Goal: Task Accomplishment & Management: Use online tool/utility

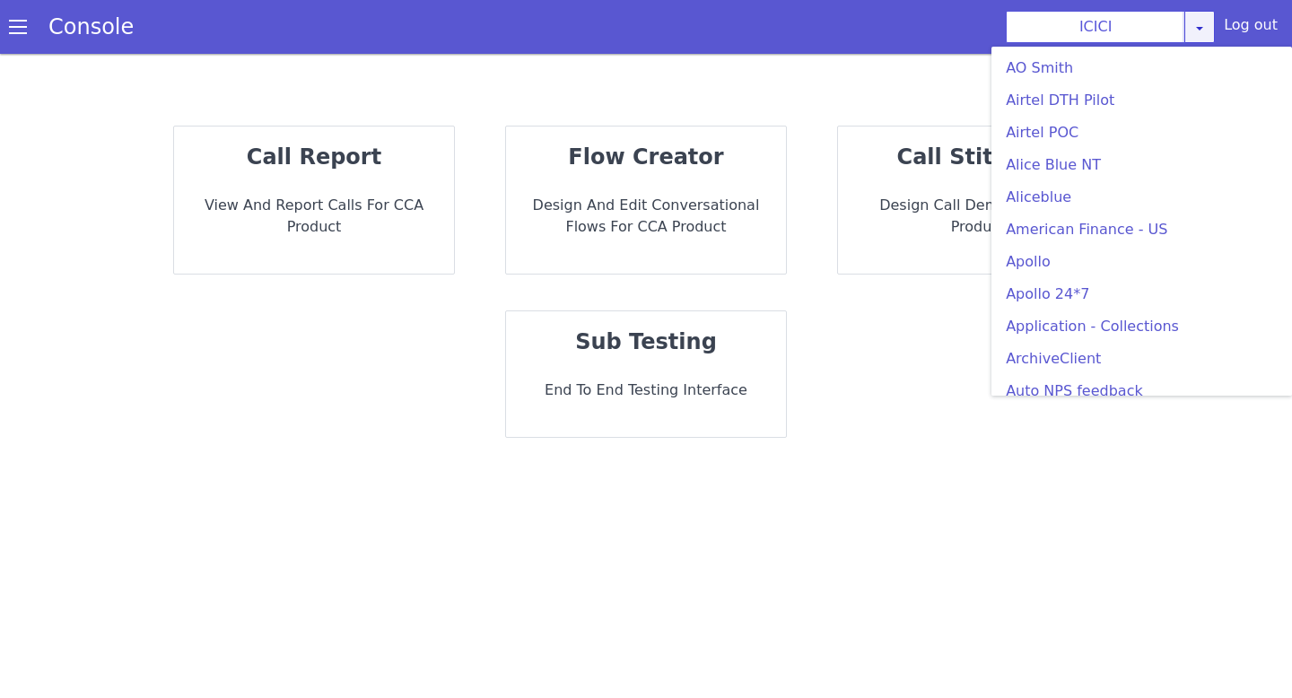
click at [1190, 42] on div "ICICI AO Smith Airtel DTH Pilot Airtel POC Alice Blue NT Aliceblue American Fin…" at bounding box center [1109, 27] width 209 height 32
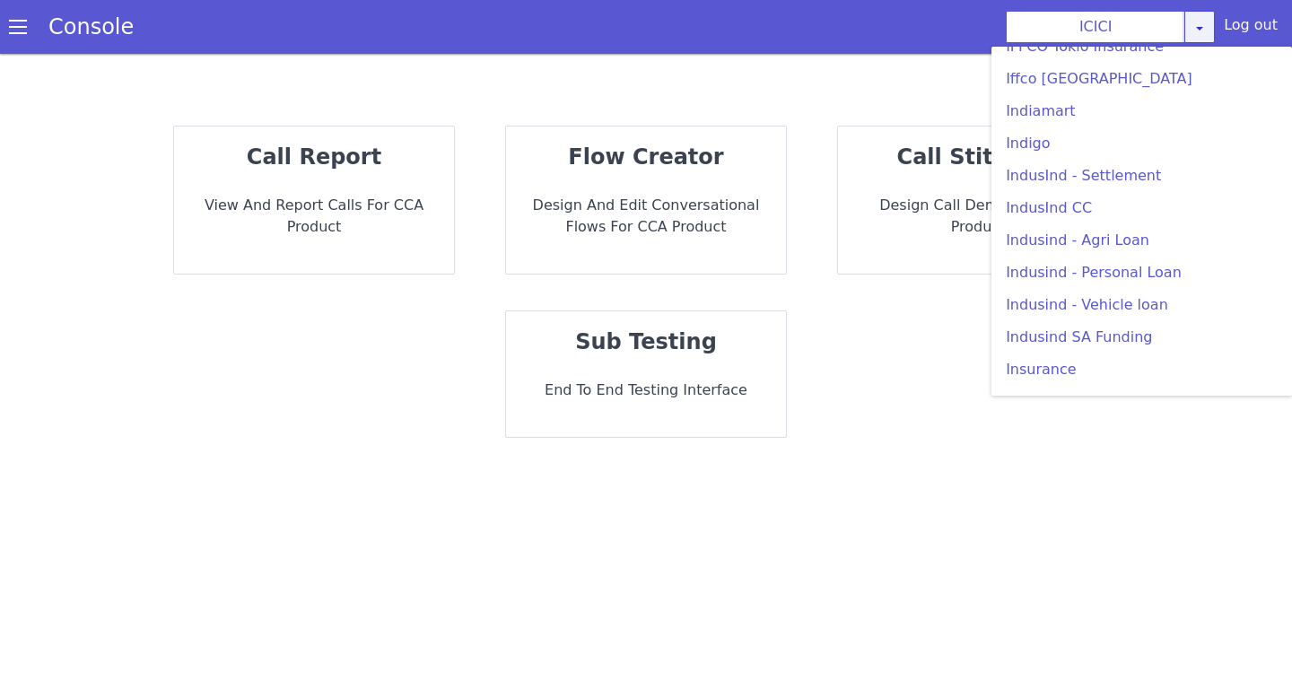
scroll to position [2317, 0]
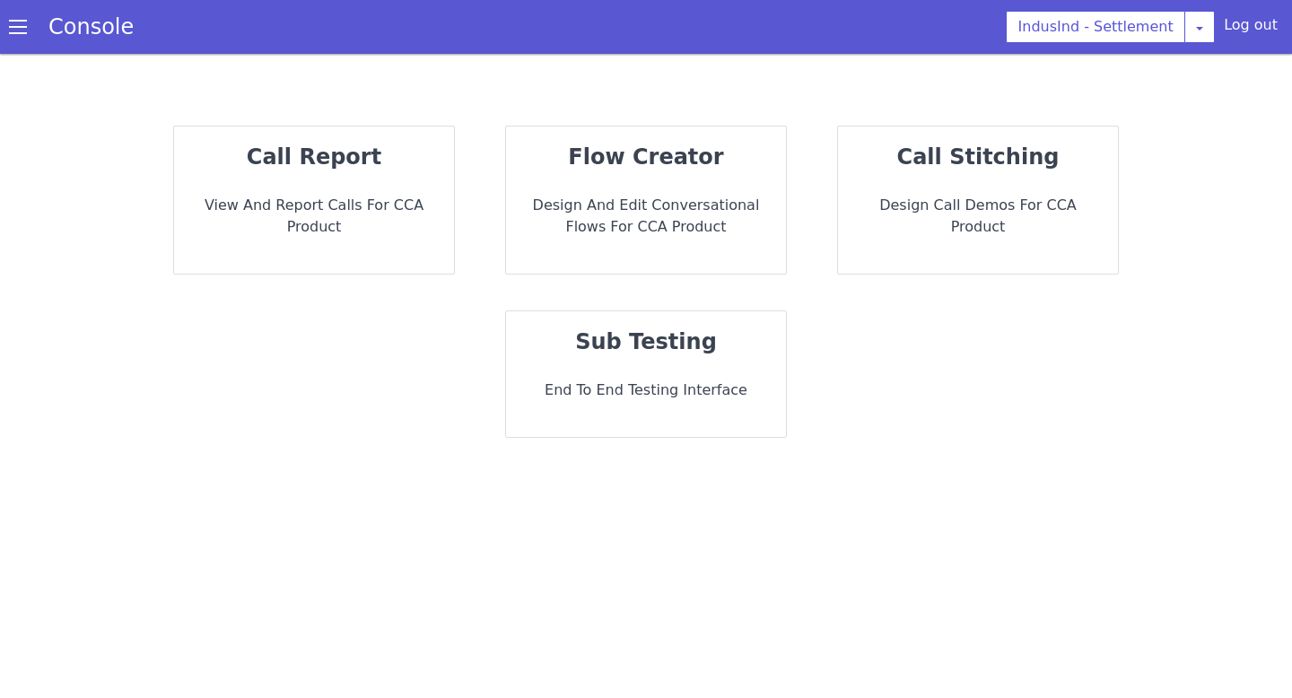
click at [718, 370] on div "sub testing End to End Testing Interface" at bounding box center [646, 374] width 280 height 126
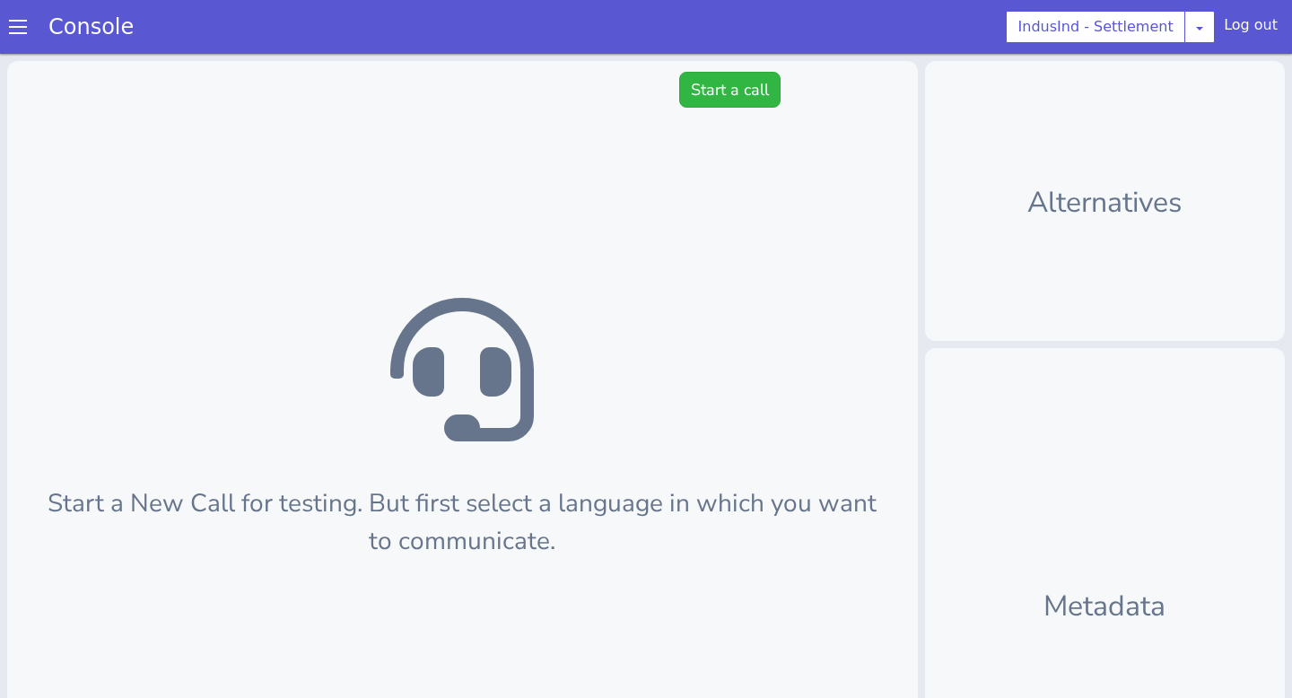
scroll to position [5, 0]
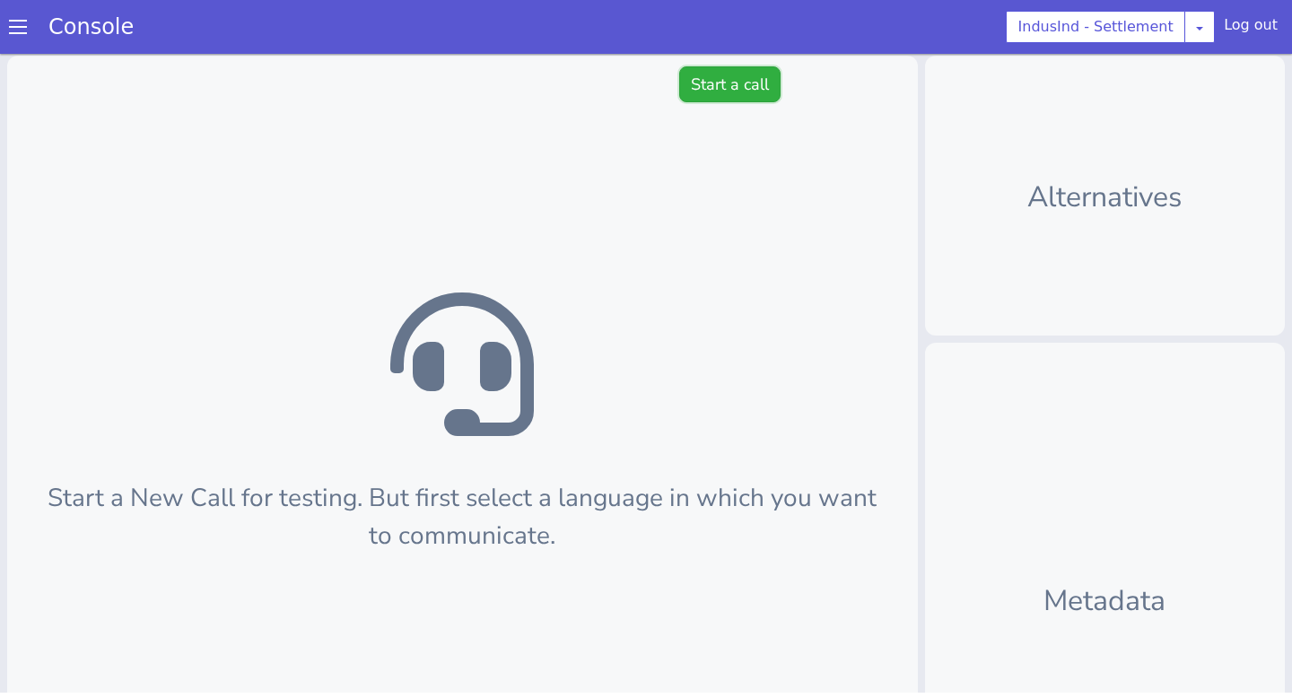
click at [719, 93] on button "Start a call" at bounding box center [729, 84] width 101 height 36
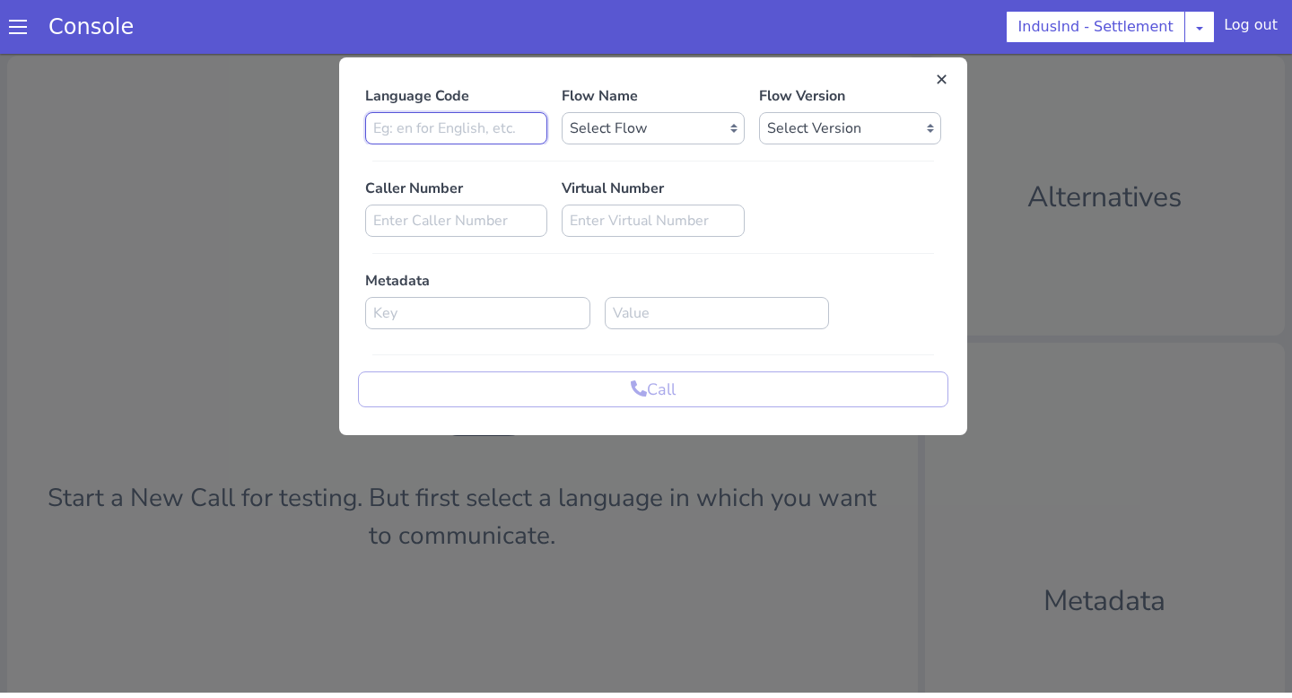
click at [516, 144] on input at bounding box center [456, 128] width 182 height 32
click at [609, 102] on p "Flow Name" at bounding box center [652, 96] width 182 height 22
click at [489, 121] on input "en" at bounding box center [456, 128] width 182 height 32
type input "e"
type input "te"
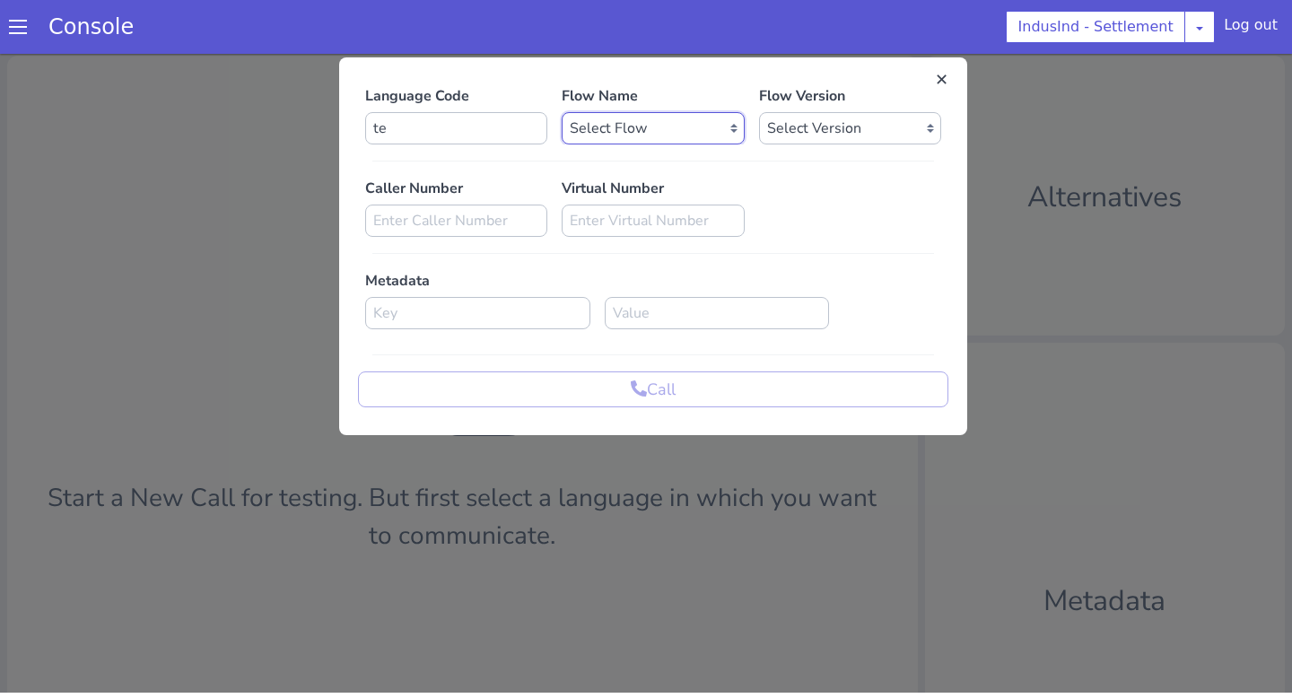
click at [599, 129] on select "Select Flow Indusind Settlement with new SLU indusind_-_settlement_default Indu…" at bounding box center [652, 128] width 182 height 32
click at [647, 118] on select "Select Flow Indusind Settlement with new SLU indusind_-_settlement_default Indu…" at bounding box center [652, 128] width 182 height 32
select select "4f925c3c-2fee-42dc-b305-2f7da51ebd84"
click at [561, 112] on select "Select Flow Indusind Settlement with new SLU indusind_-_settlement_default Indu…" at bounding box center [652, 128] width 182 height 32
click at [790, 135] on select "Select Version 0.0.1" at bounding box center [850, 128] width 182 height 32
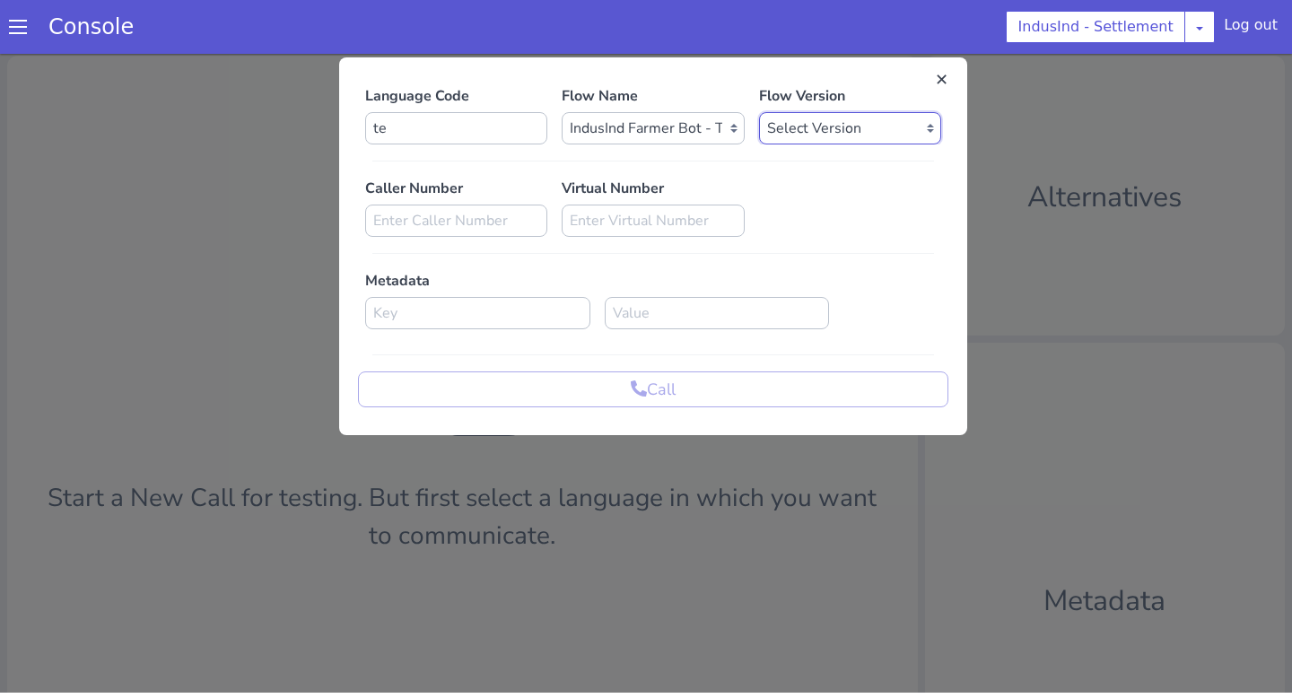
select select "0.0.1"
click at [759, 112] on select "Select Version 0.0.1" at bounding box center [850, 128] width 182 height 32
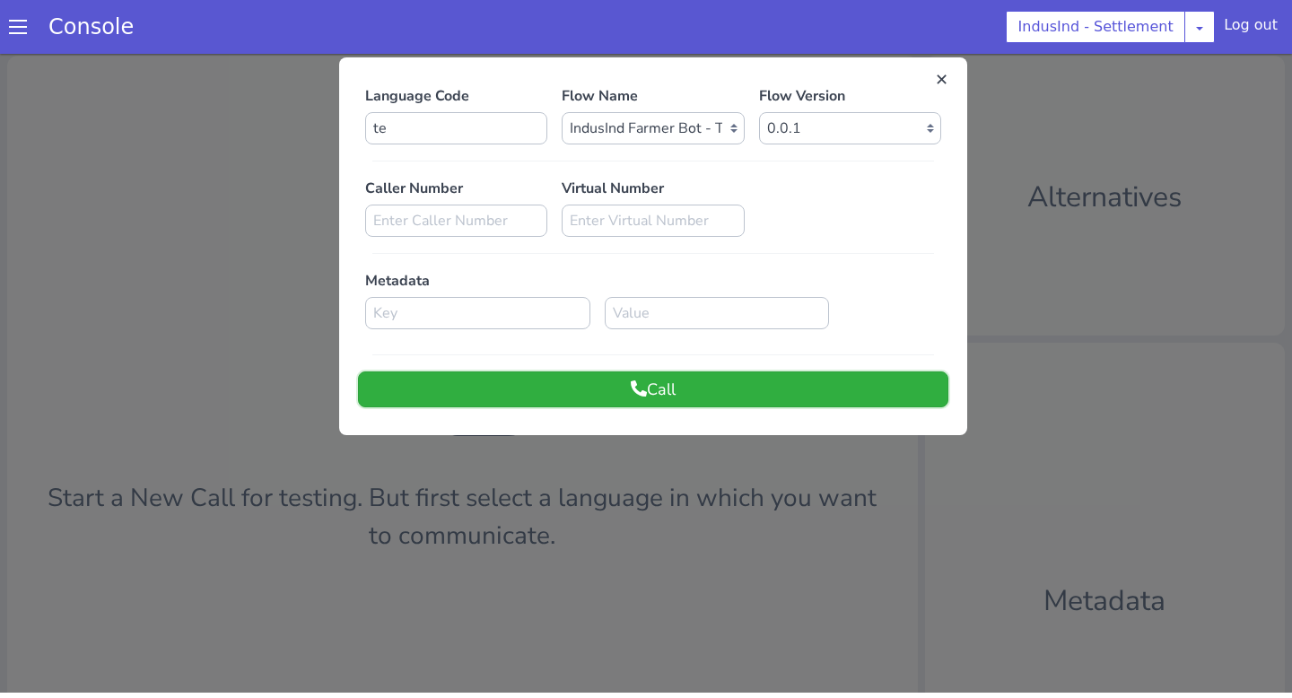
click at [694, 378] on button "Call" at bounding box center [653, 389] width 590 height 36
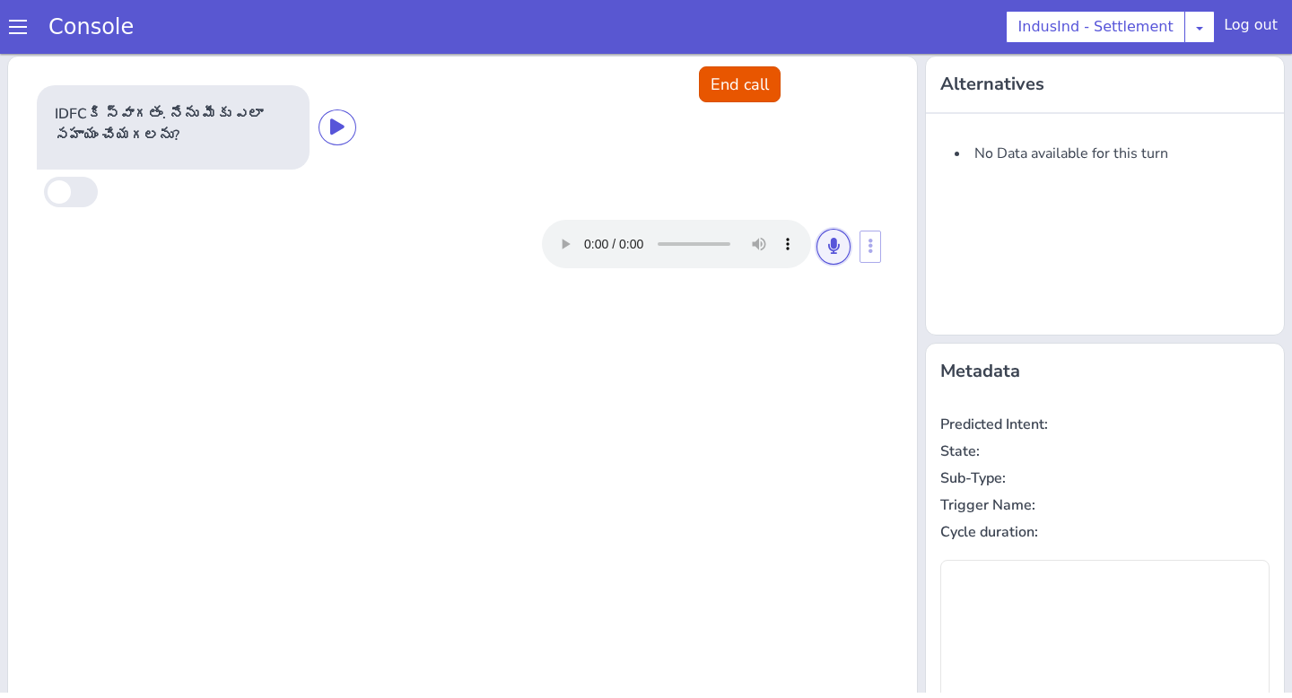
click at [835, 264] on button at bounding box center [833, 247] width 34 height 36
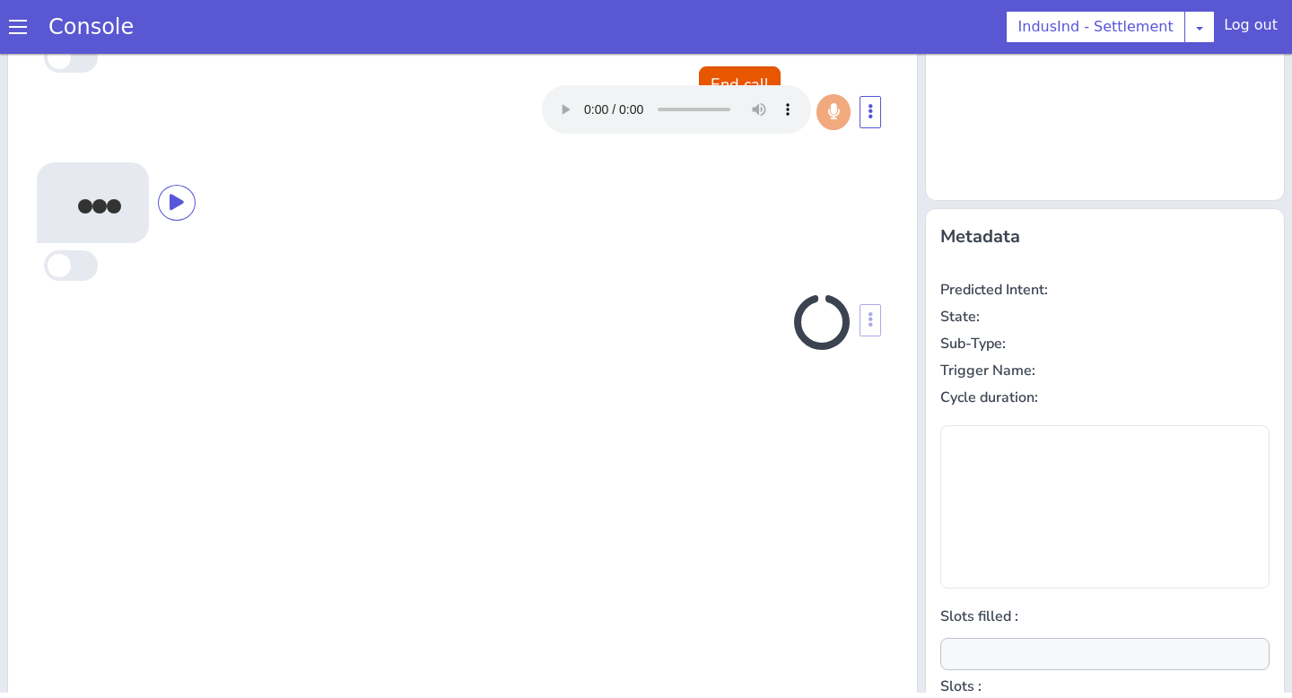
scroll to position [0, 0]
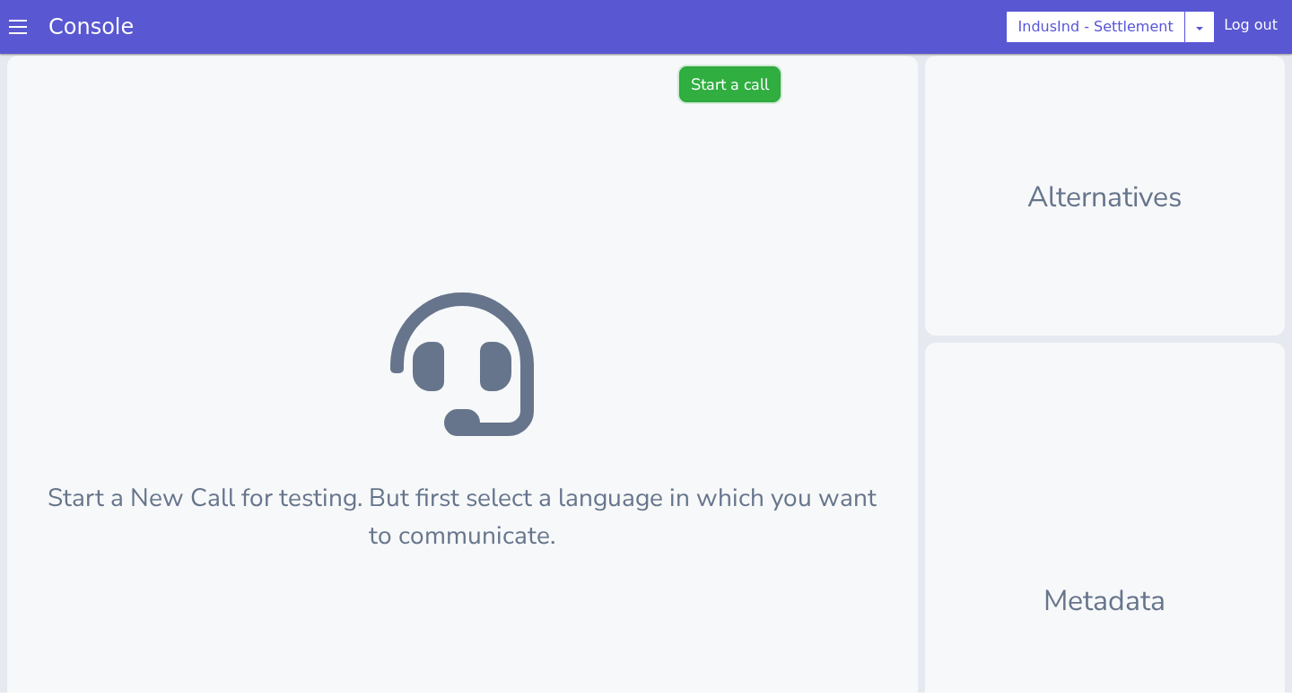
click at [731, 74] on button "Start a call" at bounding box center [729, 84] width 101 height 36
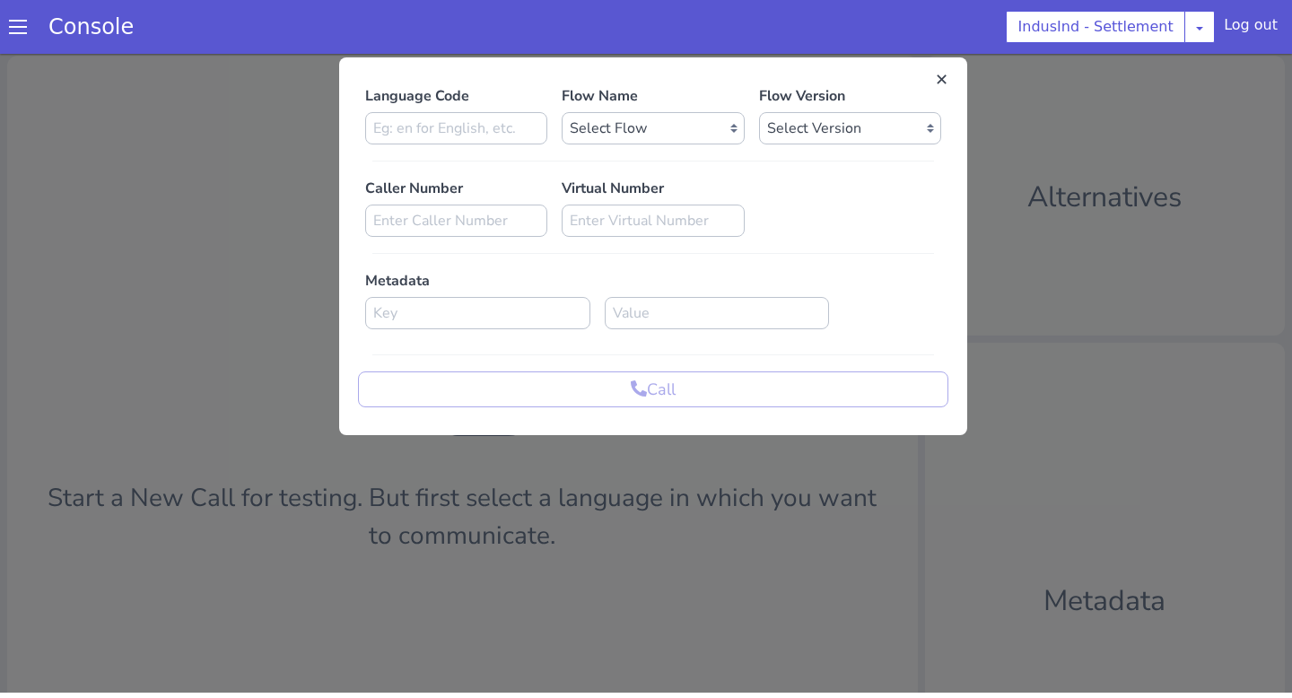
click at [498, 151] on div "Language Code Flow Name Select Flow Indusind Settlement with new SLU indusind_-…" at bounding box center [653, 246] width 590 height 322
click at [498, 133] on input at bounding box center [456, 128] width 182 height 32
click at [605, 137] on select "Select Flow Indusind Settlement with new SLU indusind_-_settlement_default Indu…" at bounding box center [652, 128] width 182 height 32
click at [402, 137] on input "en" at bounding box center [456, 128] width 182 height 32
type input "e"
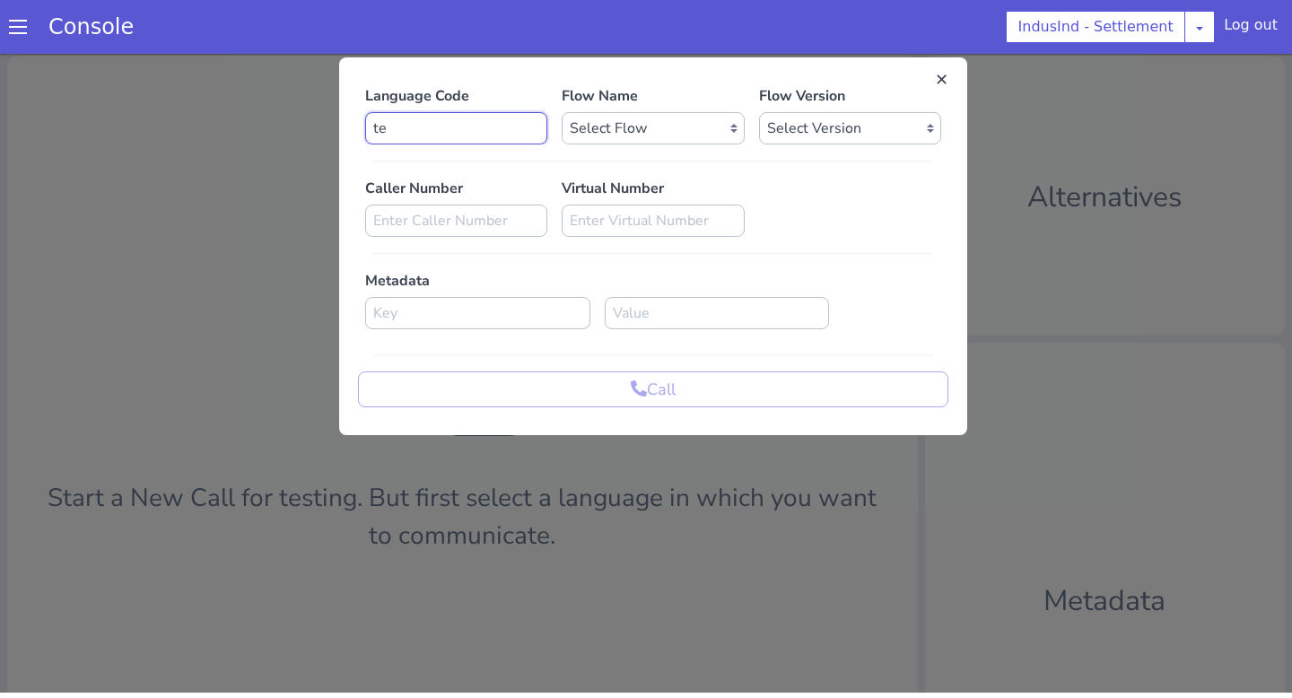
type input "te"
click at [613, 126] on select "Select Flow Indusind Settlement with new SLU indusind_-_settlement_default Indu…" at bounding box center [652, 128] width 182 height 32
select select "4f925c3c-2fee-42dc-b305-2f7da51ebd84"
click at [561, 112] on select "Select Flow Indusind Settlement with new SLU indusind_-_settlement_default Indu…" at bounding box center [652, 128] width 182 height 32
click at [831, 131] on select "Select Version" at bounding box center [850, 128] width 182 height 32
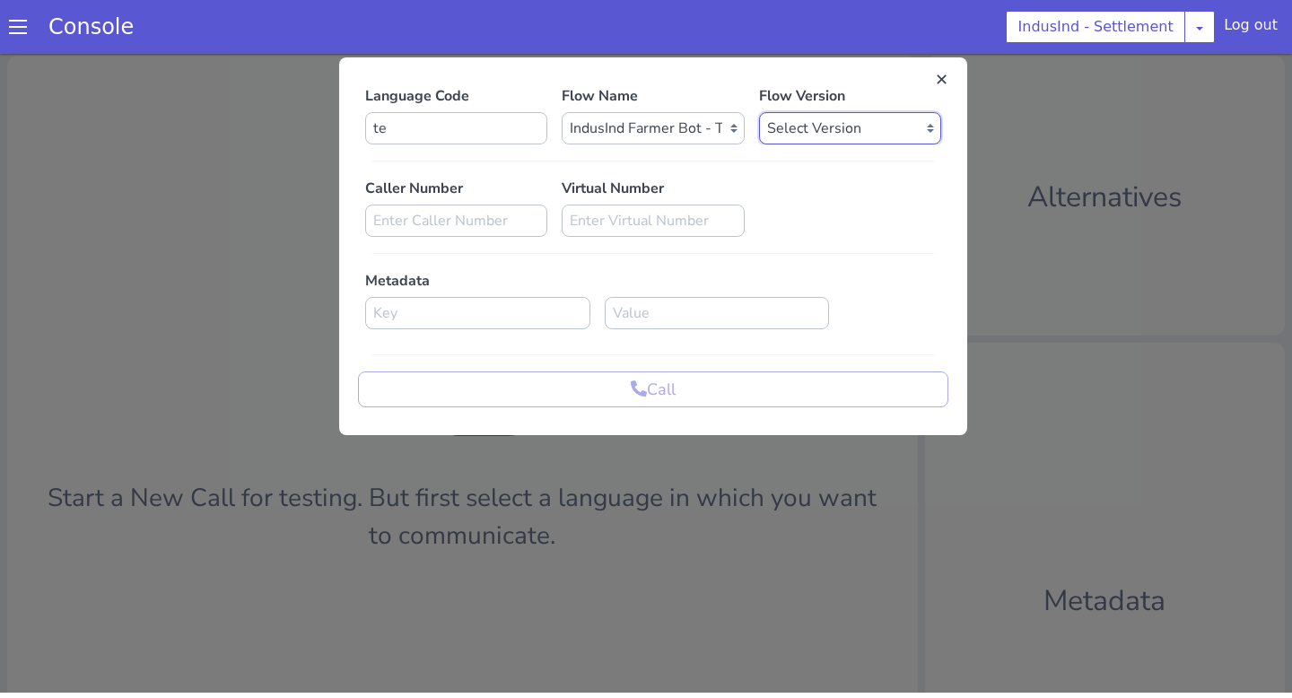
select select "0.0.1"
click at [759, 112] on select "Select Version 0.0.1" at bounding box center [850, 128] width 182 height 32
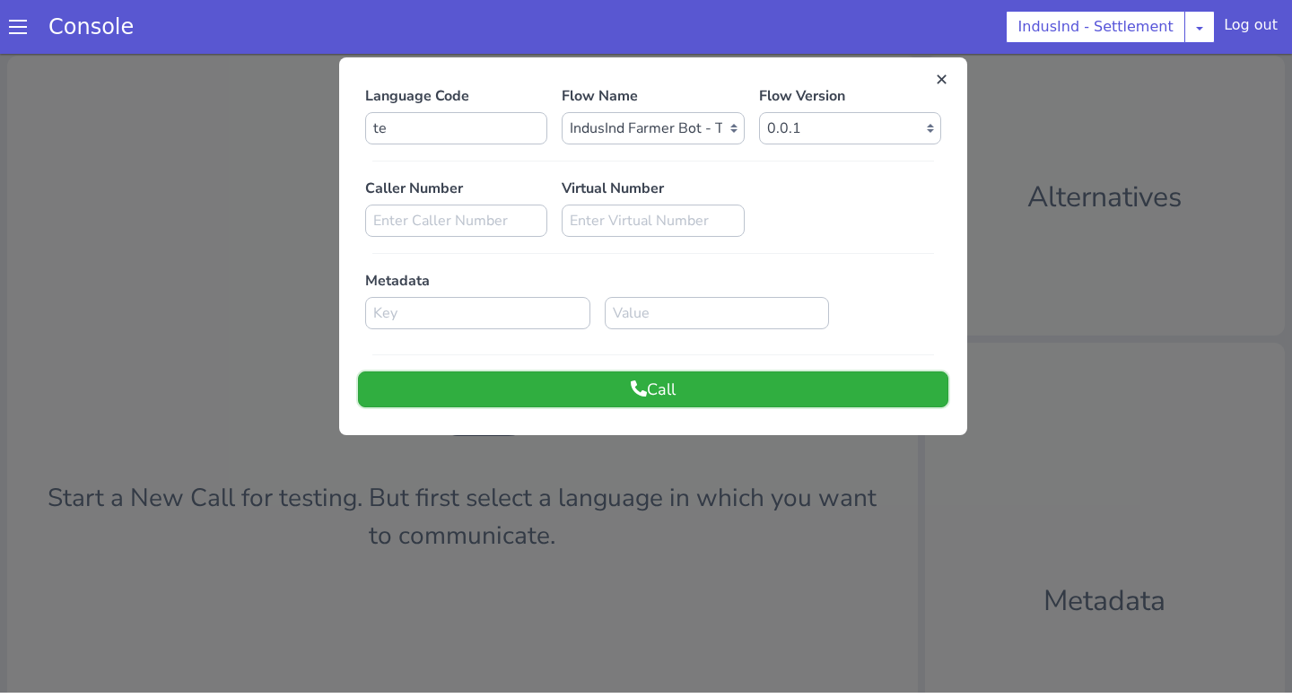
click at [693, 375] on button "Call" at bounding box center [653, 389] width 590 height 36
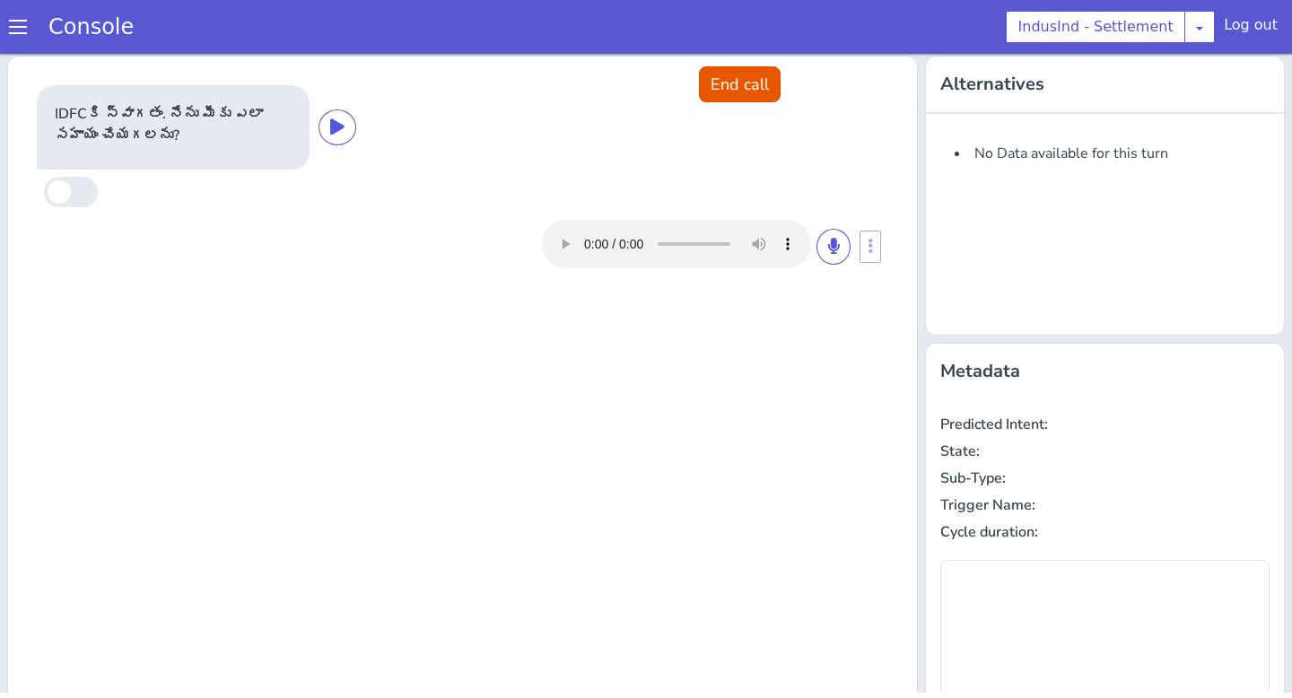
click at [819, 260] on div at bounding box center [696, 244] width 309 height 48
click at [826, 258] on button at bounding box center [833, 247] width 34 height 36
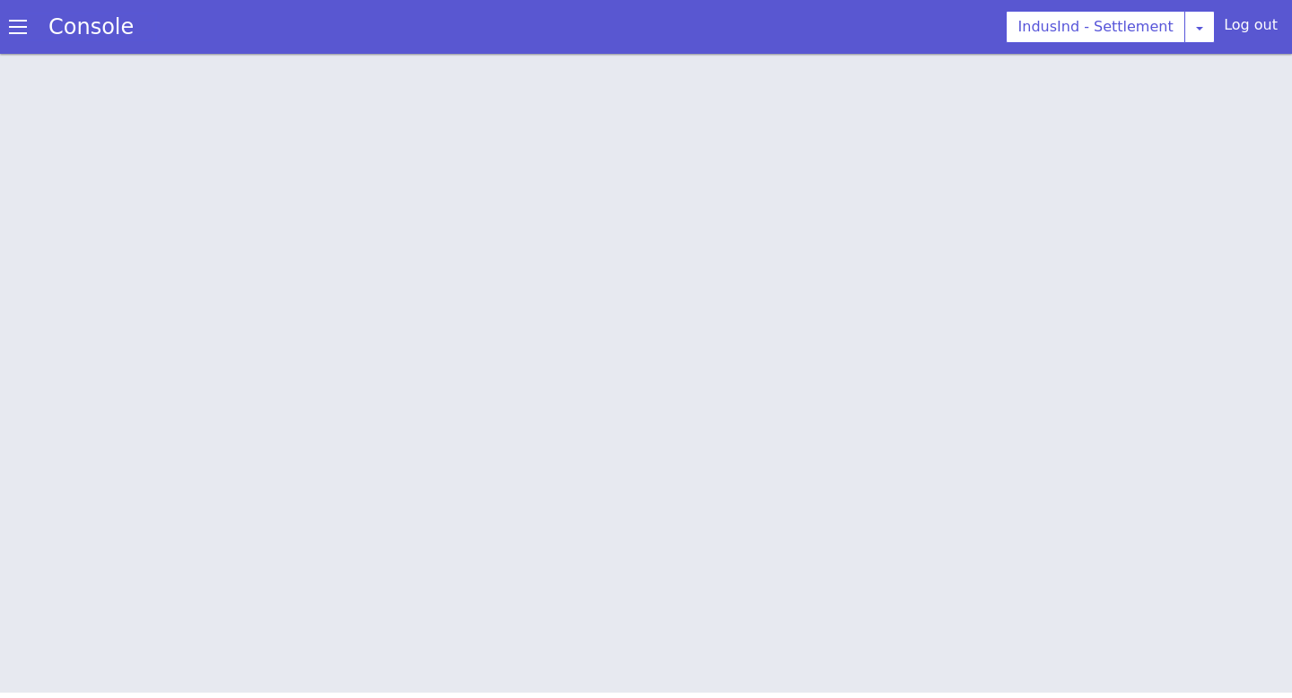
click at [32, 27] on link "Console" at bounding box center [91, 26] width 128 height 25
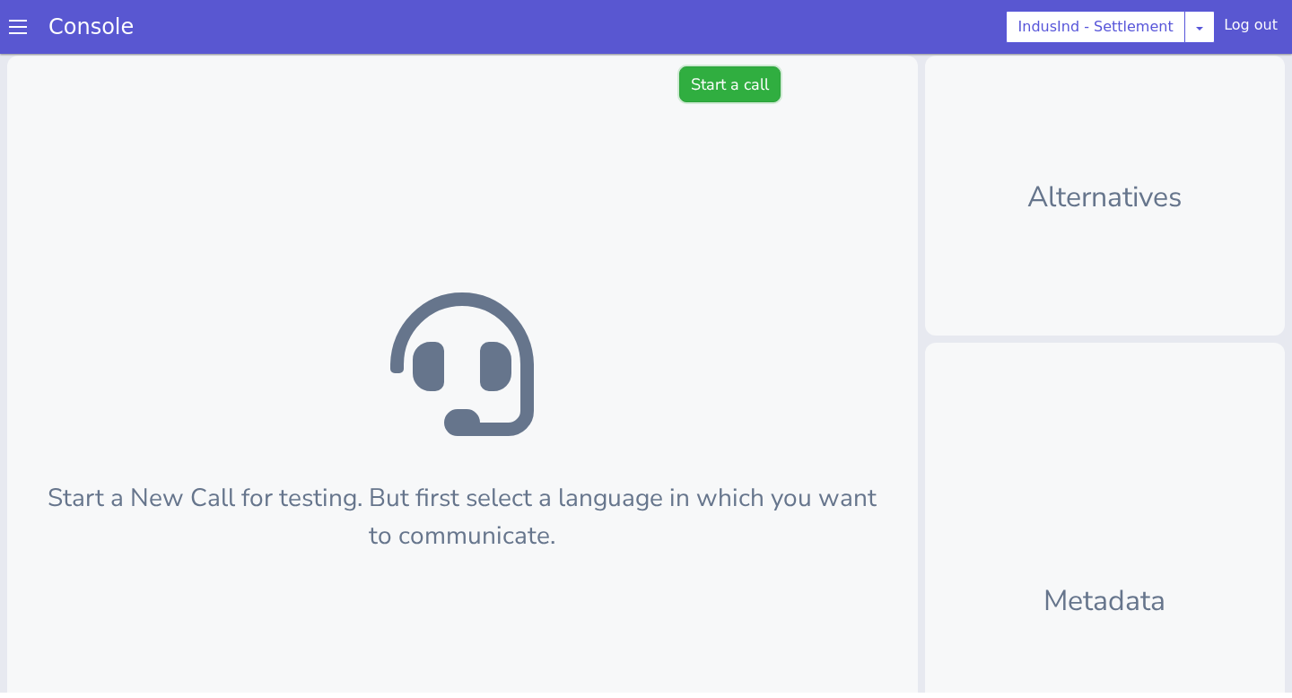
click at [731, 83] on button "Start a call" at bounding box center [729, 84] width 101 height 36
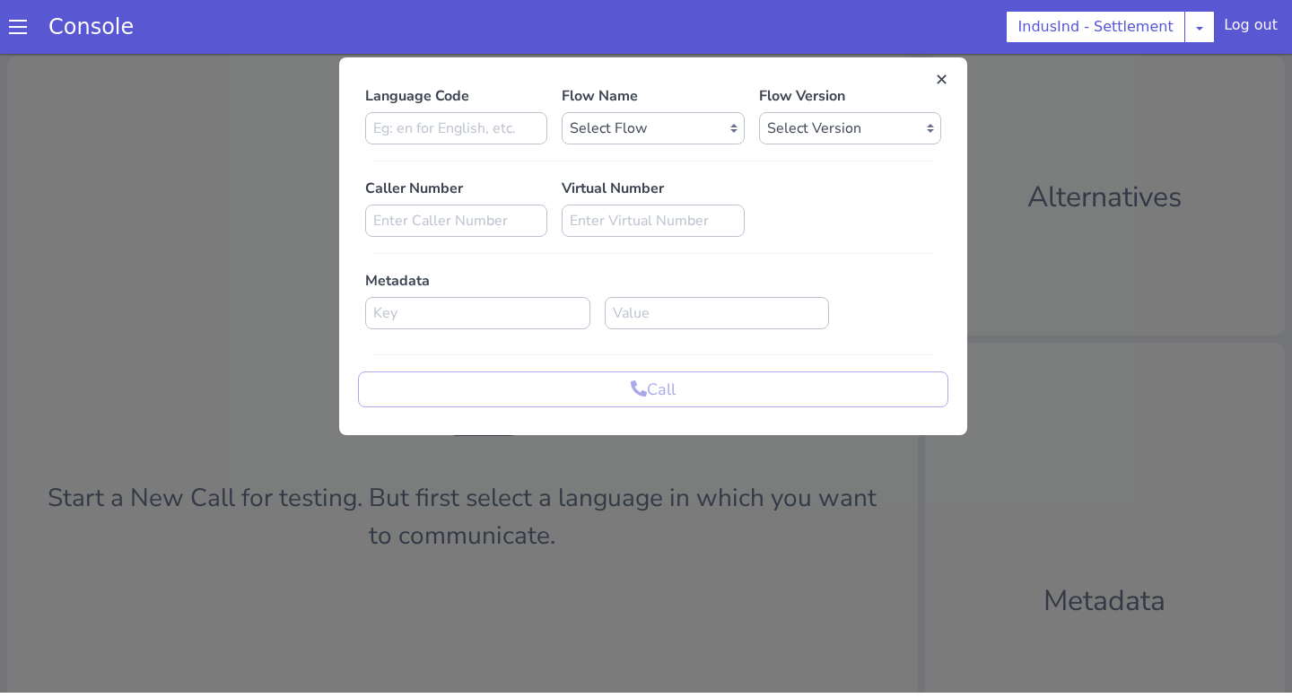
click at [534, 152] on div "Language Code Flow Name Select Flow Indusind Settlement with new SLU indusind_-…" at bounding box center [653, 246] width 590 height 322
click at [522, 137] on input at bounding box center [456, 128] width 182 height 32
type input "en"
click at [636, 130] on select "Select Flow Indusind Settlement with new SLU indusind_-_settlement_default Indu…" at bounding box center [652, 128] width 182 height 32
select select "4f925c3c-2fee-42dc-b305-2f7da51ebd84"
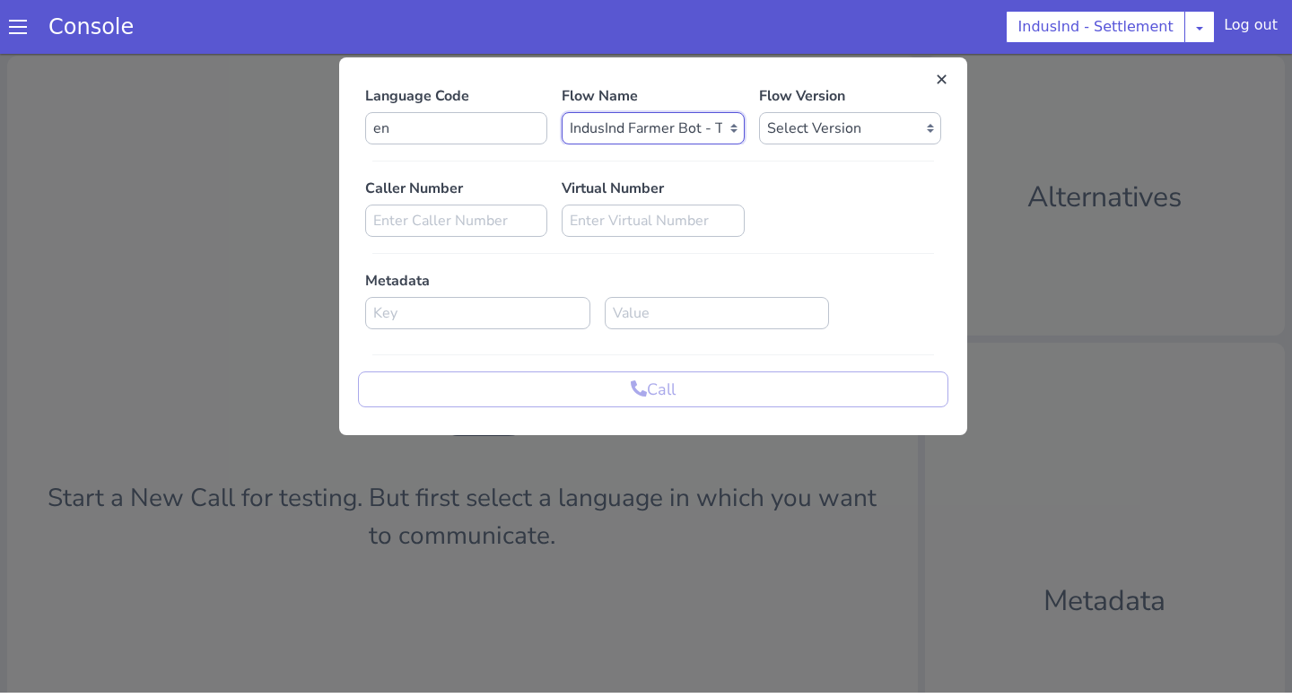
click at [561, 112] on select "Select Flow Indusind Settlement with new SLU indusind_-_settlement_default Indu…" at bounding box center [652, 128] width 182 height 32
click at [823, 148] on div "Language Code en Flow Name Select Flow Indusind Settlement with new SLU indusin…" at bounding box center [653, 246] width 590 height 322
click at [819, 138] on select "Select Version 0.0.1" at bounding box center [850, 128] width 182 height 32
select select "0.0.1"
click at [759, 112] on select "Select Version 0.0.1" at bounding box center [850, 128] width 182 height 32
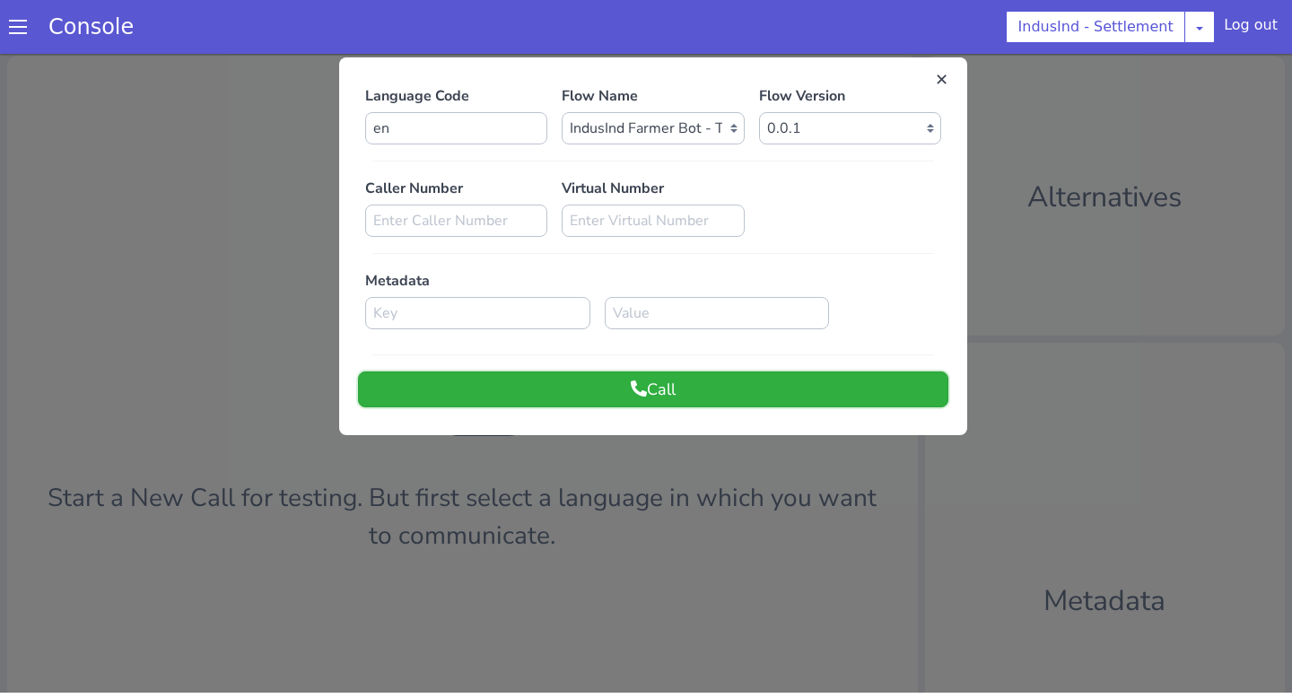
click at [682, 380] on button "Call" at bounding box center [653, 389] width 590 height 36
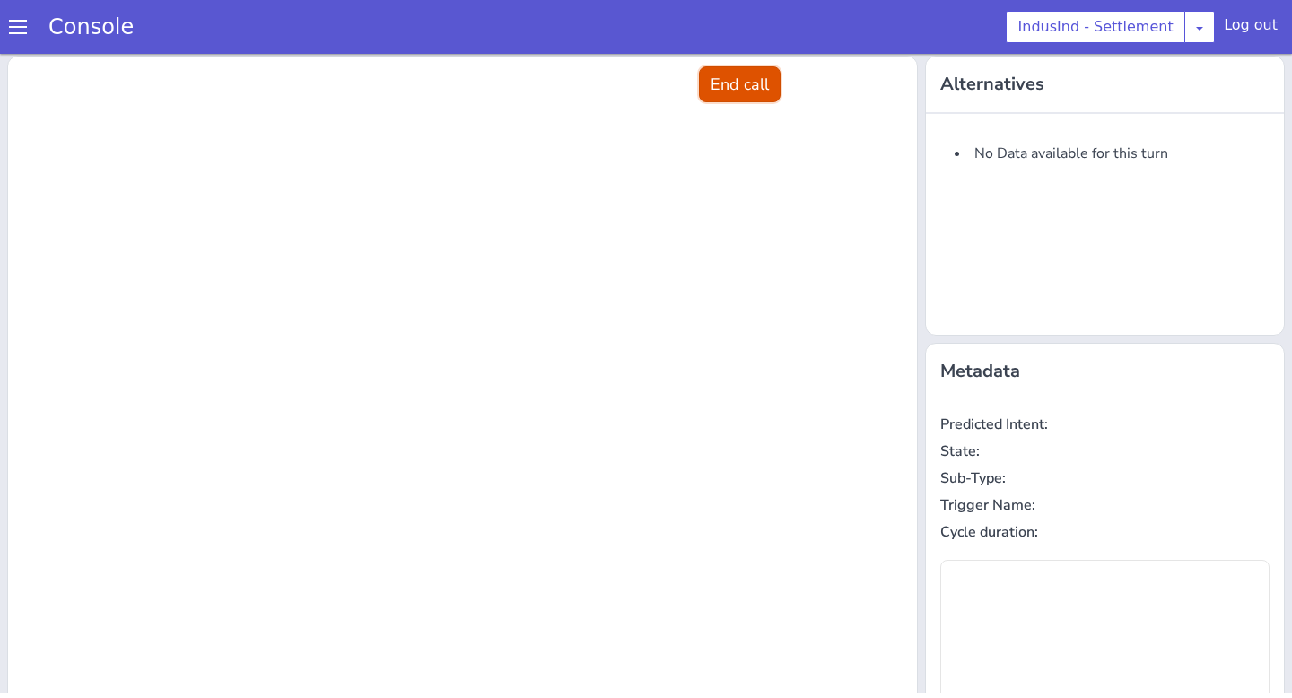
click at [775, 91] on button "End call" at bounding box center [740, 84] width 82 height 36
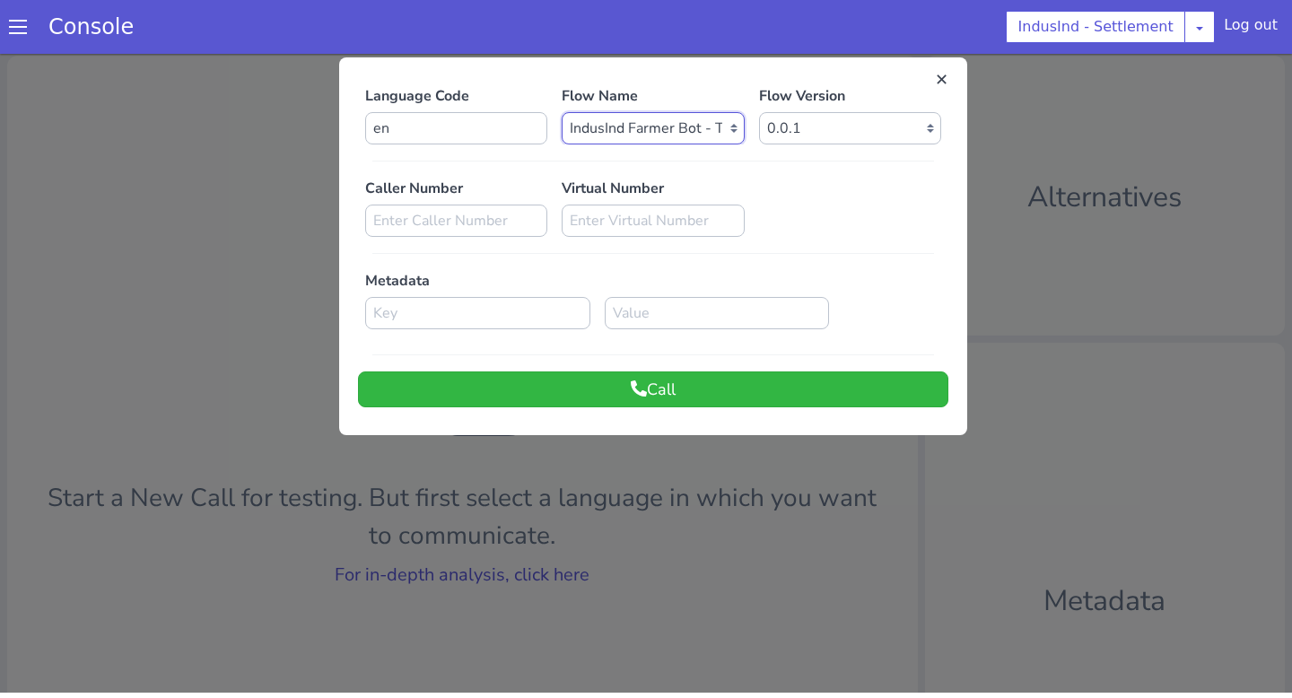
click at [684, 125] on select "Select Flow Indusind Settlement with new SLU indusind_-_settlement_default Indu…" at bounding box center [652, 128] width 182 height 32
click at [561, 112] on select "Select Flow Indusind Settlement with new SLU indusind_-_settlement_default Indu…" at bounding box center [652, 128] width 182 height 32
click at [477, 133] on input "en" at bounding box center [456, 128] width 182 height 32
type input "e"
type input "te"
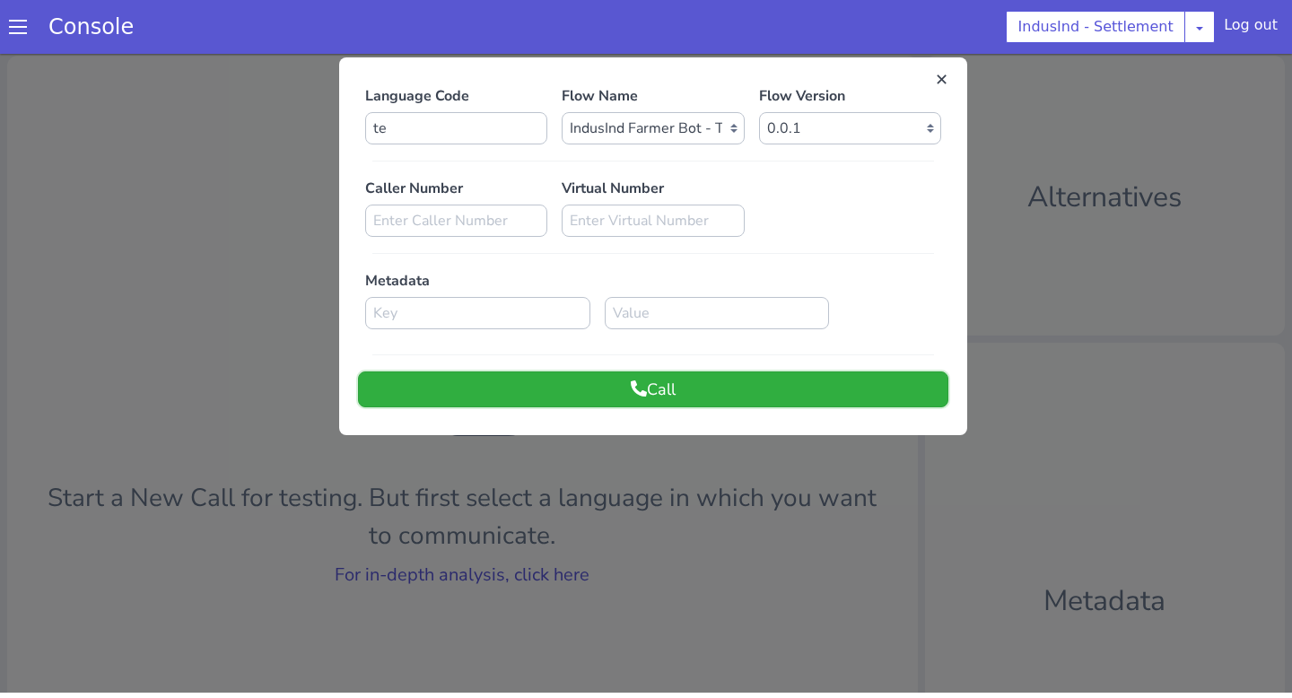
click at [628, 396] on button "Call" at bounding box center [653, 389] width 590 height 36
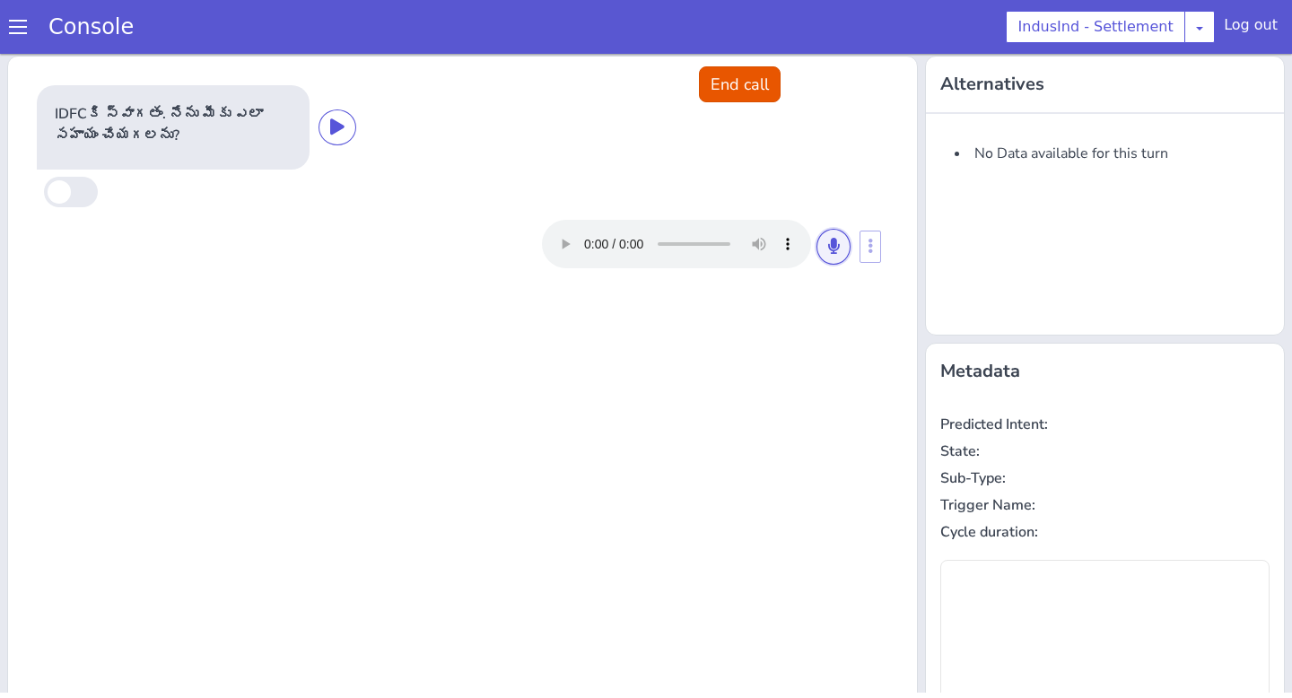
click at [826, 257] on button at bounding box center [833, 247] width 34 height 36
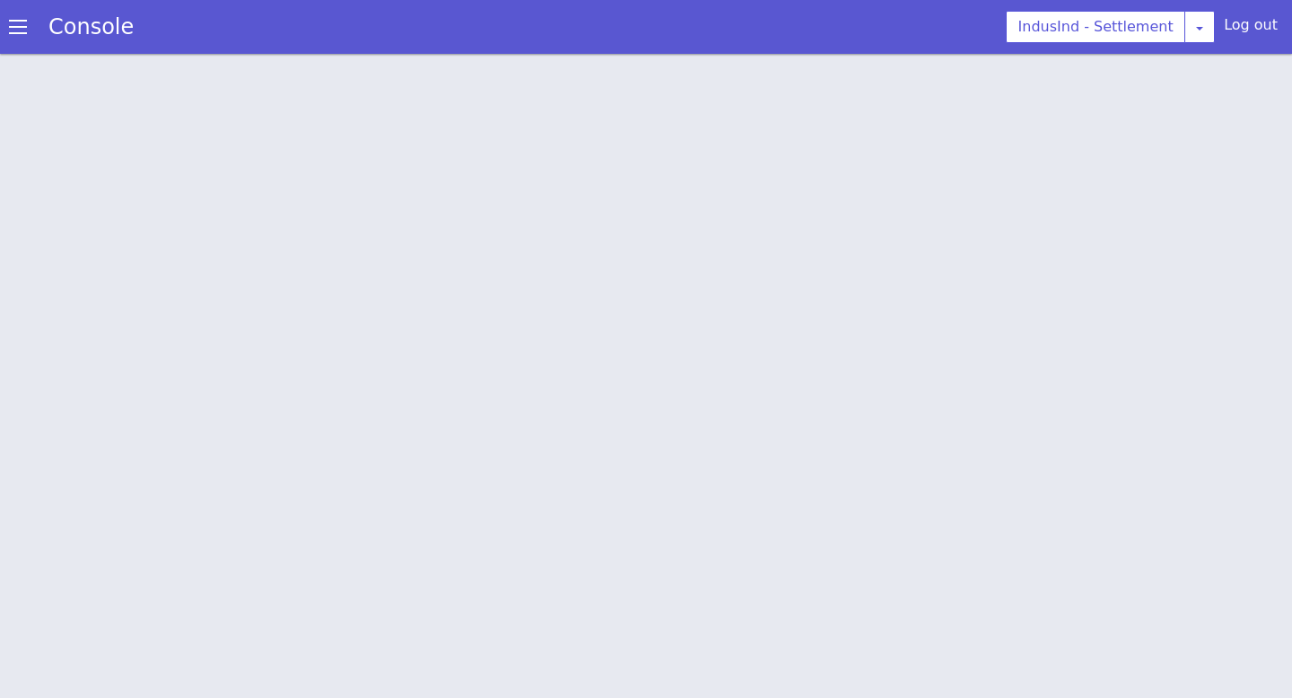
click at [8, 22] on div "Console" at bounding box center [82, 27] width 164 height 50
click at [17, 26] on span at bounding box center [18, 27] width 18 height 18
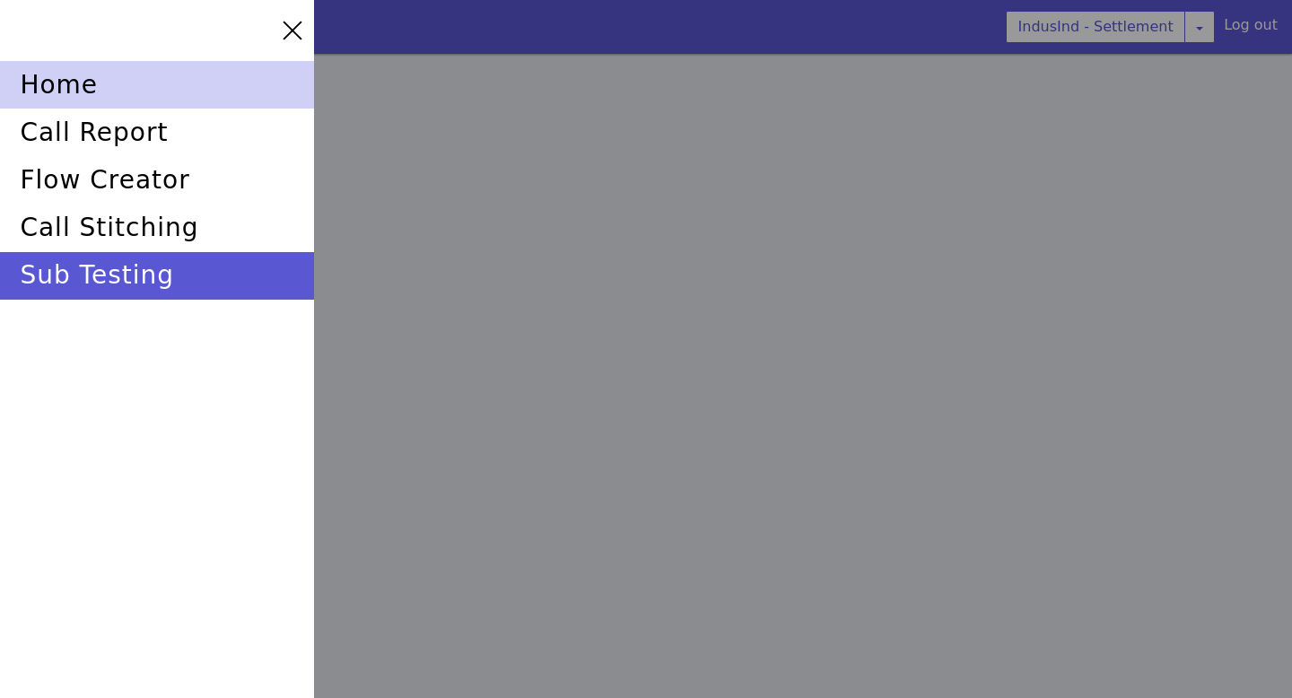
click at [50, 93] on div "home" at bounding box center [157, 85] width 314 height 48
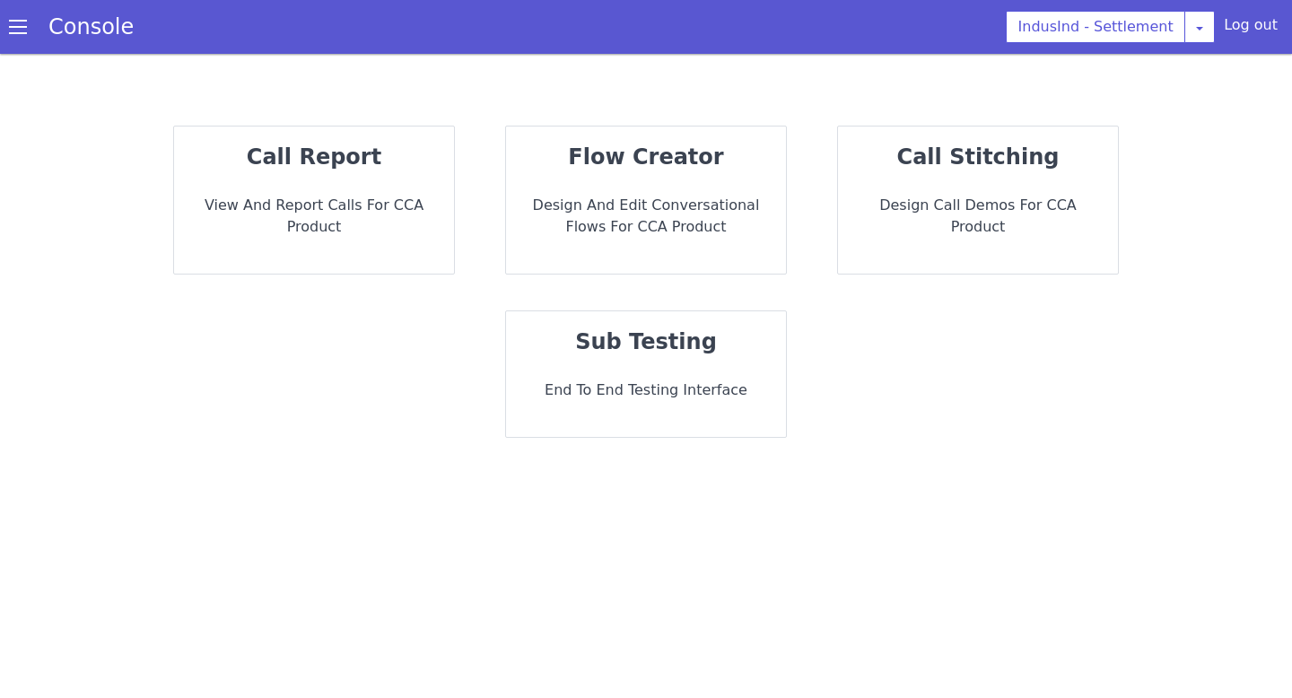
click at [540, 393] on p "End to End Testing Interface" at bounding box center [645, 390] width 251 height 22
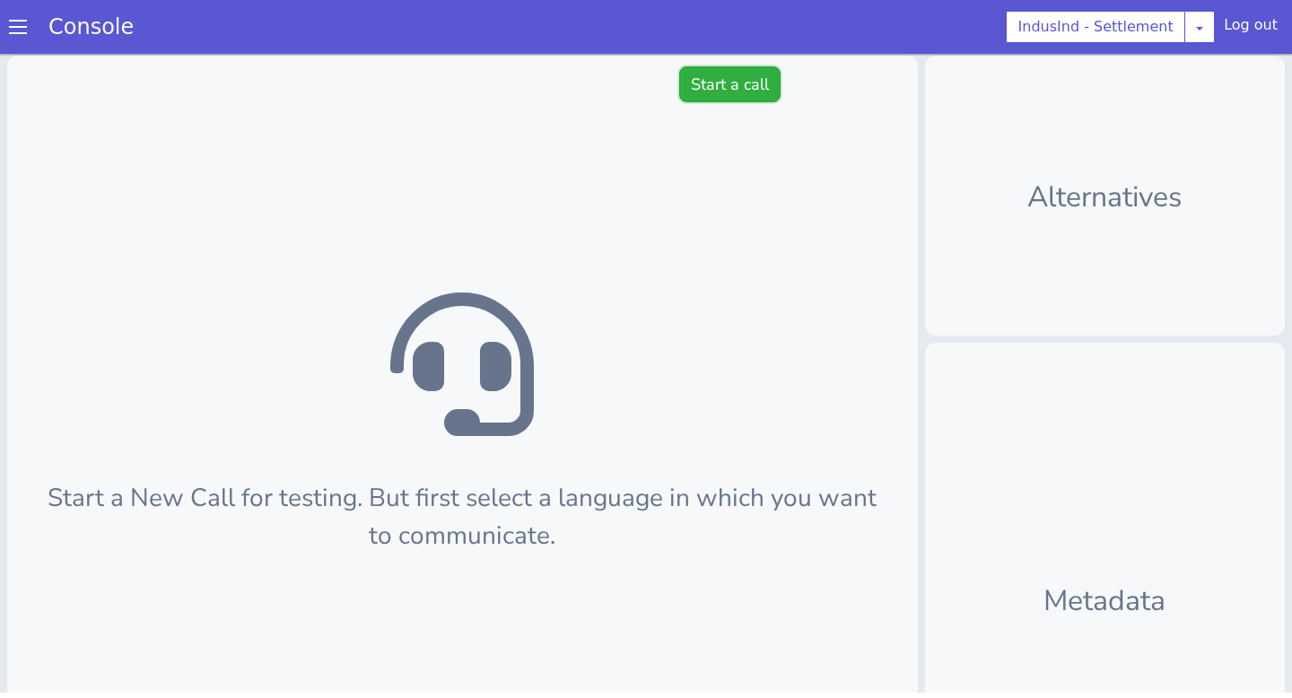
click at [735, 86] on button "Start a call" at bounding box center [729, 84] width 101 height 36
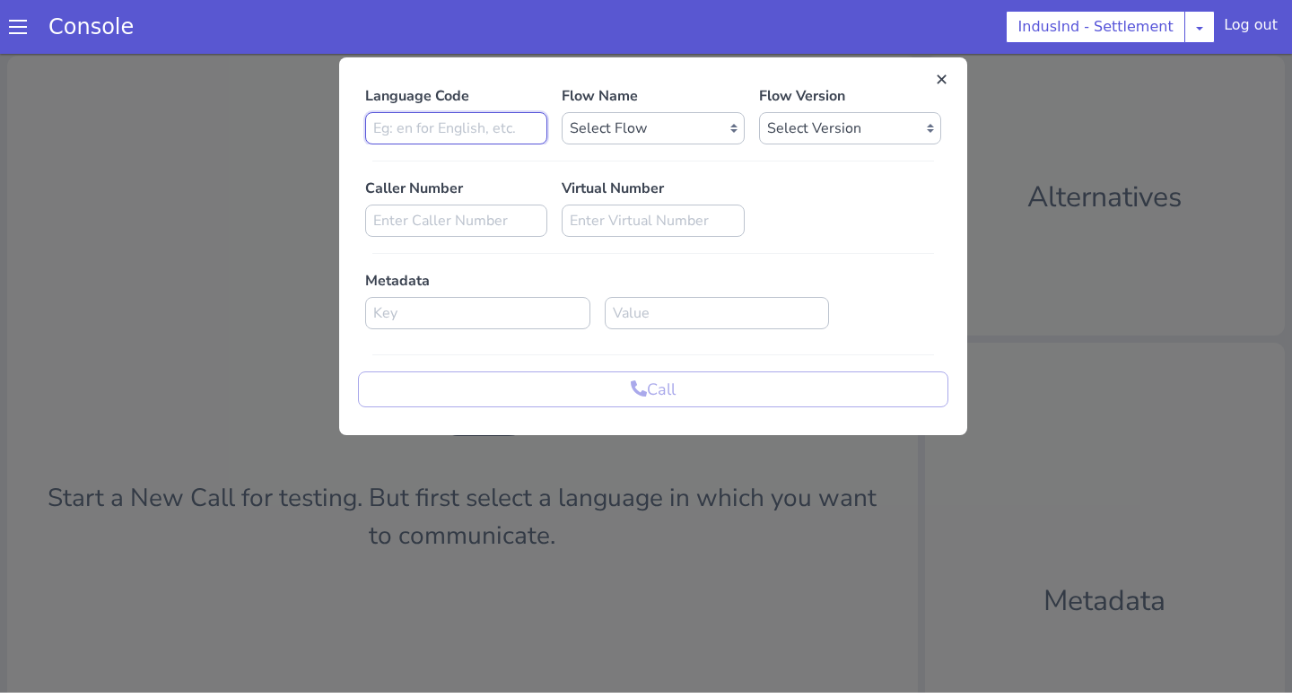
click at [511, 124] on input at bounding box center [456, 128] width 182 height 32
type input "g"
type input "te"
click at [691, 129] on select "Select Flow Indusind Settlement with new SLU indusind_-_settlement_default Indu…" at bounding box center [652, 128] width 182 height 32
select select "4f925c3c-2fee-42dc-b305-2f7da51ebd84"
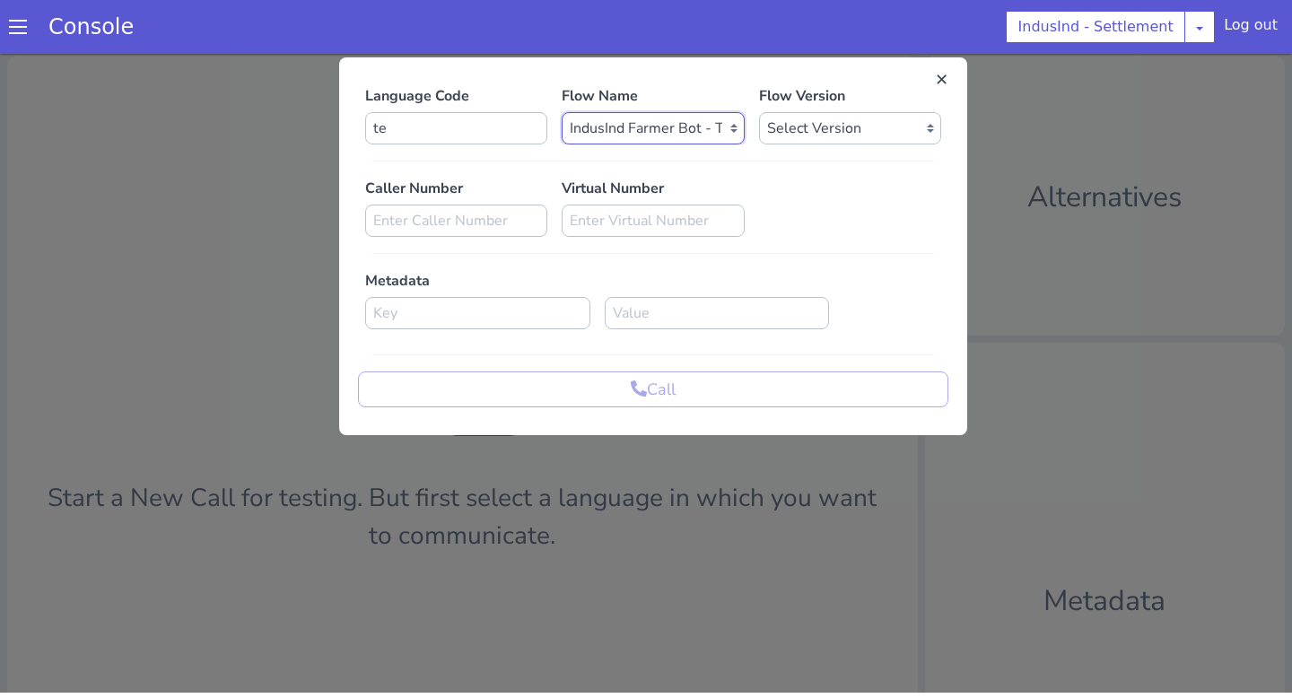
click at [561, 112] on select "Select Flow Indusind Settlement with new SLU indusind_-_settlement_default Indu…" at bounding box center [652, 128] width 182 height 32
click at [831, 113] on select "Select Version" at bounding box center [850, 128] width 182 height 32
select select "0.0.1"
click at [759, 112] on select "Select Version 0.0.1" at bounding box center [850, 128] width 182 height 32
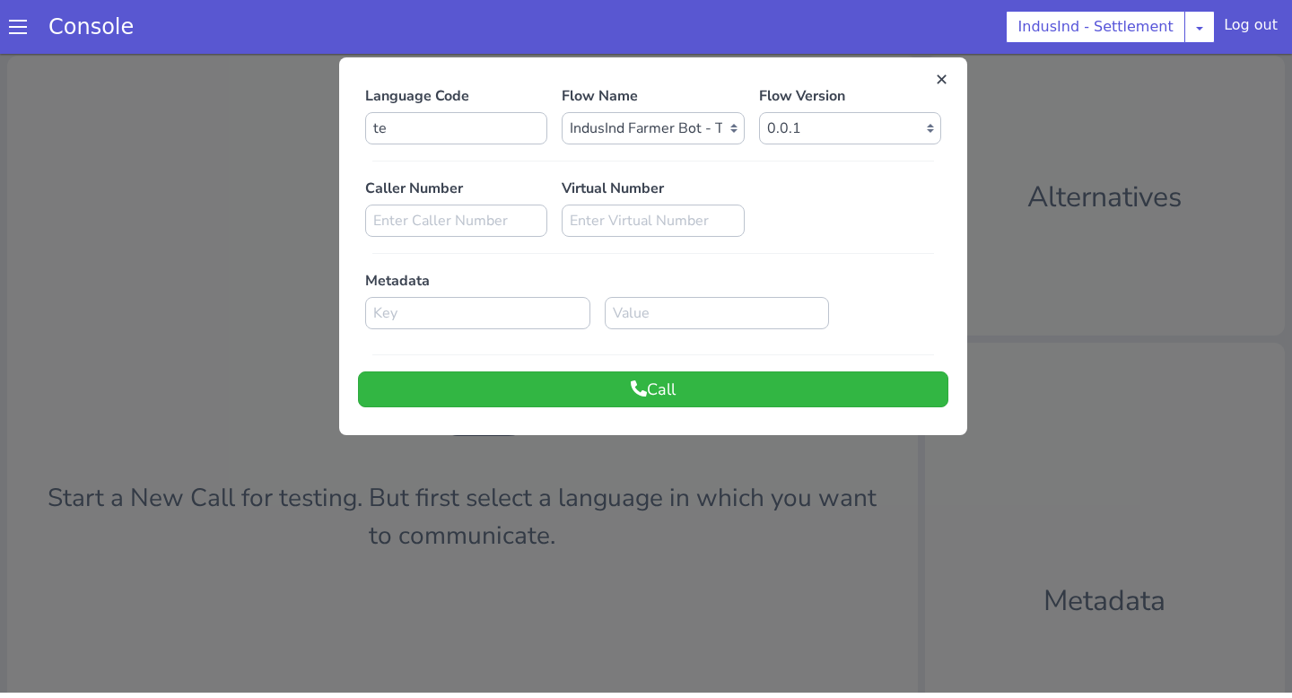
click at [717, 367] on div "Language Code te Flow Name Select Flow Indusind Settlement with new SLU indusin…" at bounding box center [653, 246] width 590 height 322
click at [724, 393] on button "Call" at bounding box center [653, 389] width 590 height 36
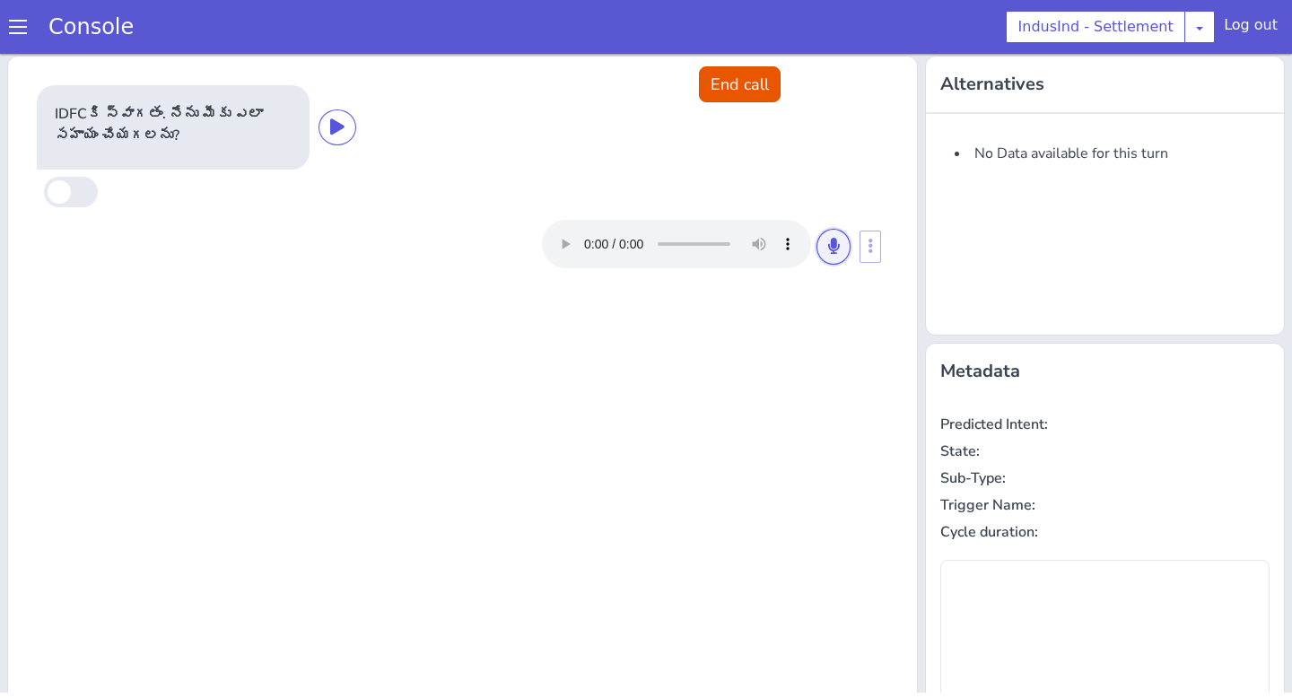
click at [841, 240] on button at bounding box center [833, 247] width 34 height 36
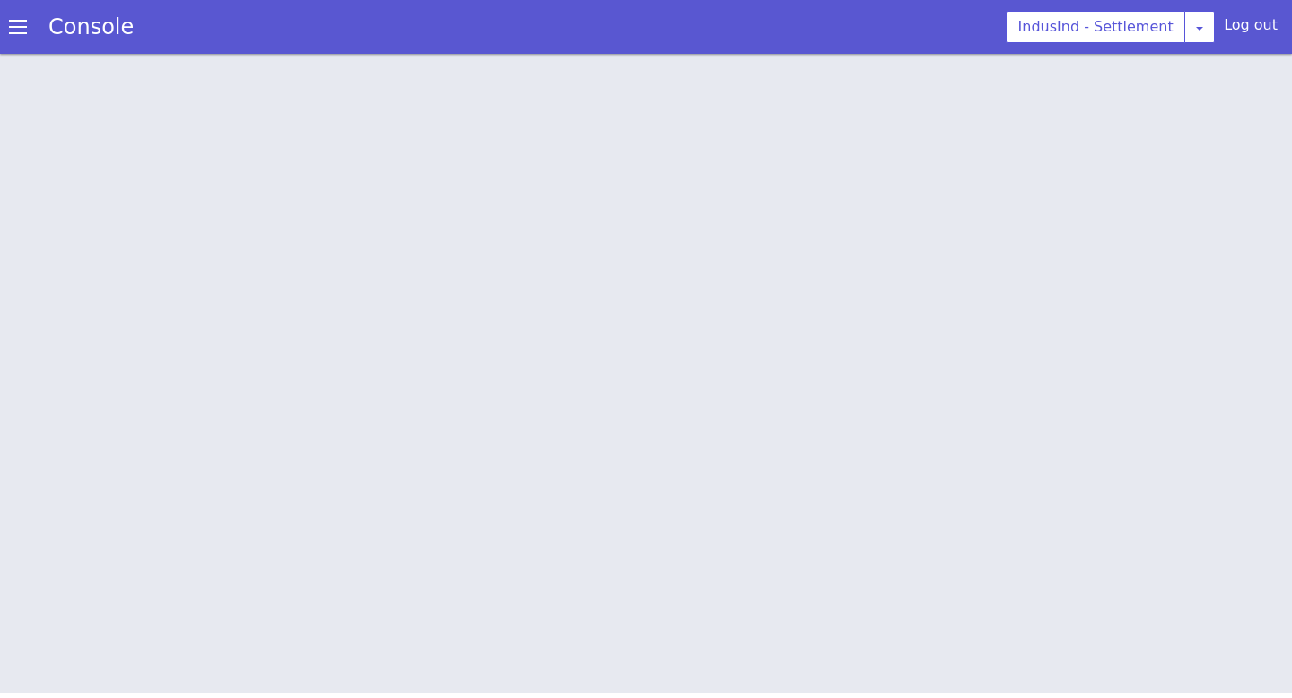
click at [15, 22] on span at bounding box center [18, 27] width 18 height 18
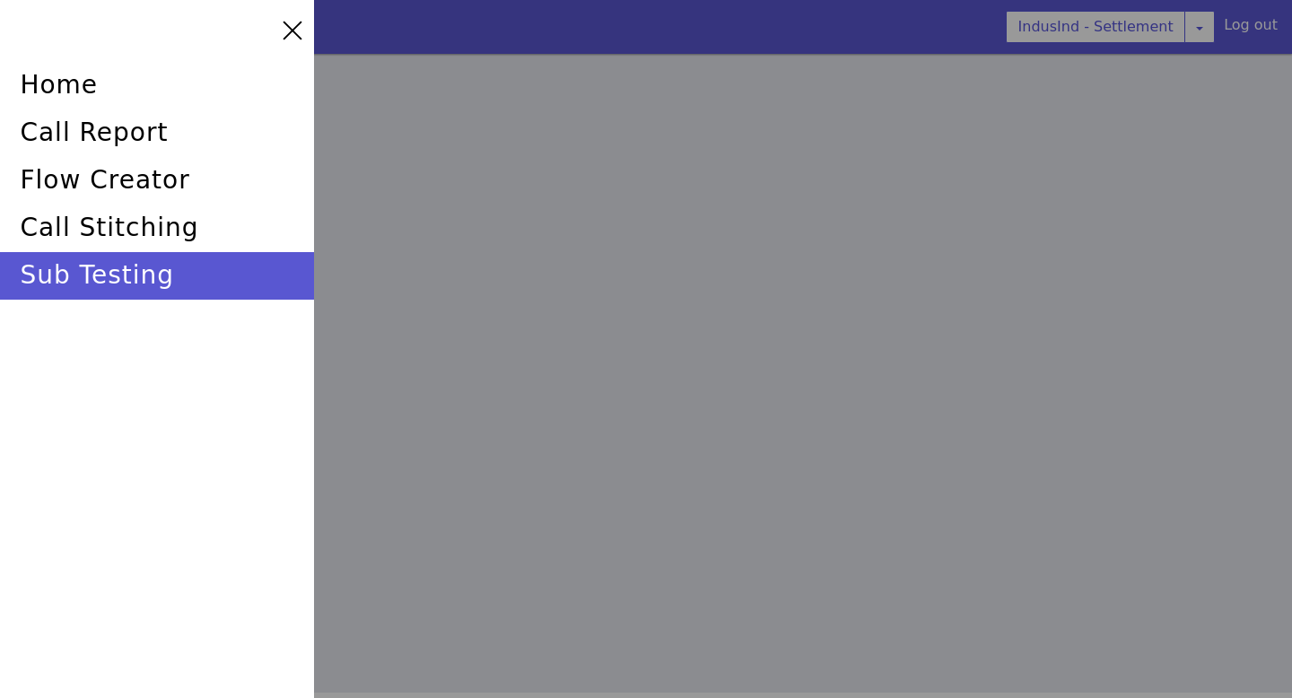
click at [135, 300] on div "home call report flow creator call stitching sub testing" at bounding box center [157, 349] width 314 height 698
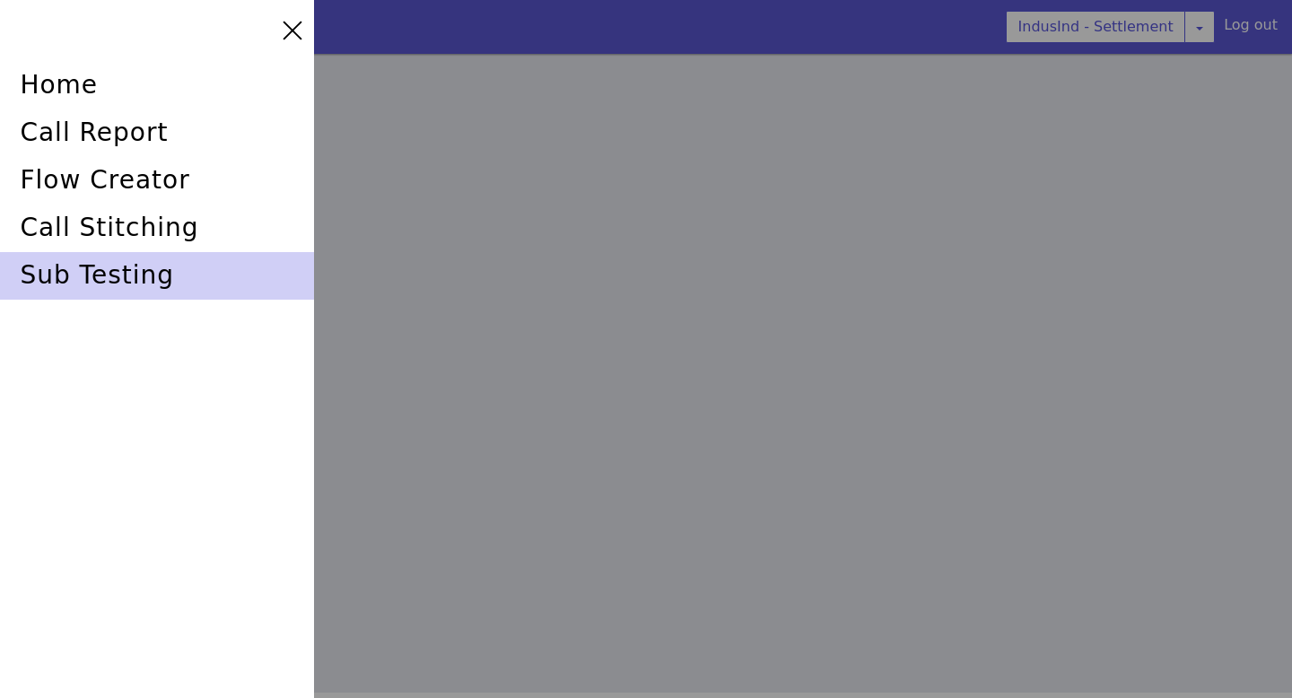
click at [128, 282] on div "sub testing" at bounding box center [157, 276] width 314 height 48
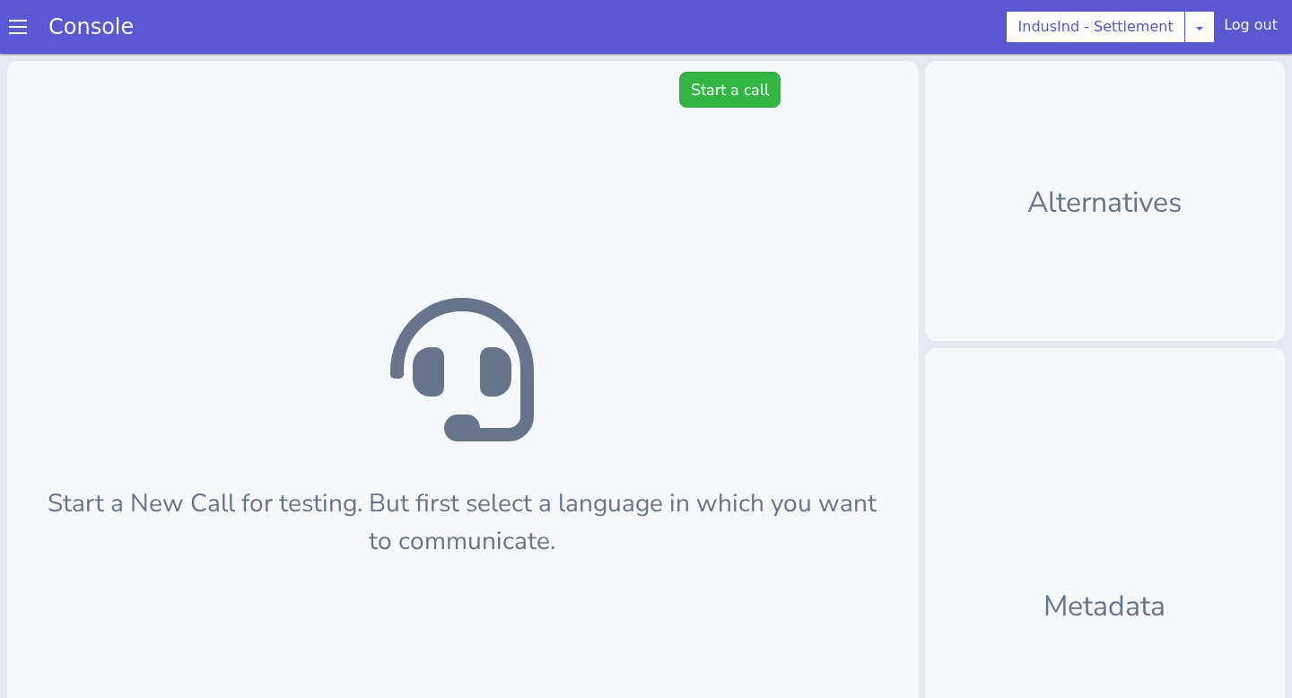
scroll to position [5, 0]
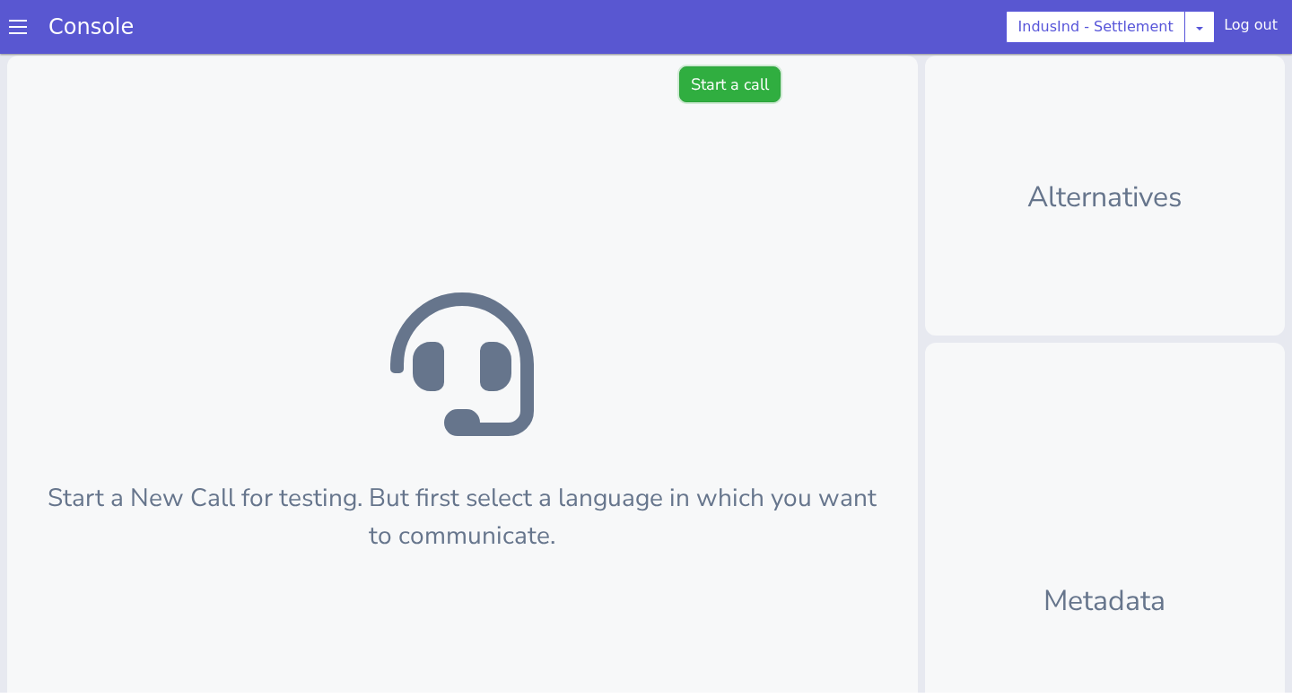
click at [753, 24] on button "Start a call" at bounding box center [761, 21] width 101 height 36
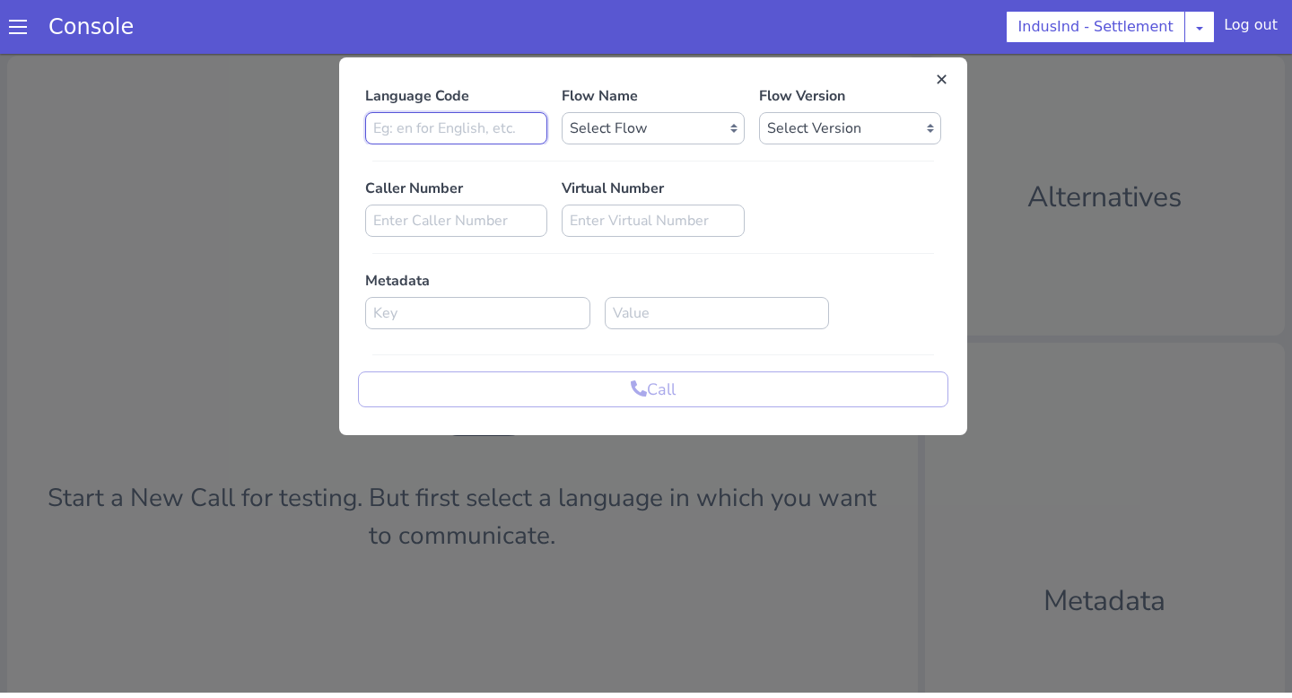
click at [575, 66] on input at bounding box center [488, 64] width 182 height 32
type input "en"
click at [622, 117] on select "Select Flow Indusind Settlement with new SLU indusind_-_settlement_default Indu…" at bounding box center [652, 128] width 182 height 32
select select "4f925c3c-2fee-42dc-b305-2f7da51ebd84"
click at [594, 48] on select "Select Flow Indusind Settlement with new SLU indusind_-_settlement_default Indu…" at bounding box center [685, 64] width 182 height 32
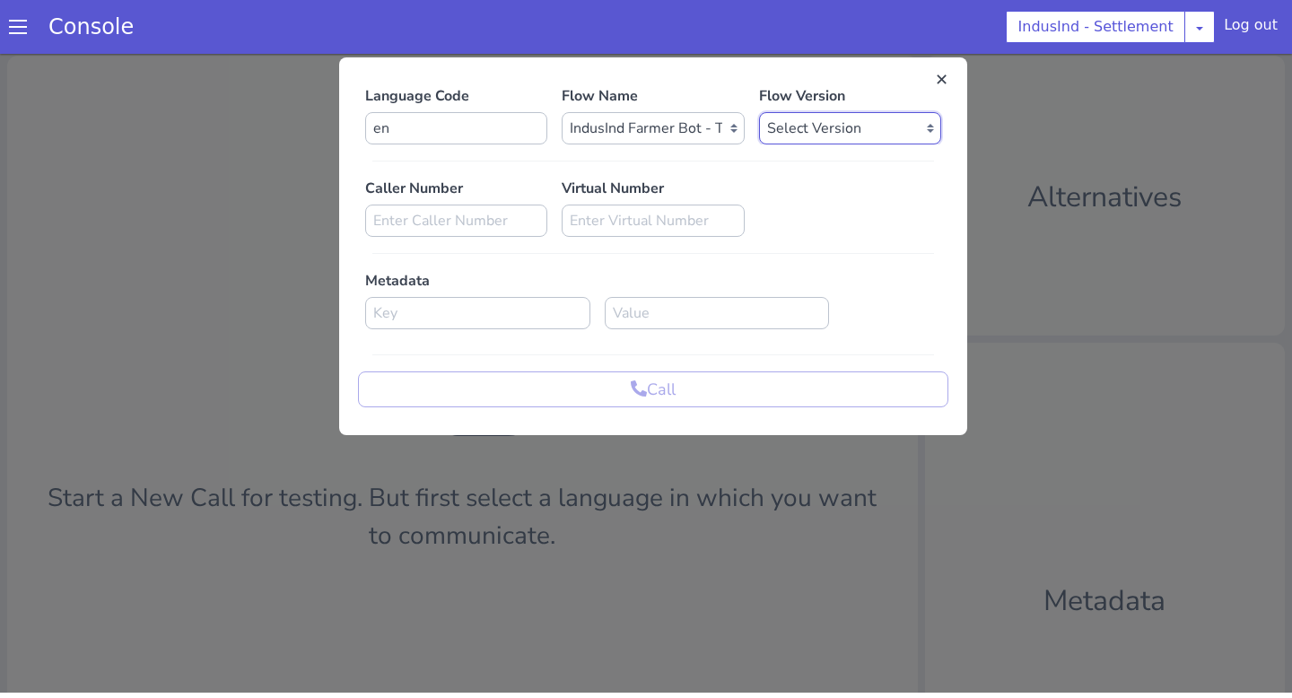
click at [782, 131] on select "Select Version 0.0.1" at bounding box center [850, 128] width 182 height 32
select select "0.0.1"
click at [759, 112] on select "Select Version 0.0.1" at bounding box center [850, 128] width 182 height 32
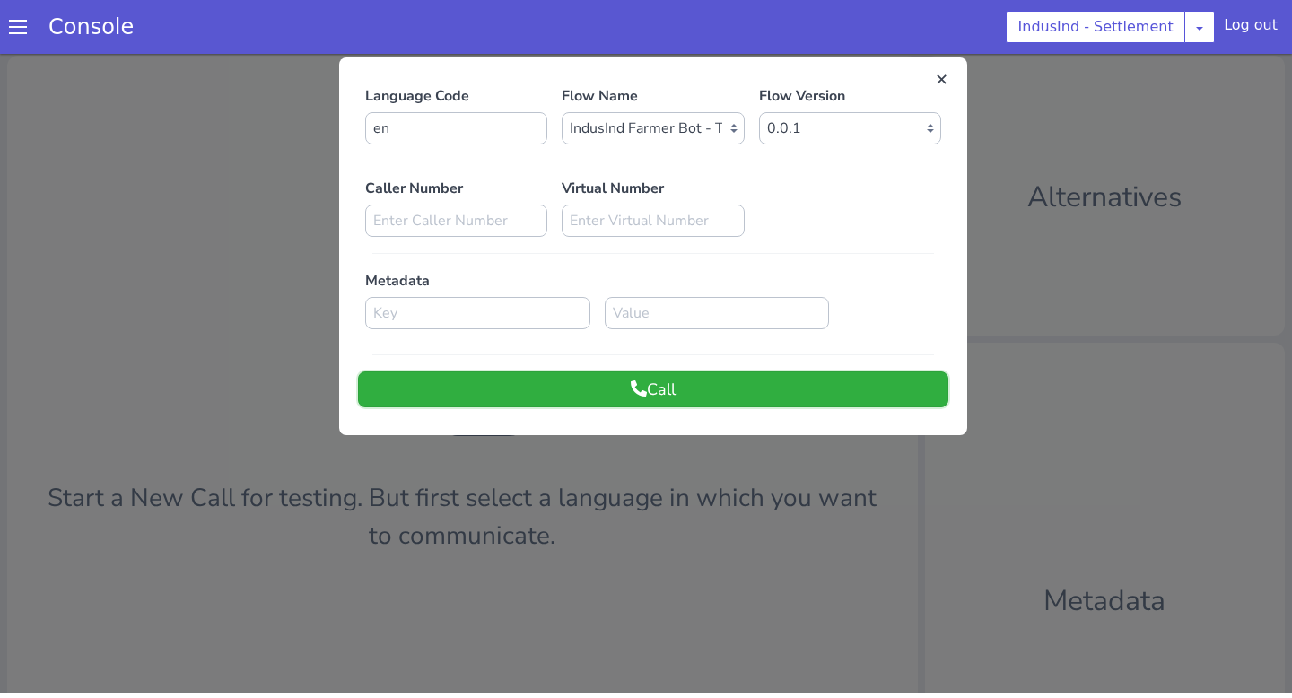
click at [648, 378] on button "Call" at bounding box center [653, 389] width 590 height 36
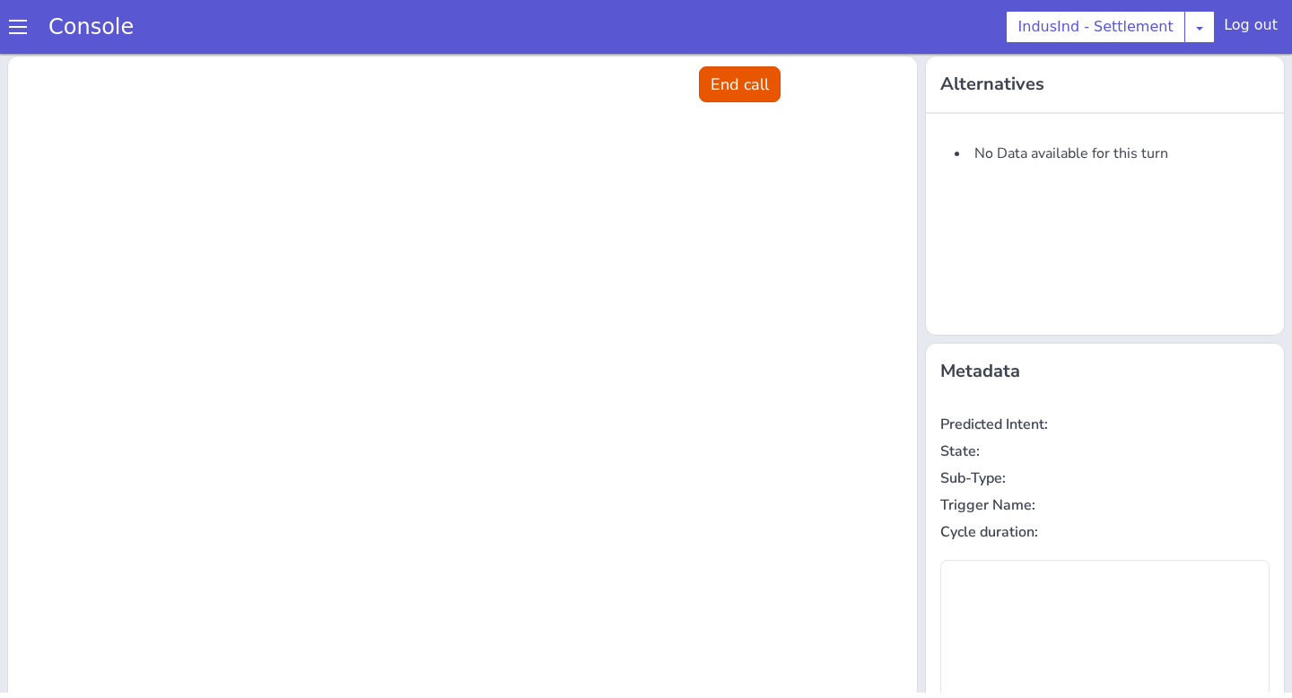
click at [885, 37] on div at bounding box center [495, 419] width 909 height 852
click at [765, 93] on button "End call" at bounding box center [740, 84] width 82 height 36
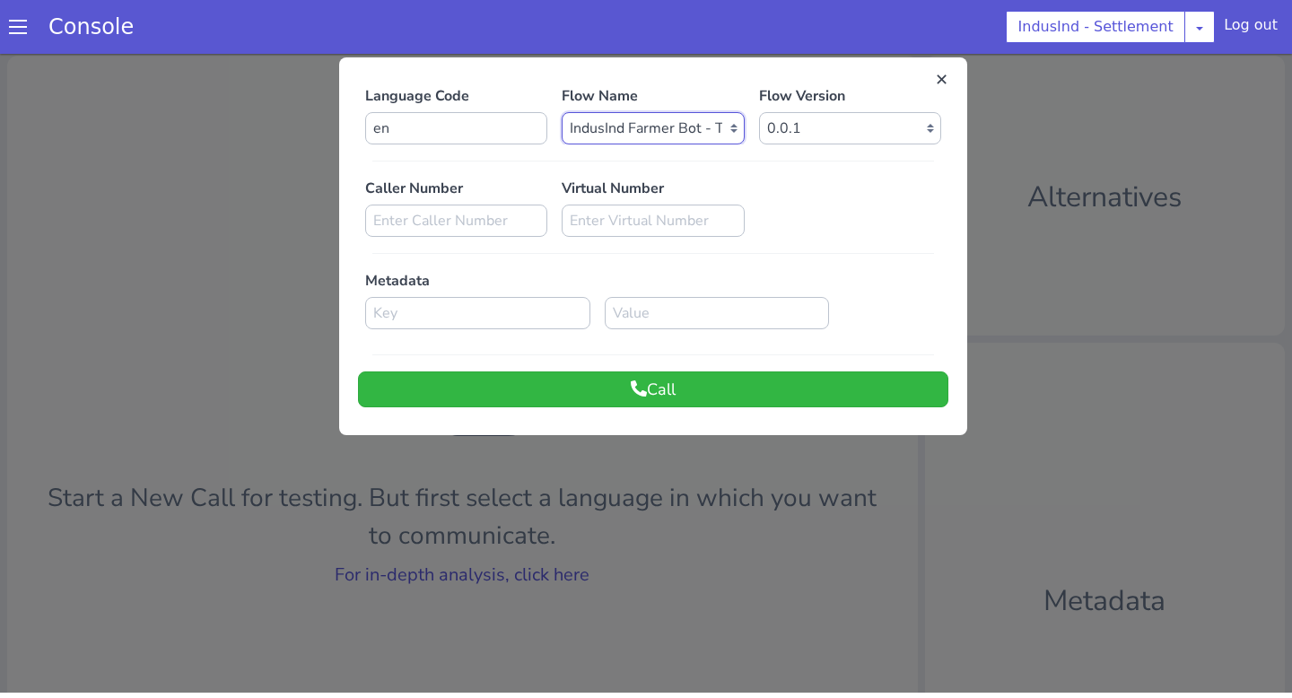
click at [707, 136] on select "Select Flow Indusind Settlement with new SLU indusind_-_settlement_default Indu…" at bounding box center [652, 128] width 182 height 32
select select "93dc0bdc-0d2e-4cf1-9559-077eaee4e616"
click at [570, 94] on select "Select Flow Indusind Settlement with new SLU indusind_-_settlement_default Indu…" at bounding box center [661, 110] width 182 height 32
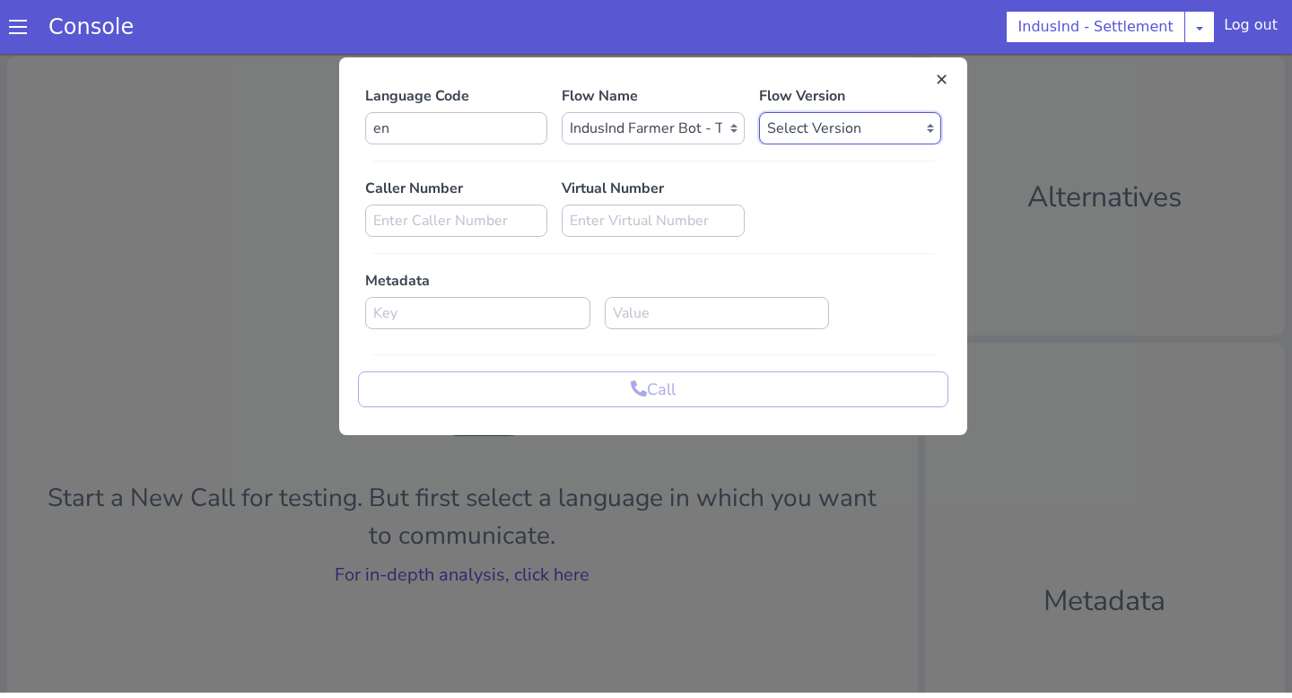
click at [810, 124] on select "Select Version 0.0.1" at bounding box center [858, 110] width 182 height 32
select select "0.0.1"
click at [767, 94] on select "Select Version 0.0.1" at bounding box center [858, 110] width 182 height 32
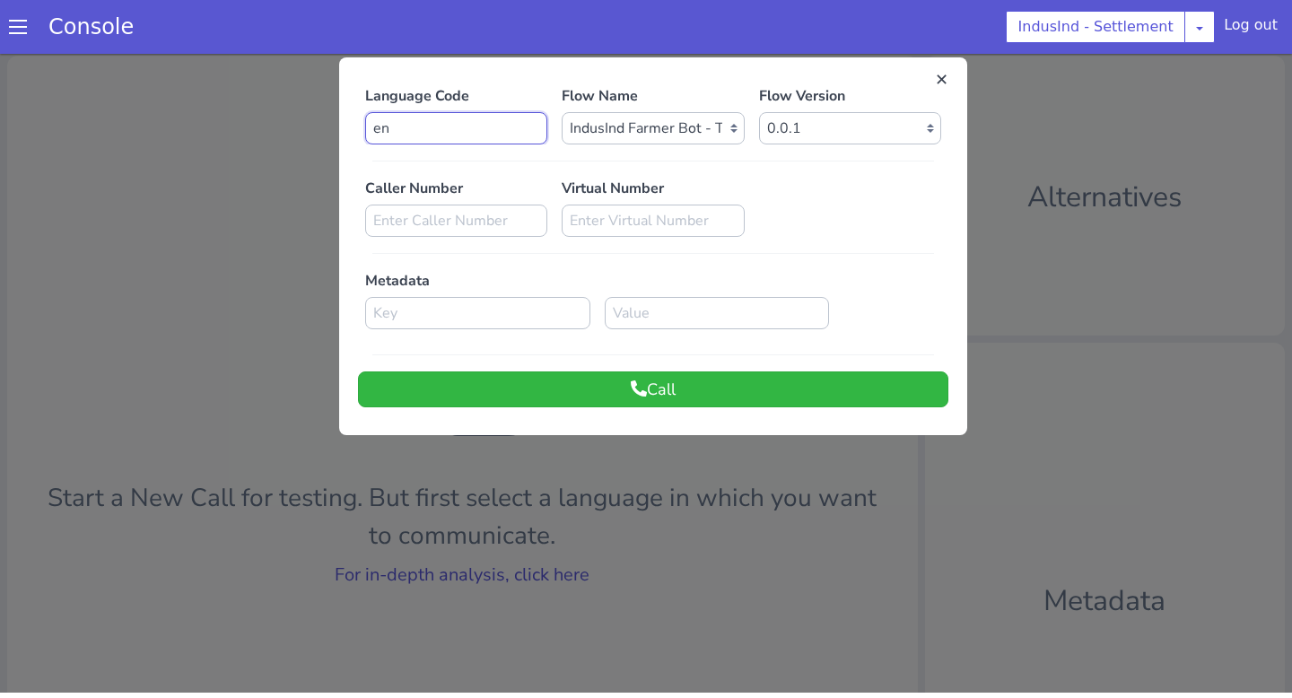
click at [498, 80] on input "en" at bounding box center [488, 64] width 182 height 32
type input "e"
type input "te"
click at [596, 56] on select "Select Flow Indusind Settlement with new SLU indusind_-_settlement_default Indu…" at bounding box center [685, 64] width 182 height 32
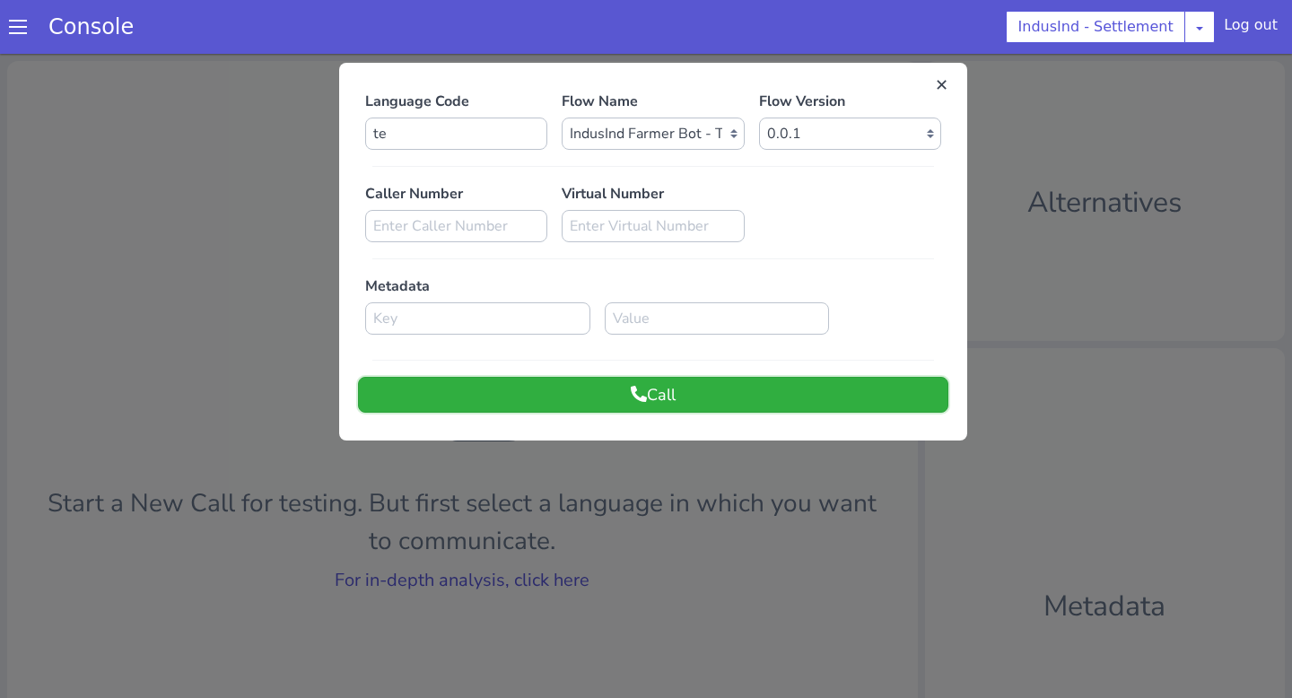
click at [574, 362] on button "Call" at bounding box center [661, 377] width 590 height 36
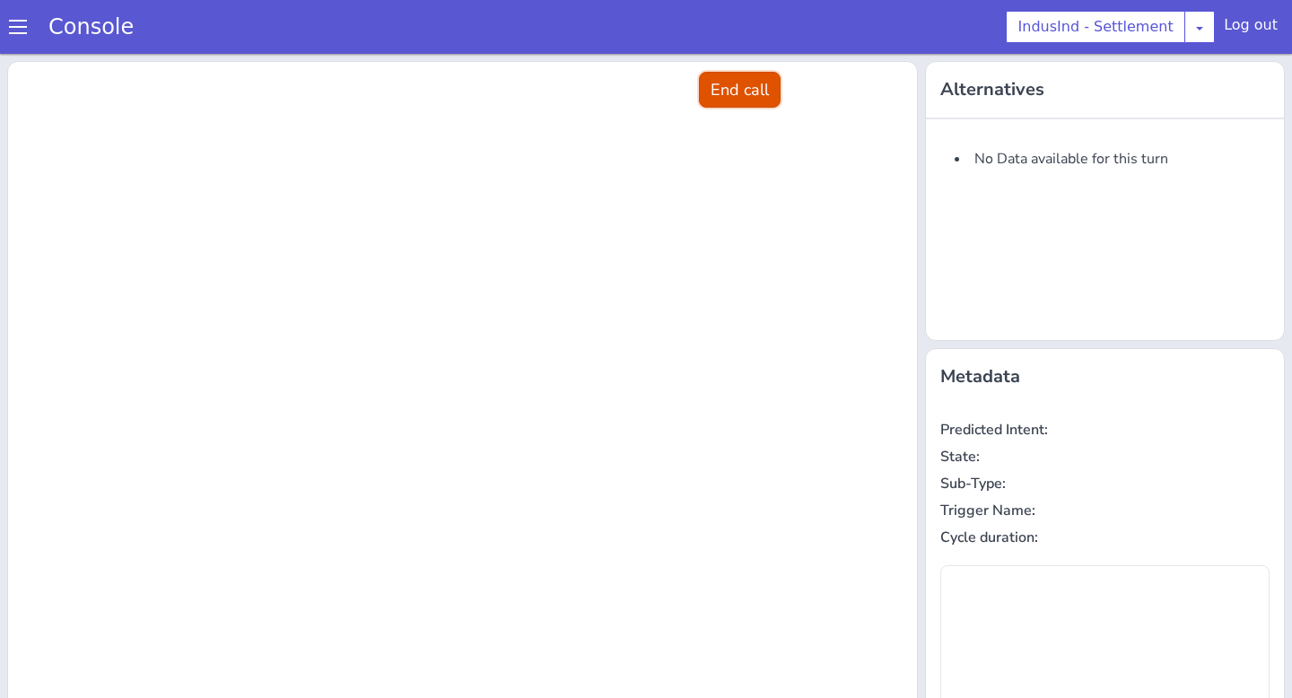
click at [796, 21] on button "End call" at bounding box center [772, 26] width 82 height 36
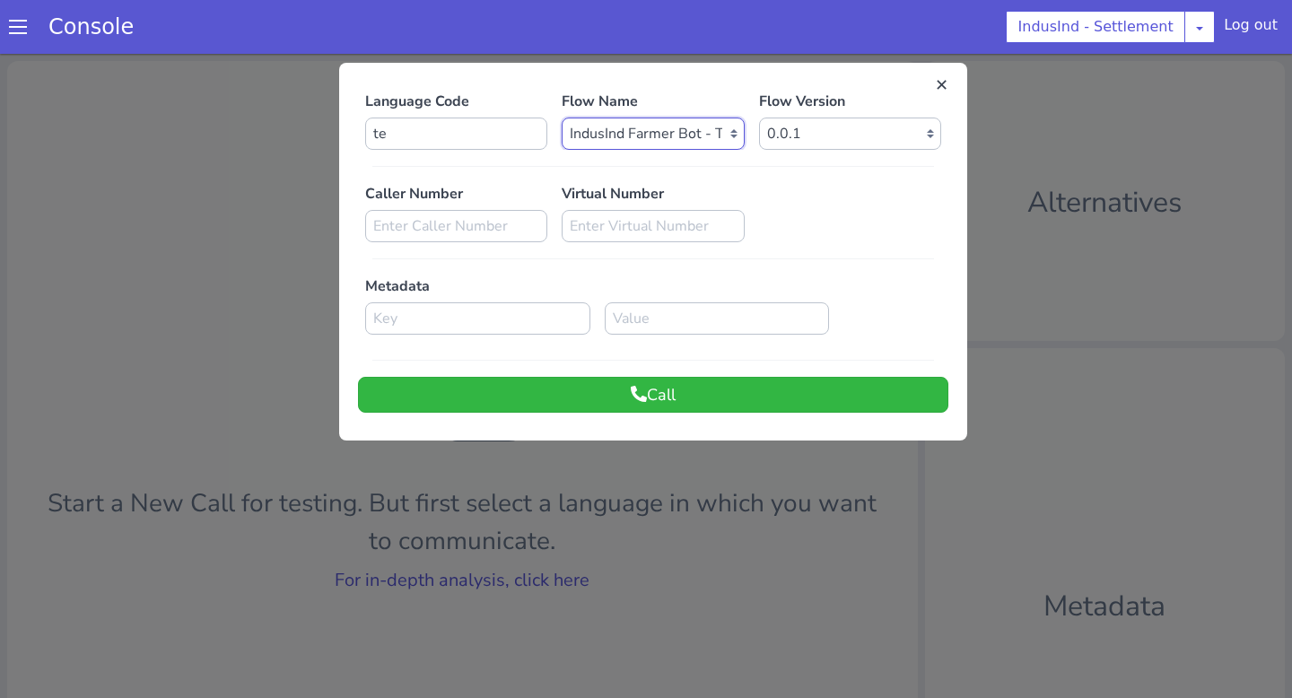
click at [727, 56] on select "Select Flow Indusind Settlement with new SLU indusind_-_settlement_default Indu…" at bounding box center [703, 42] width 182 height 32
select select "4f925c3c-2fee-42dc-b305-2f7da51ebd84"
click at [570, 100] on select "Select Flow Indusind Settlement with new SLU indusind_-_settlement_default Indu…" at bounding box center [661, 116] width 182 height 32
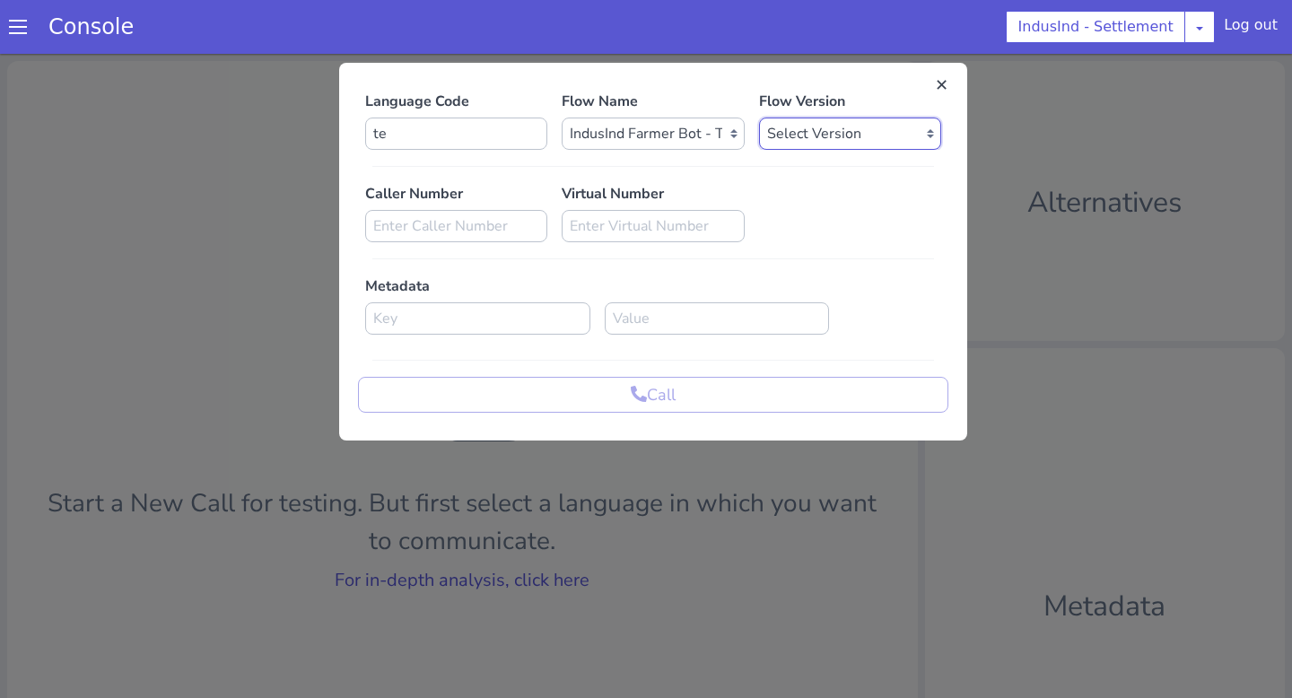
click at [831, 48] on select "Select Version 0.0.1" at bounding box center [900, 42] width 182 height 32
select select "0.0.1"
click at [767, 100] on select "Select Version 0.0.1" at bounding box center [858, 116] width 182 height 32
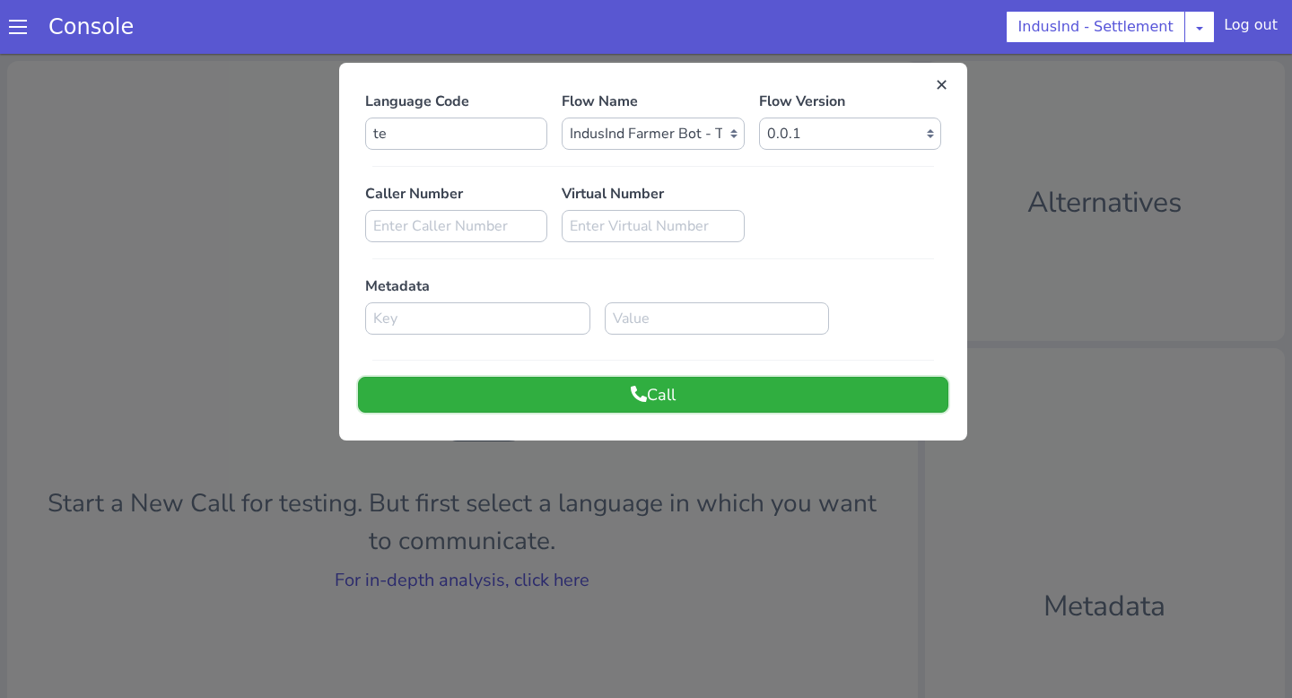
click at [685, 379] on button "Call" at bounding box center [661, 377] width 590 height 36
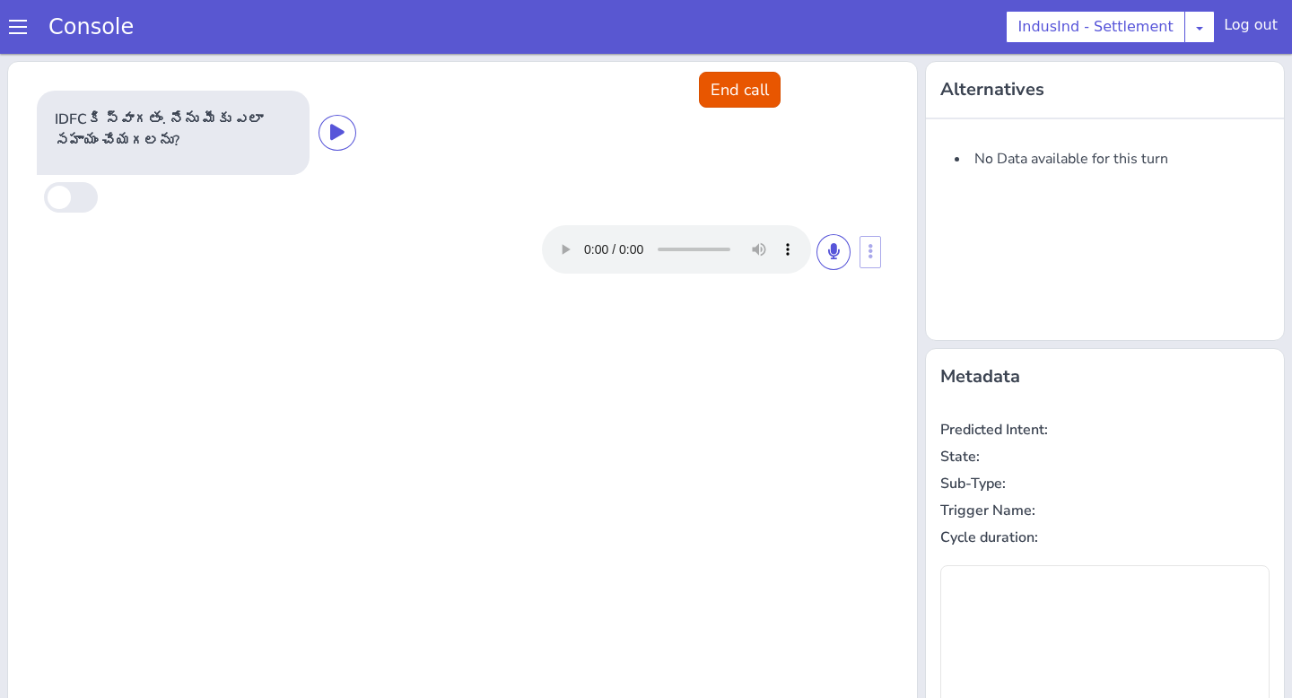
click at [398, 52] on div at bounding box center [388, 41] width 38 height 36
click at [344, 117] on icon at bounding box center [345, 114] width 14 height 16
click at [882, 162] on icon at bounding box center [883, 160] width 11 height 16
click at [865, 190] on icon at bounding box center [866, 187] width 11 height 16
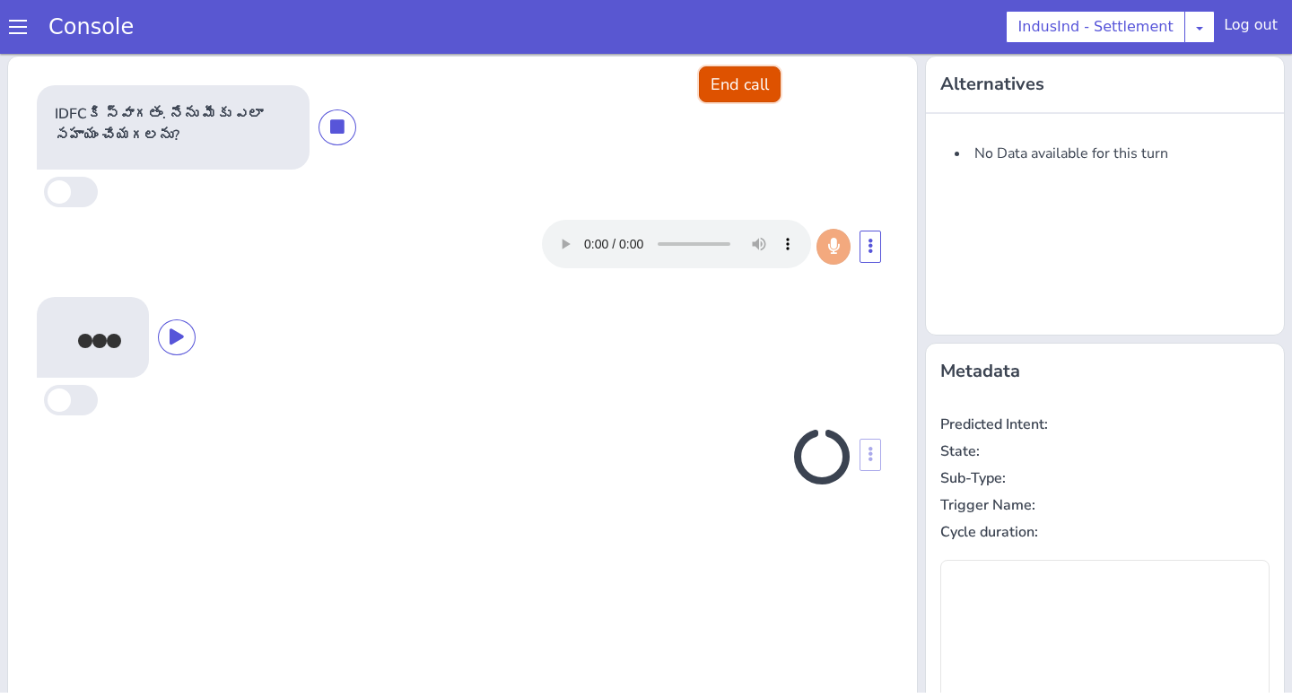
click at [752, 72] on button "End call" at bounding box center [748, 66] width 82 height 36
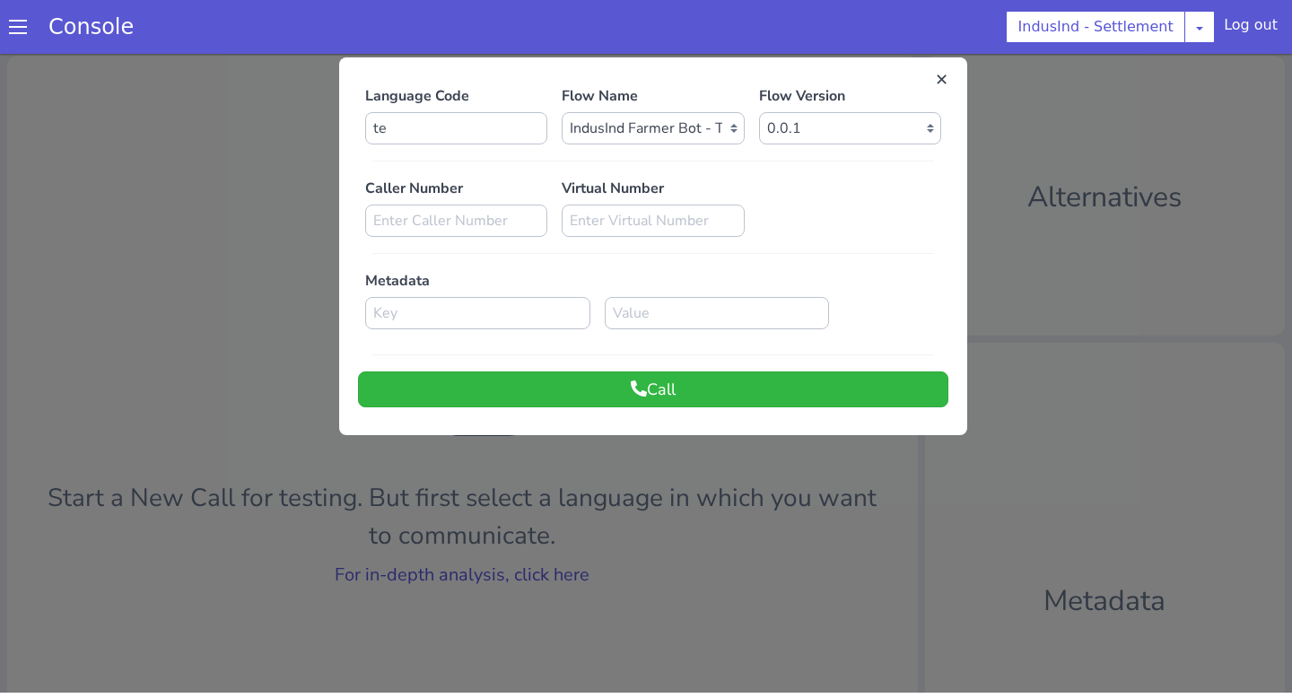
click at [743, 519] on div at bounding box center [678, 307] width 1292 height 644
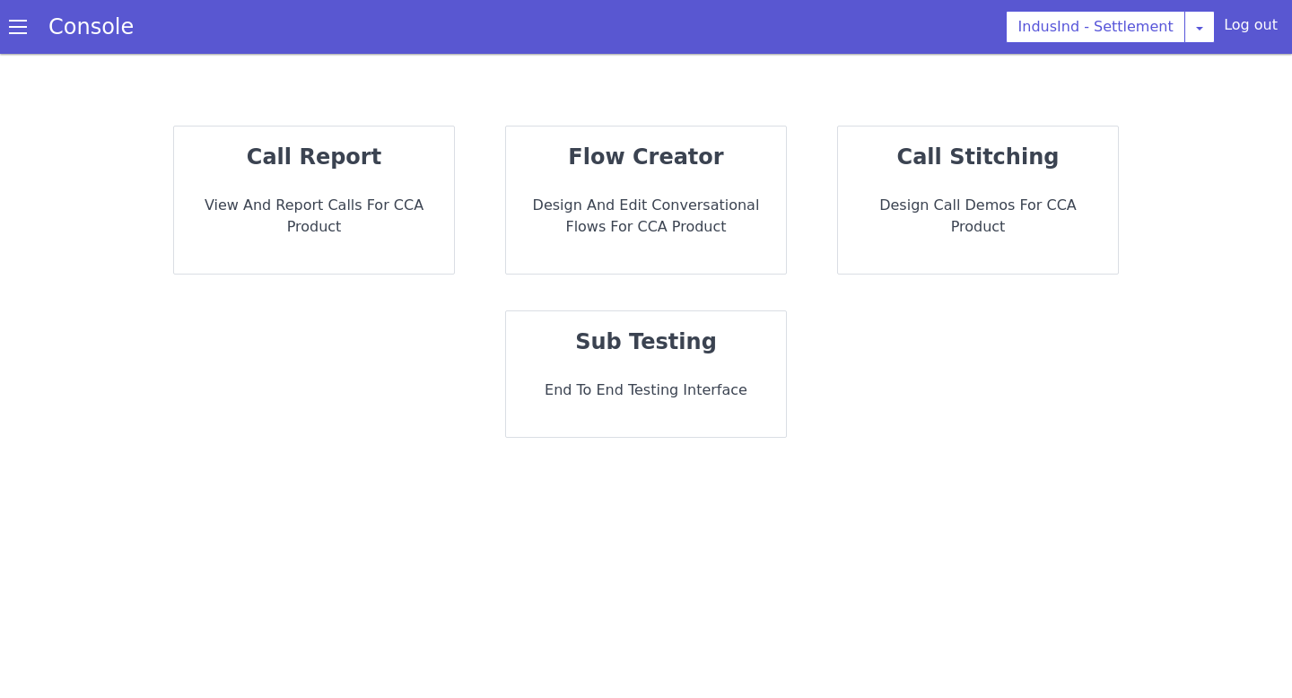
click at [619, 396] on p "End to End Testing Interface" at bounding box center [645, 390] width 251 height 22
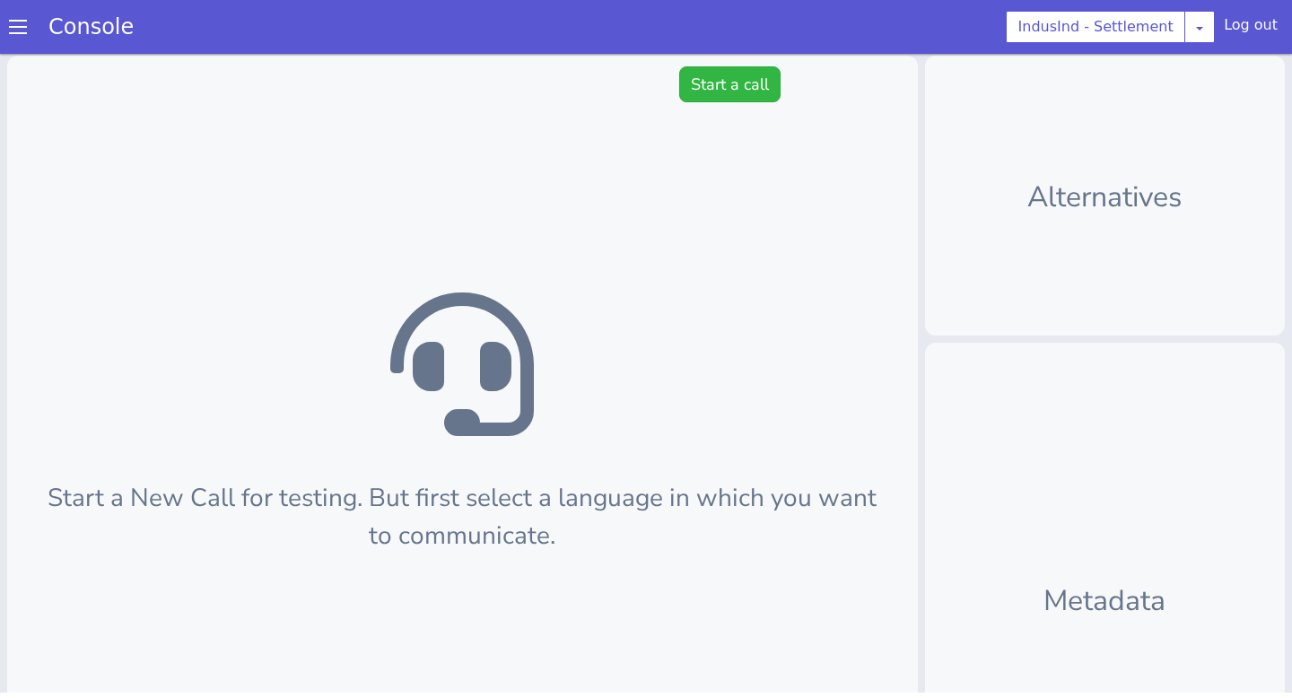
click at [1205, 5] on section "Console IndusInd - Settlement [PERSON_NAME] Airtel DTH Pilot Airtel POC [PERSON…" at bounding box center [646, 27] width 1292 height 54
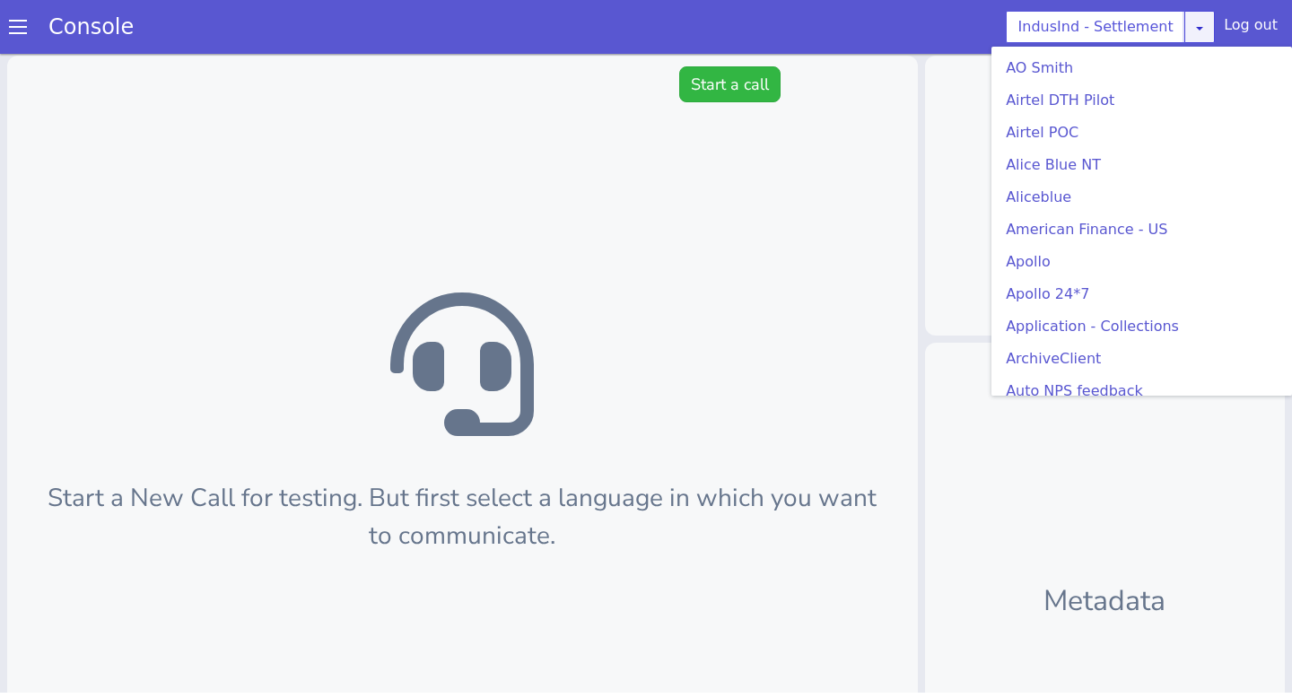
click at [1205, 24] on icon at bounding box center [1199, 28] width 14 height 14
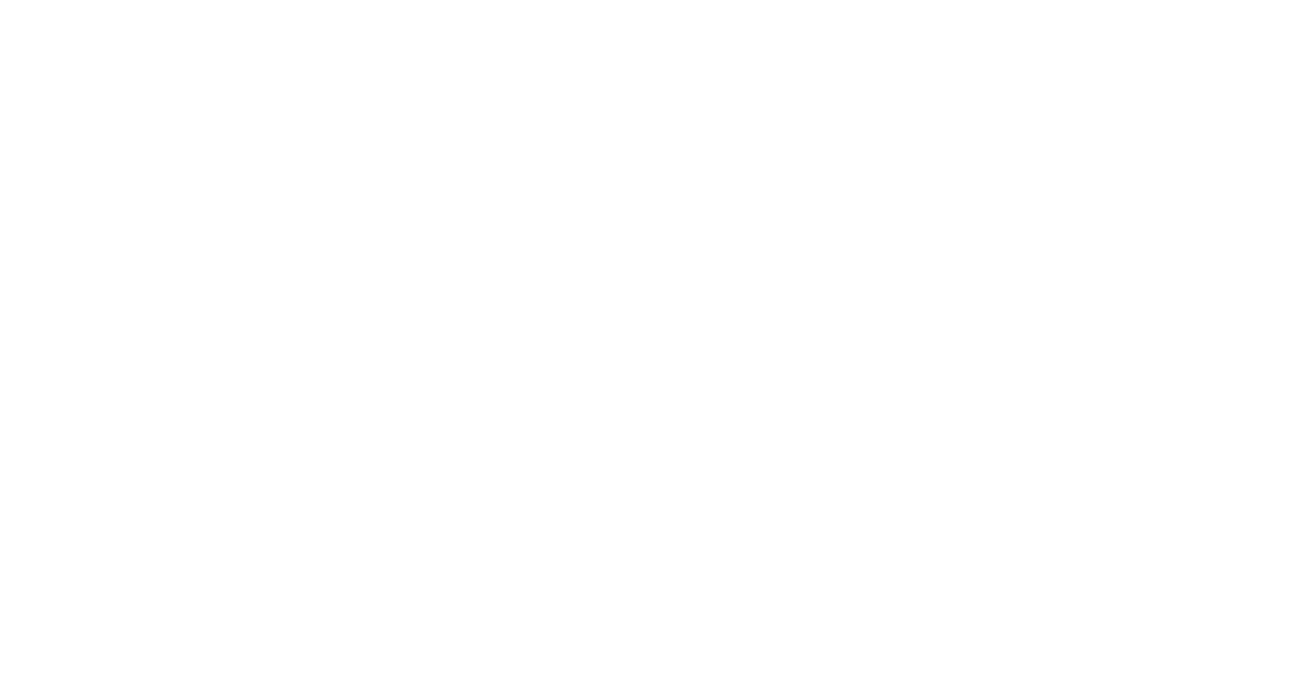
scroll to position [297, 0]
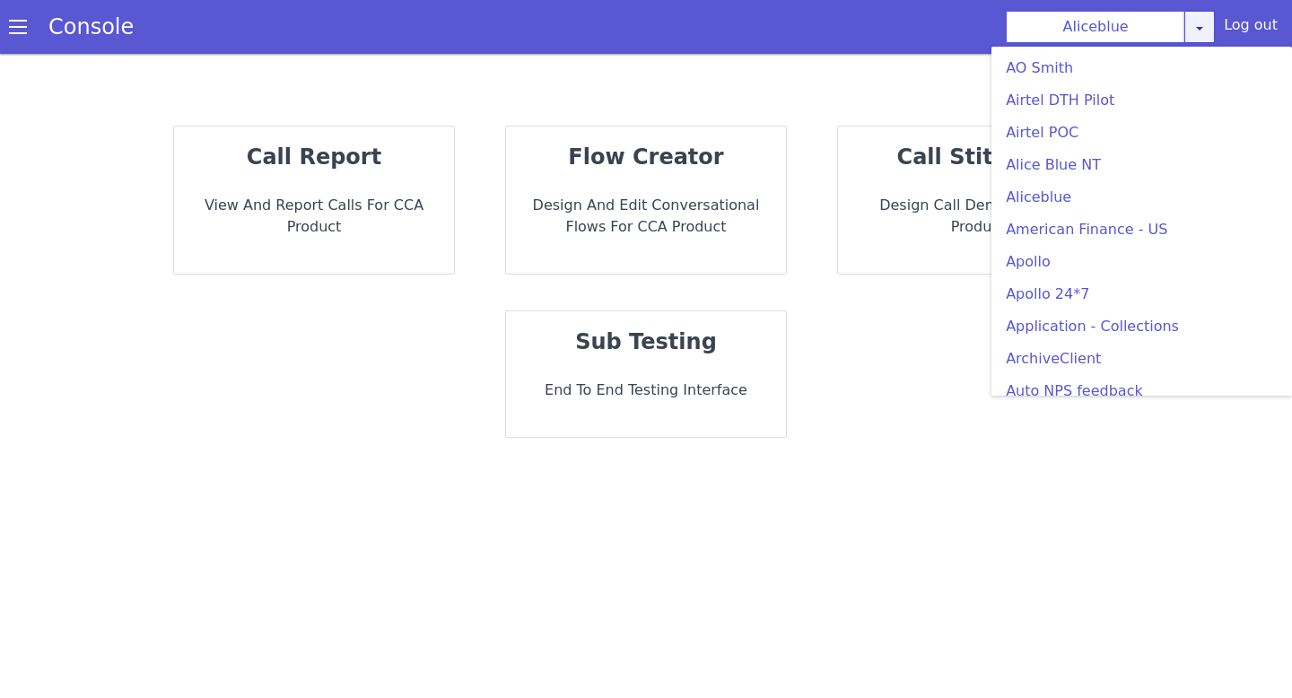
click at [1197, 34] on div "Aliceblue [PERSON_NAME] Airtel DTH Pilot Airtel POC [PERSON_NAME] Blue NT Alice…" at bounding box center [1109, 27] width 209 height 32
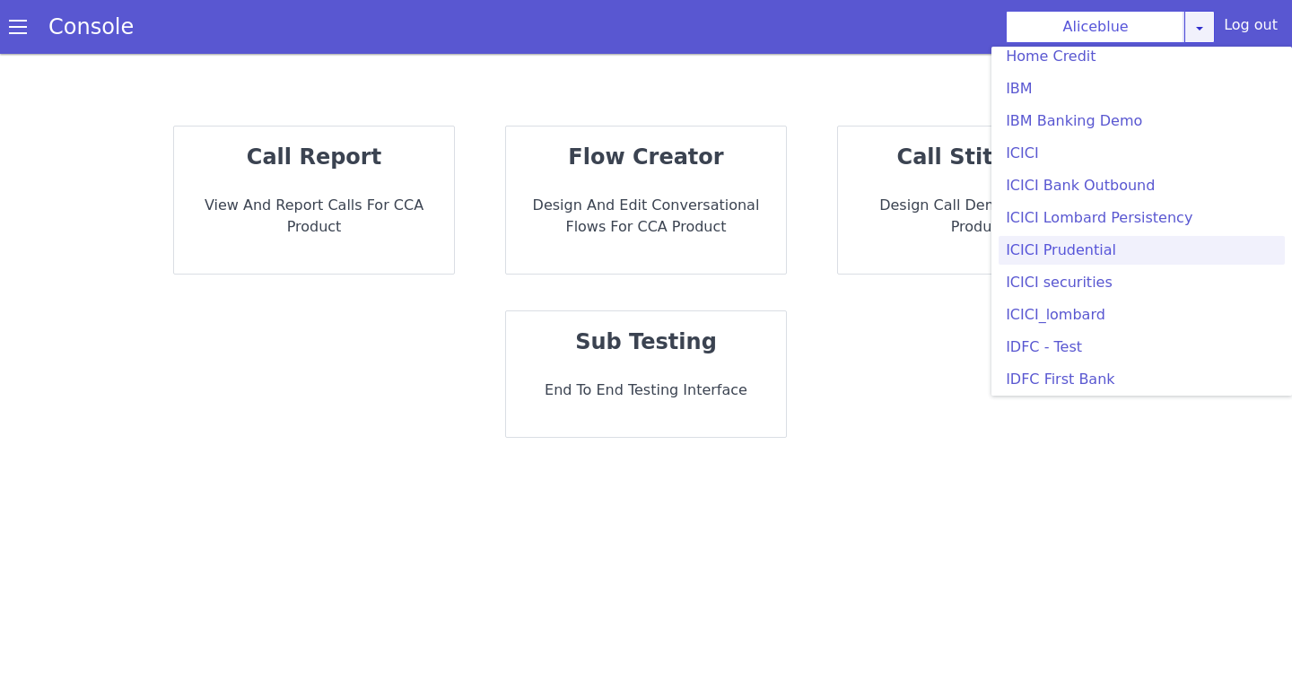
scroll to position [1929, 0]
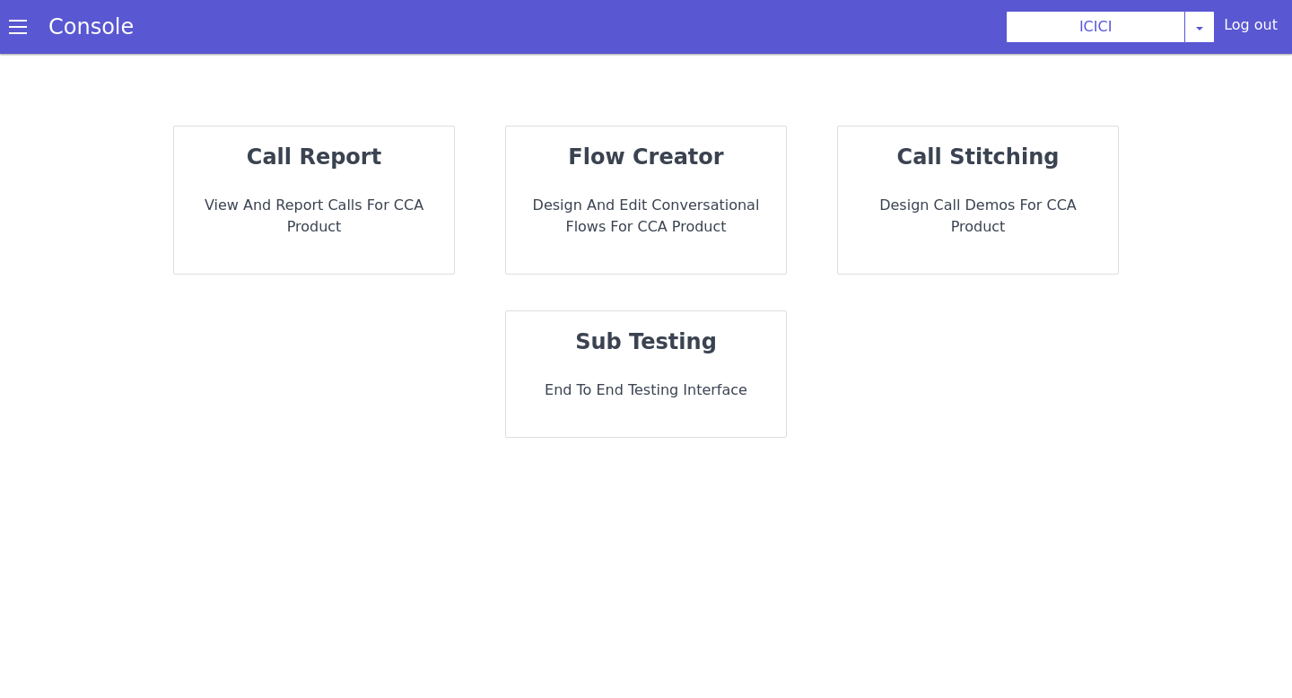
click at [617, 329] on strong "sub testing" at bounding box center [646, 341] width 142 height 25
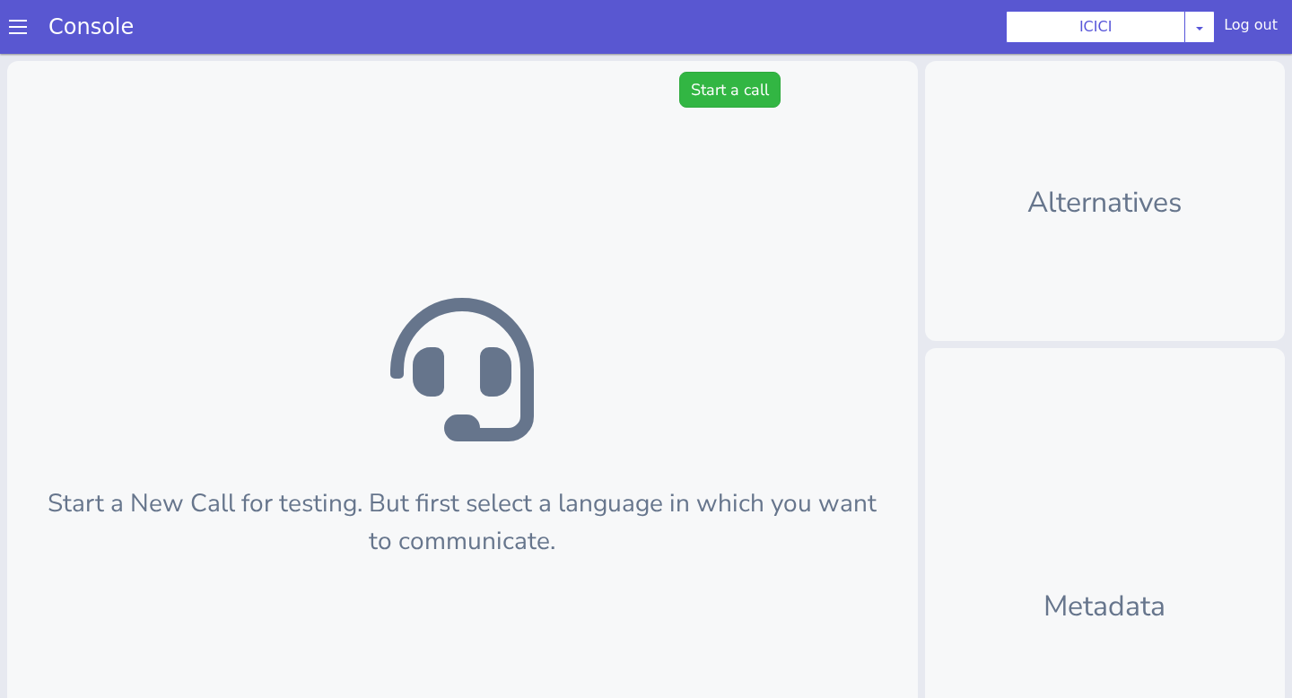
scroll to position [5, 0]
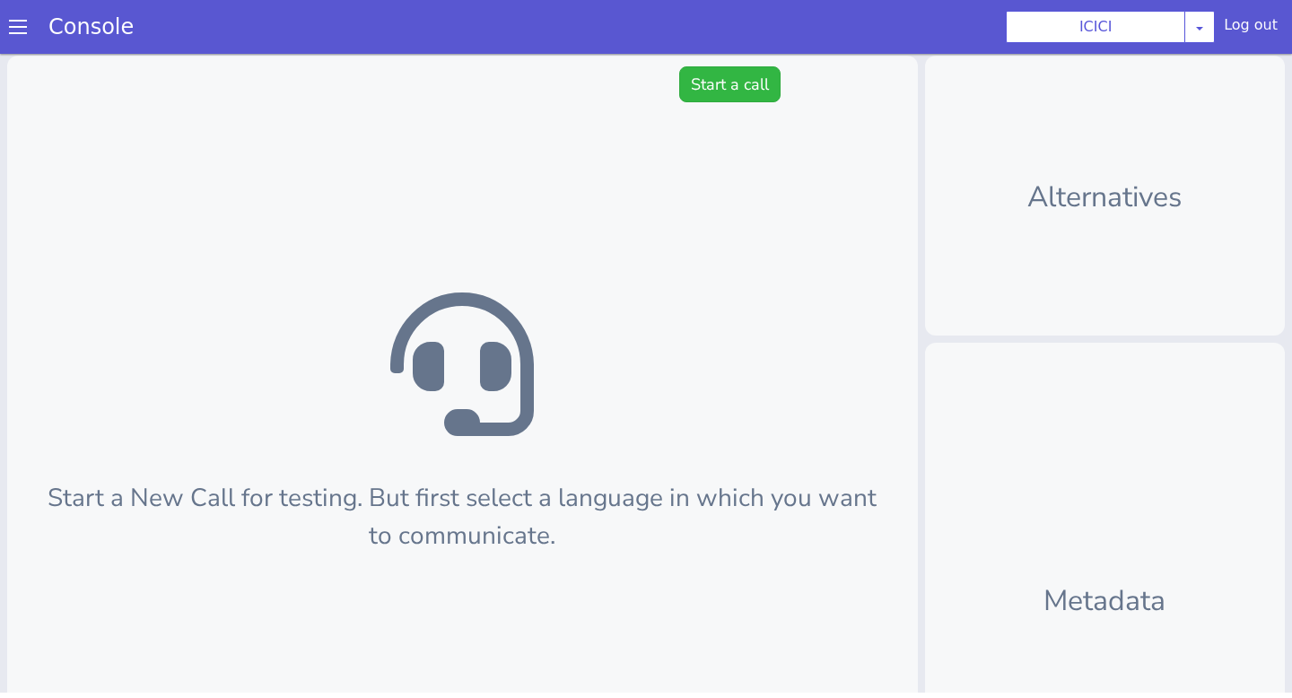
click at [696, 107] on div "Start a New Call for testing. But first select a language in which you want to …" at bounding box center [462, 483] width 910 height 854
click at [696, 71] on button "Start a call" at bounding box center [729, 84] width 101 height 36
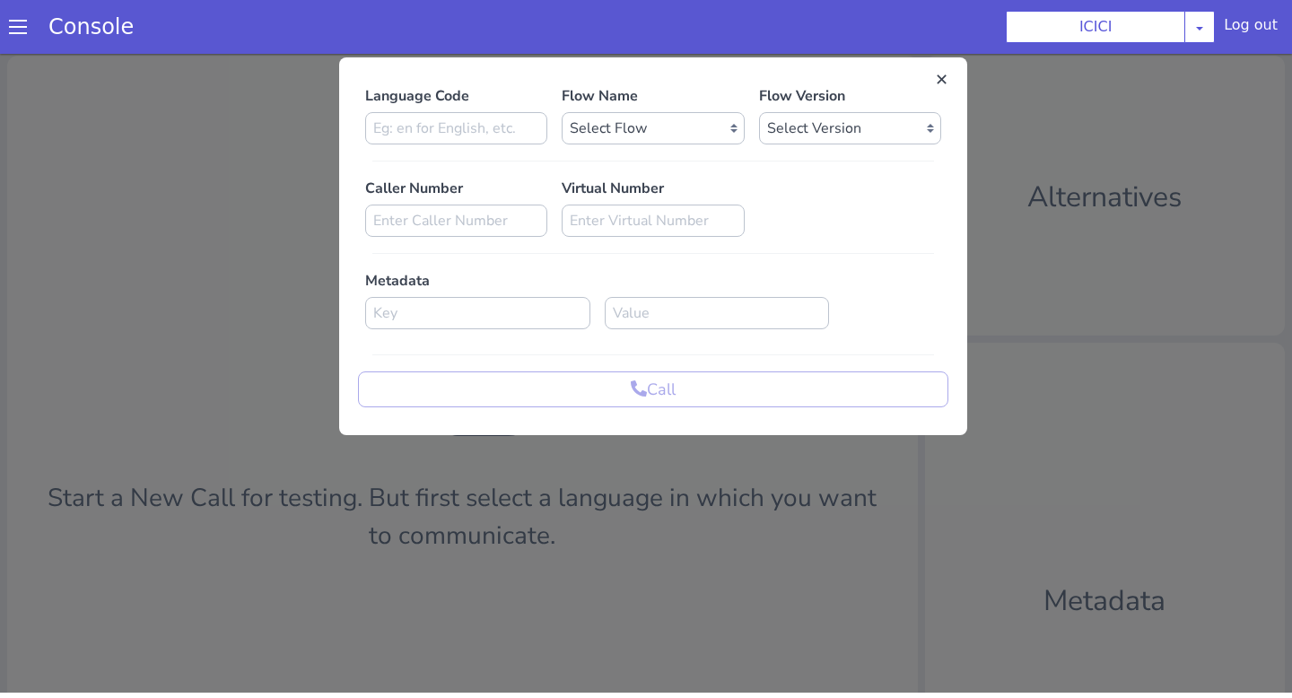
click at [483, 109] on div "Language Code" at bounding box center [456, 114] width 196 height 59
click at [490, 120] on input at bounding box center [456, 128] width 182 height 32
type input "en"
click at [622, 113] on select "Select Flow sachin_testing icici_test_import_1 icici_test icici_dummy infra_tes…" at bounding box center [652, 128] width 182 height 32
select select "b03a4faf-32c3-4c7e-b817-7f3662e43ade"
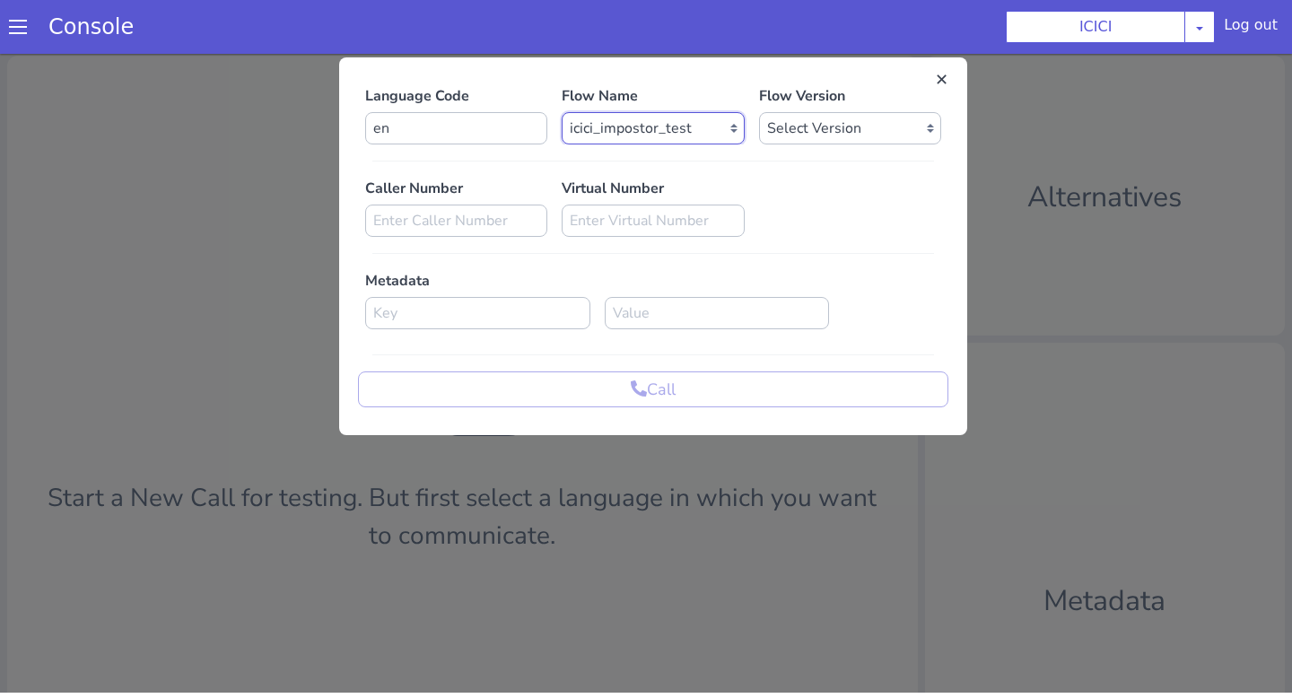
click at [561, 112] on select "Select Flow sachin_testing icici_test_import_1 icici_test icici_dummy infra_tes…" at bounding box center [652, 128] width 182 height 32
click at [827, 124] on select "Select Version 0.0.54 0.0.53 0.0.52 0.0.51 0.0.50 0.0.49 0.0.48 0.0.47 0.0.46 0…" at bounding box center [850, 128] width 182 height 32
select select "0.0.54"
click at [759, 112] on select "Select Version 0.0.54 0.0.53 0.0.52 0.0.51 0.0.50 0.0.49 0.0.48 0.0.47 0.0.46 0…" at bounding box center [850, 128] width 182 height 32
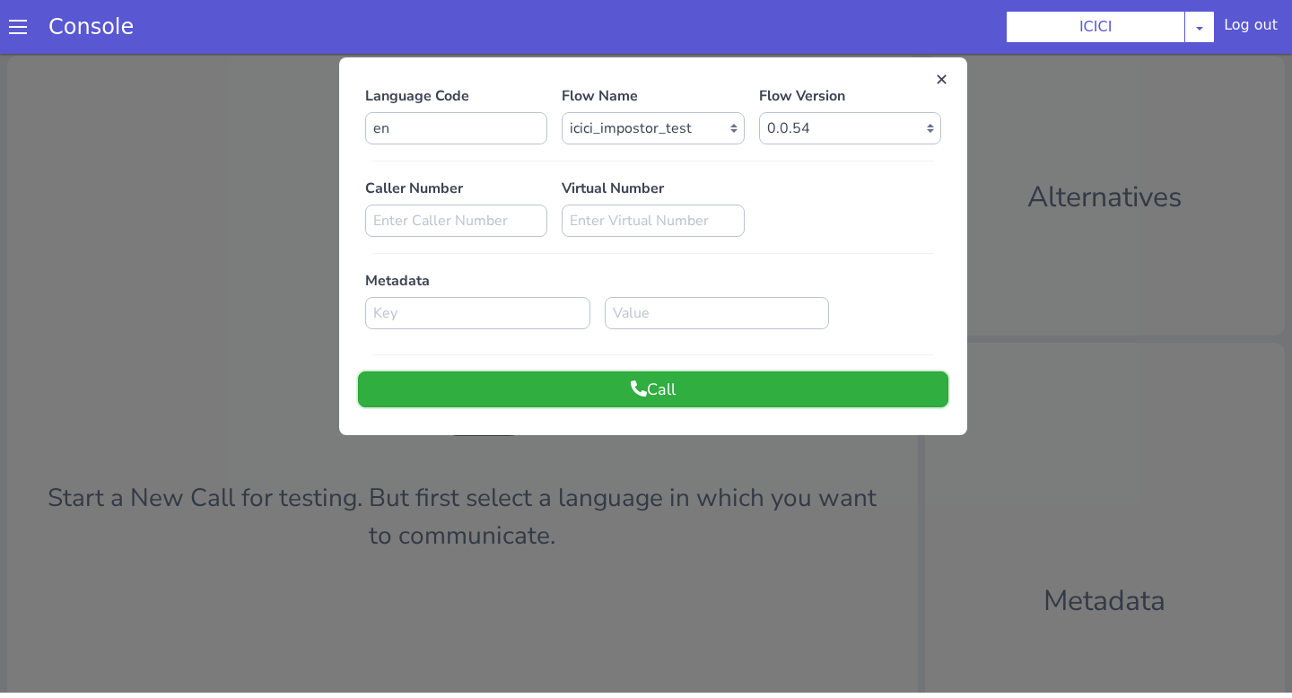
click at [718, 375] on button "Call" at bounding box center [653, 389] width 590 height 36
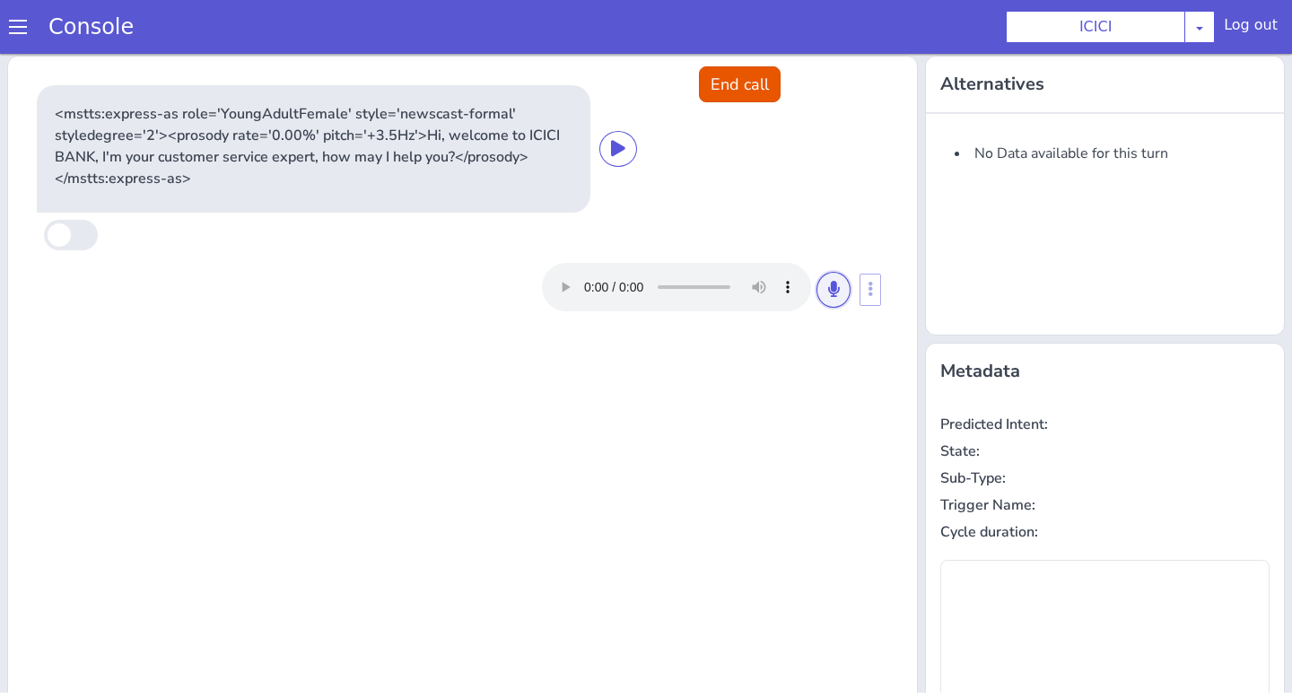
click at [829, 295] on icon at bounding box center [833, 289] width 11 height 16
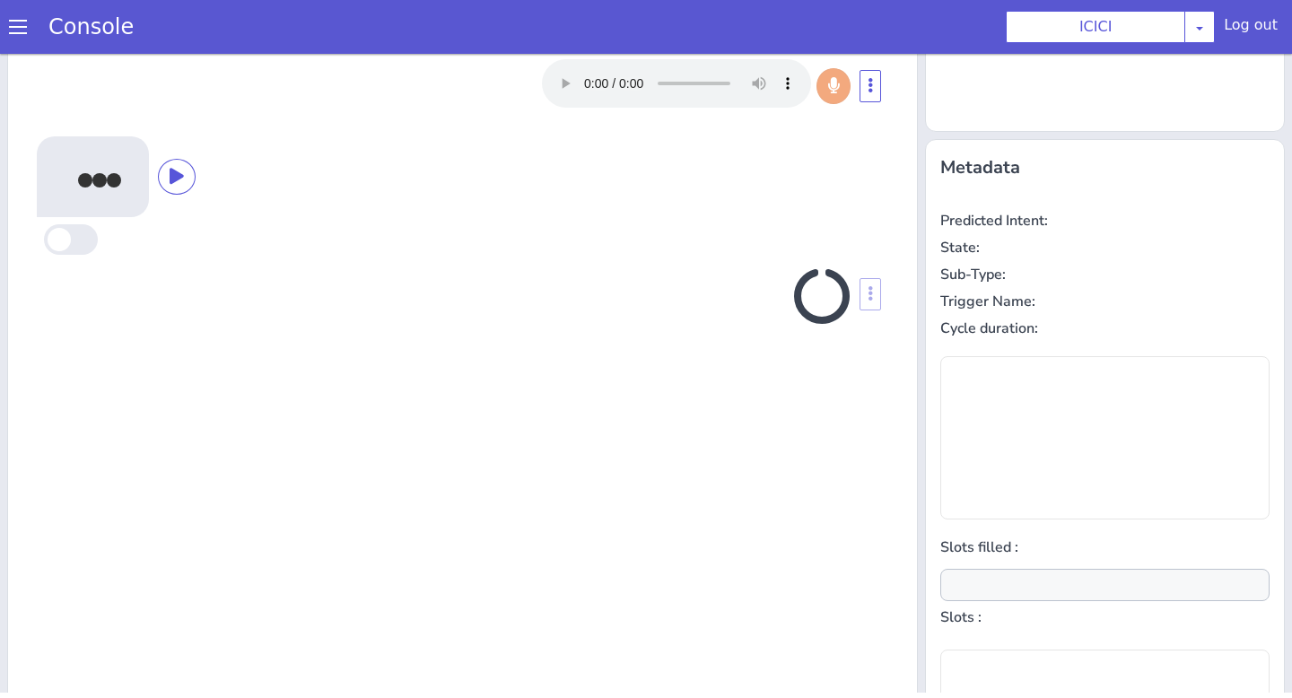
scroll to position [217, 0]
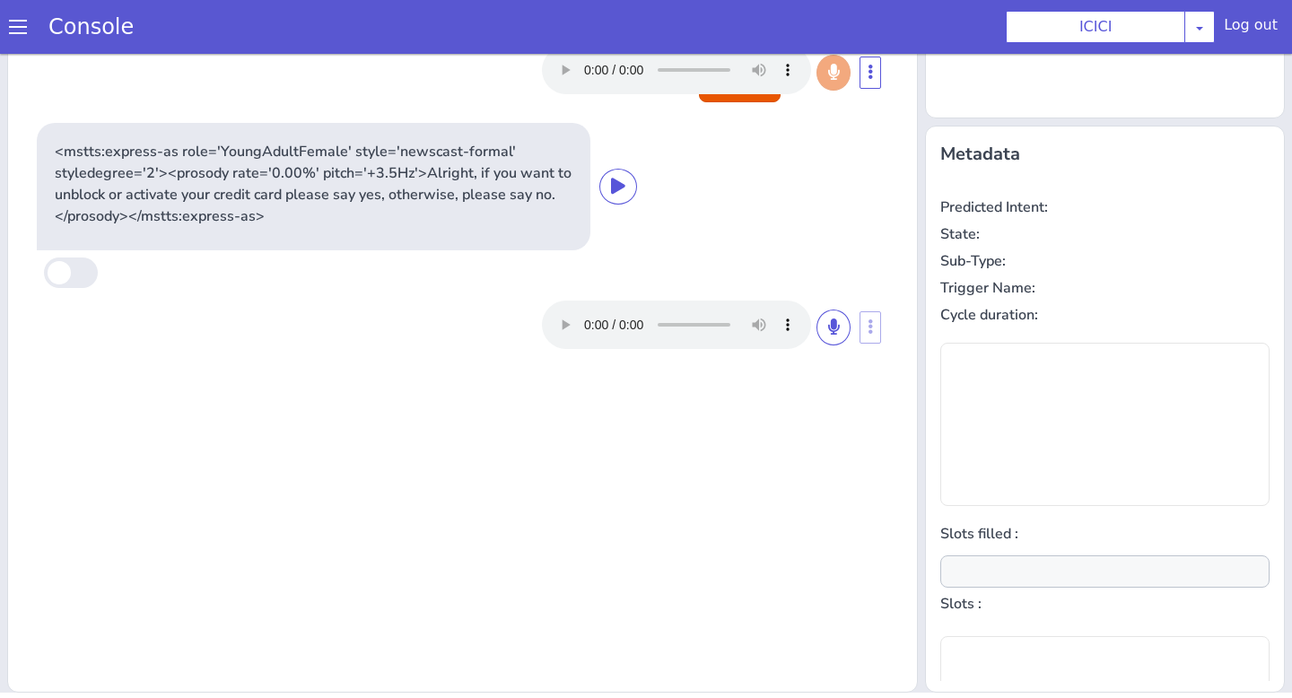
type input "product"
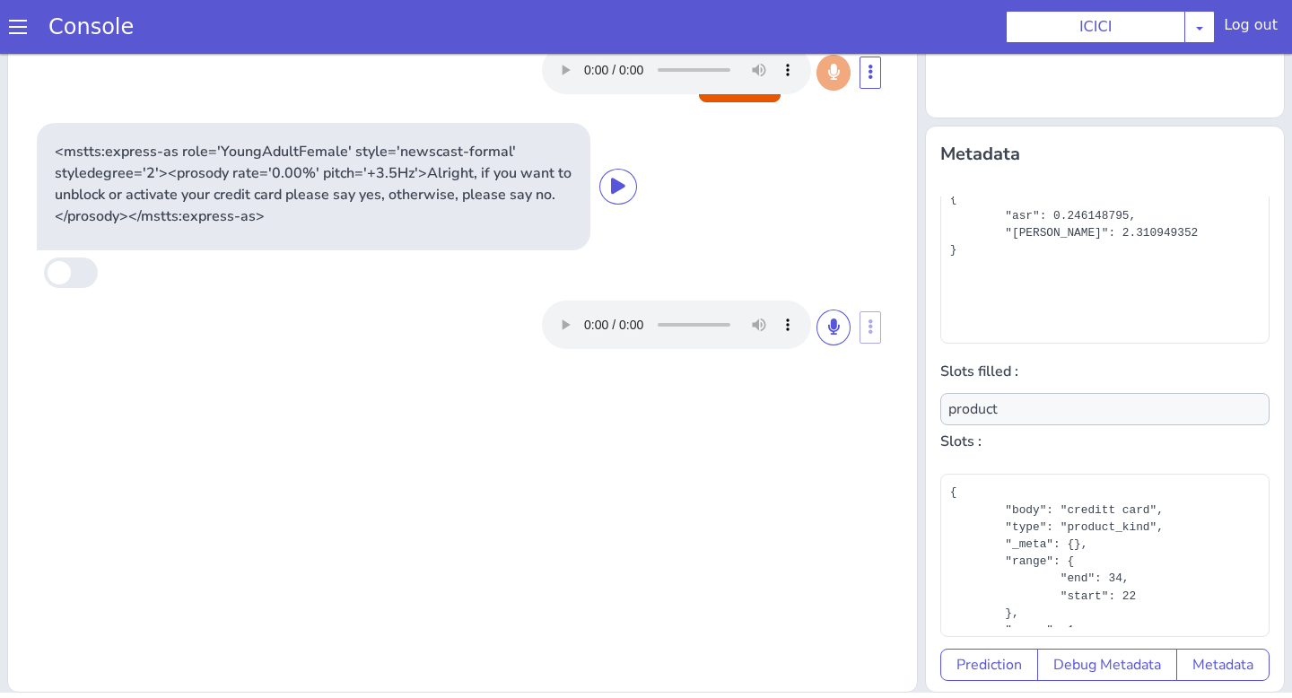
scroll to position [132, 0]
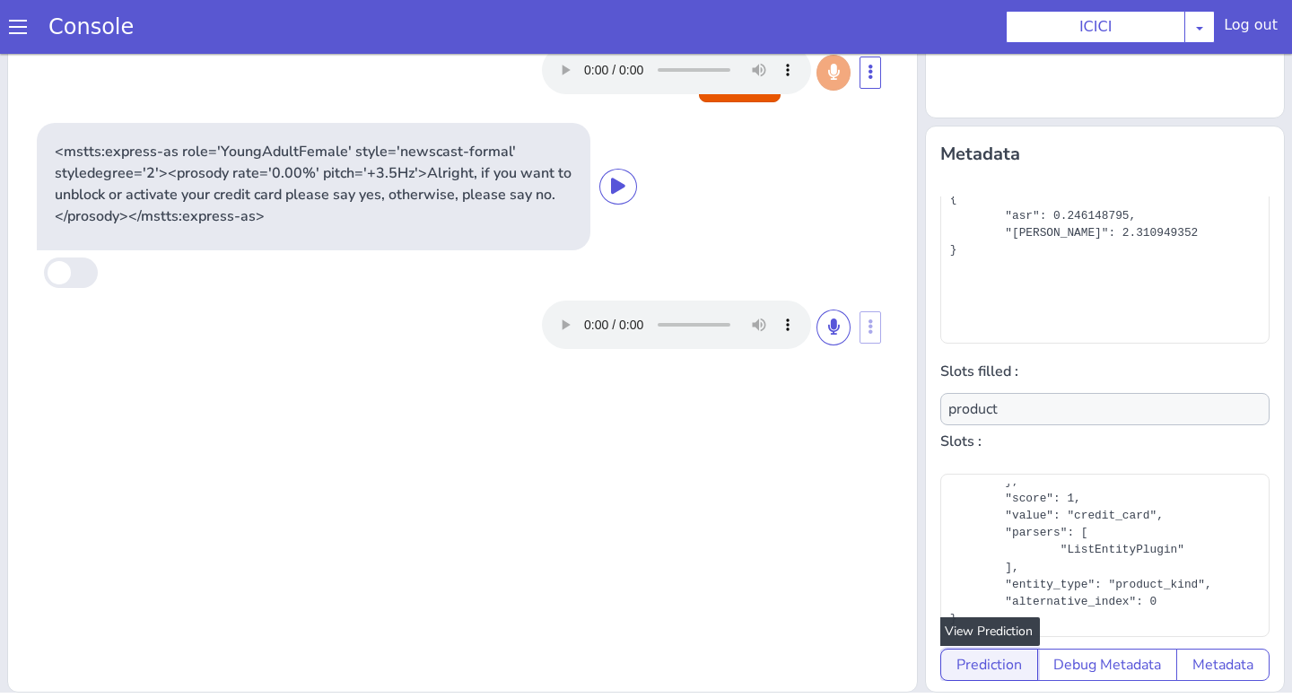
click at [1004, 668] on button "Prediction" at bounding box center [989, 664] width 98 height 32
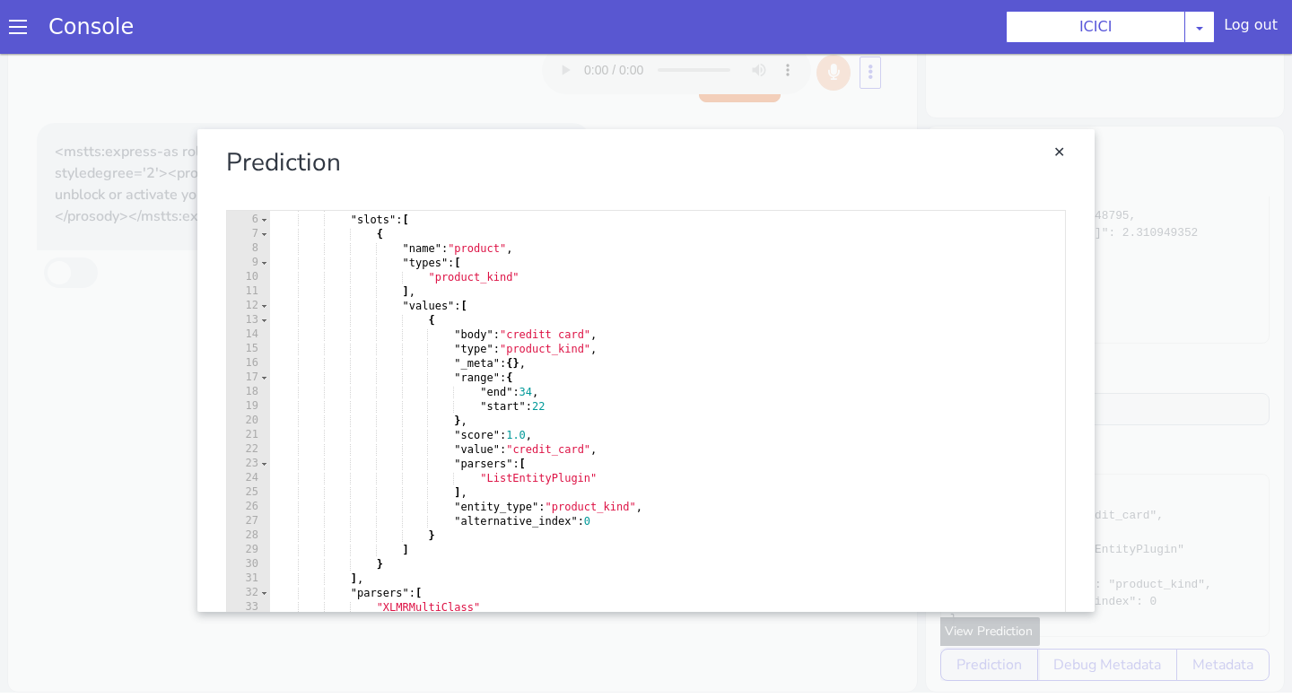
scroll to position [0, 0]
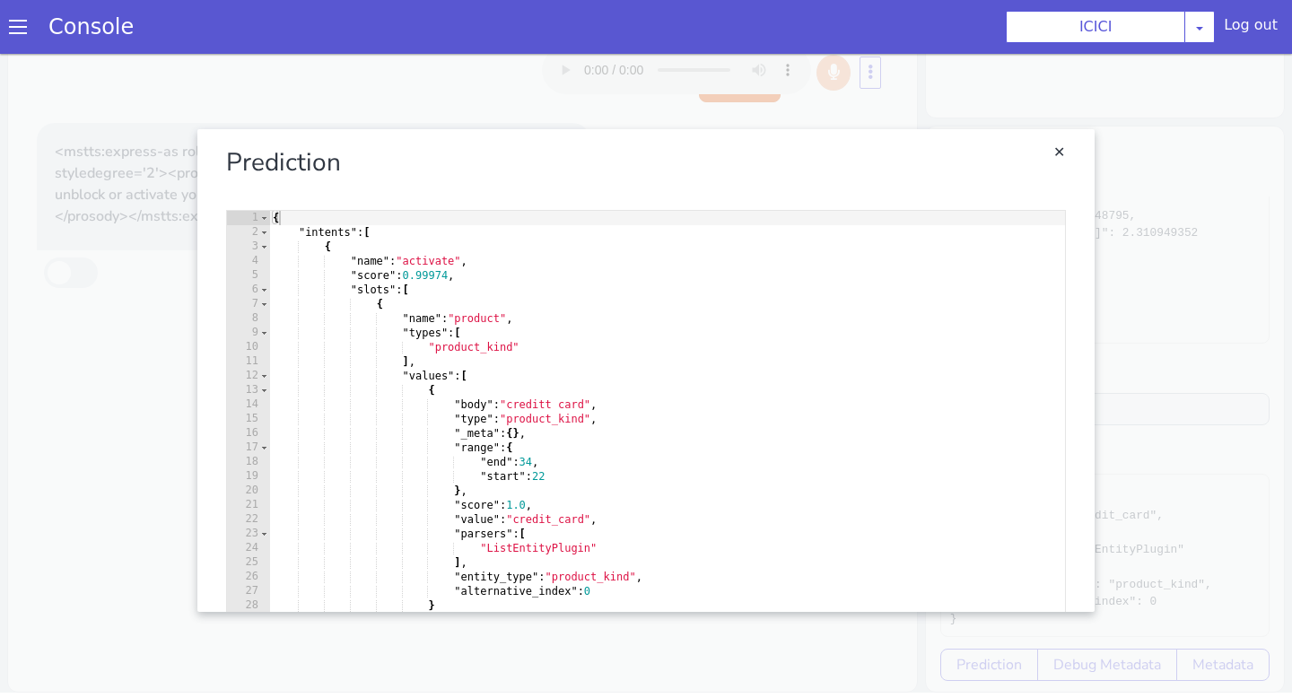
click at [1112, 514] on link "Close" at bounding box center [646, 370] width 1292 height 644
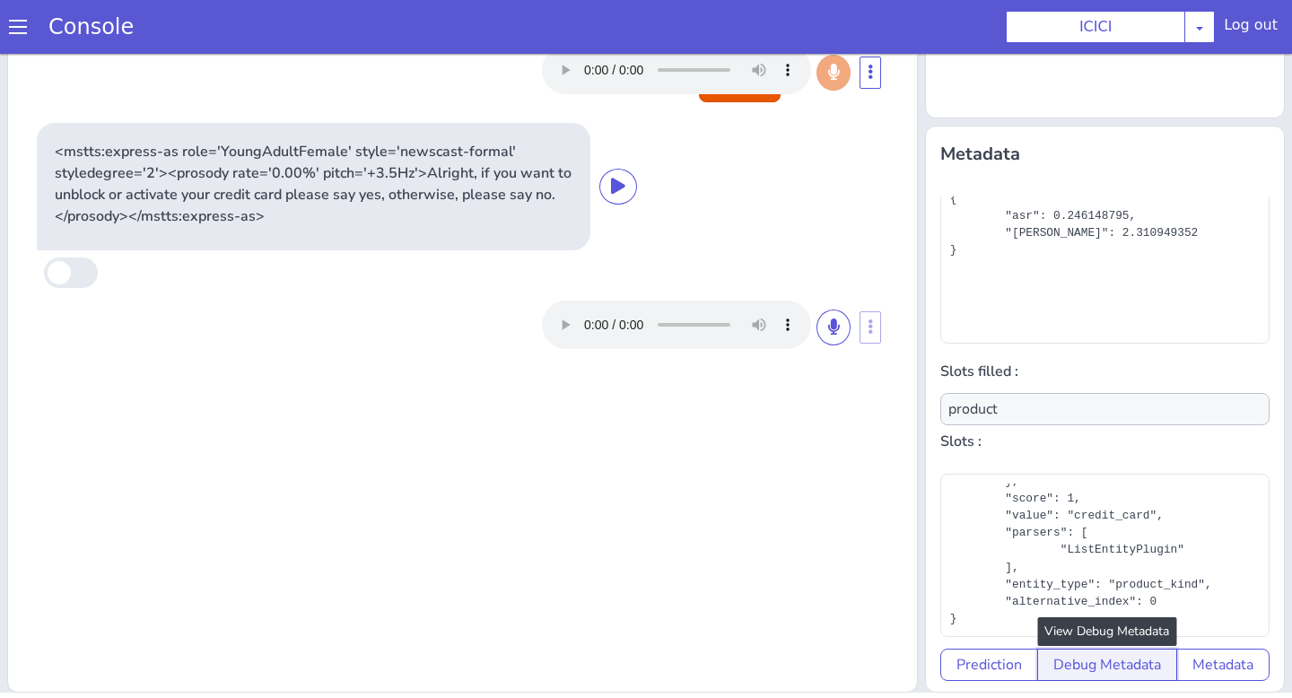
click at [1106, 662] on button "Debug Metadata" at bounding box center [1107, 664] width 140 height 32
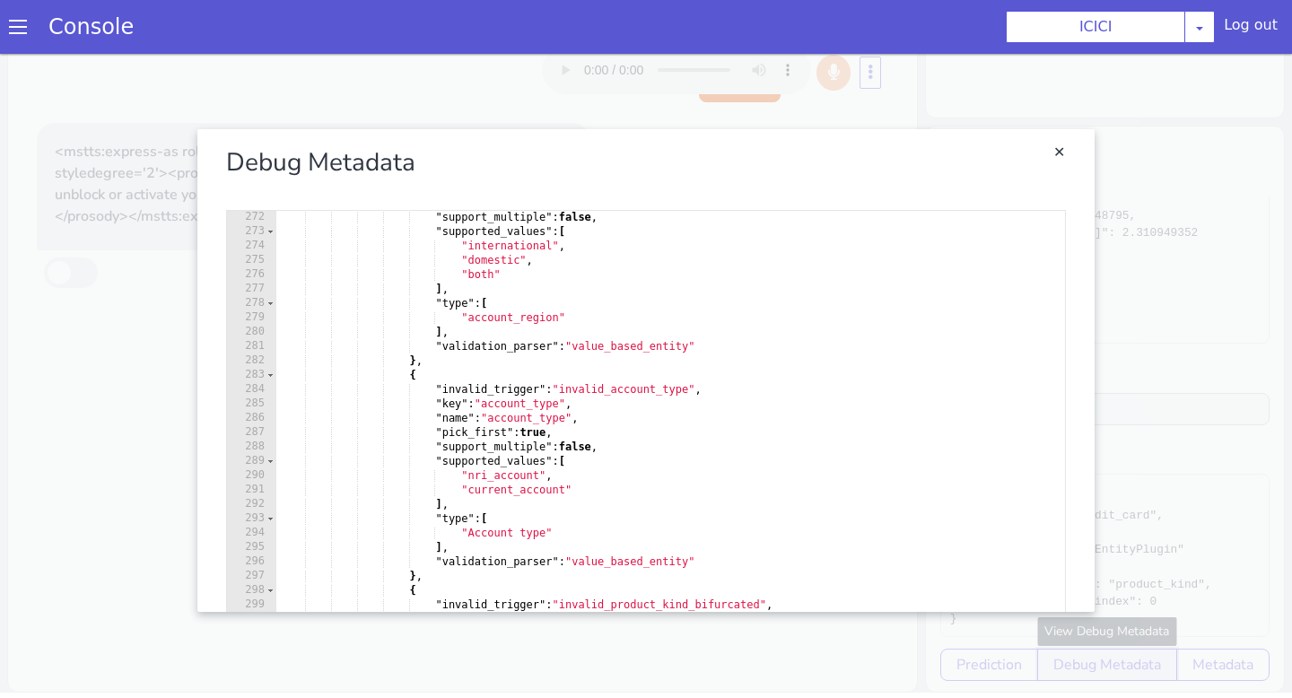
scroll to position [3947, 0]
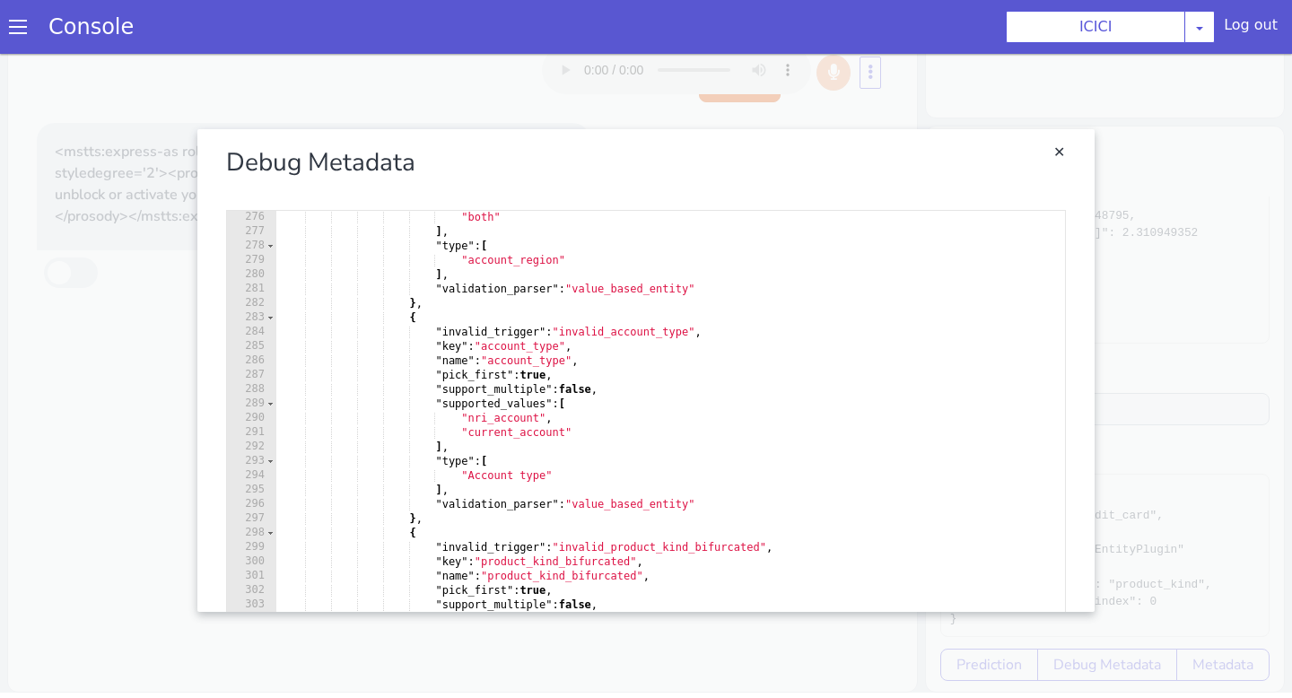
click at [1221, 346] on link "Close" at bounding box center [646, 370] width 1292 height 644
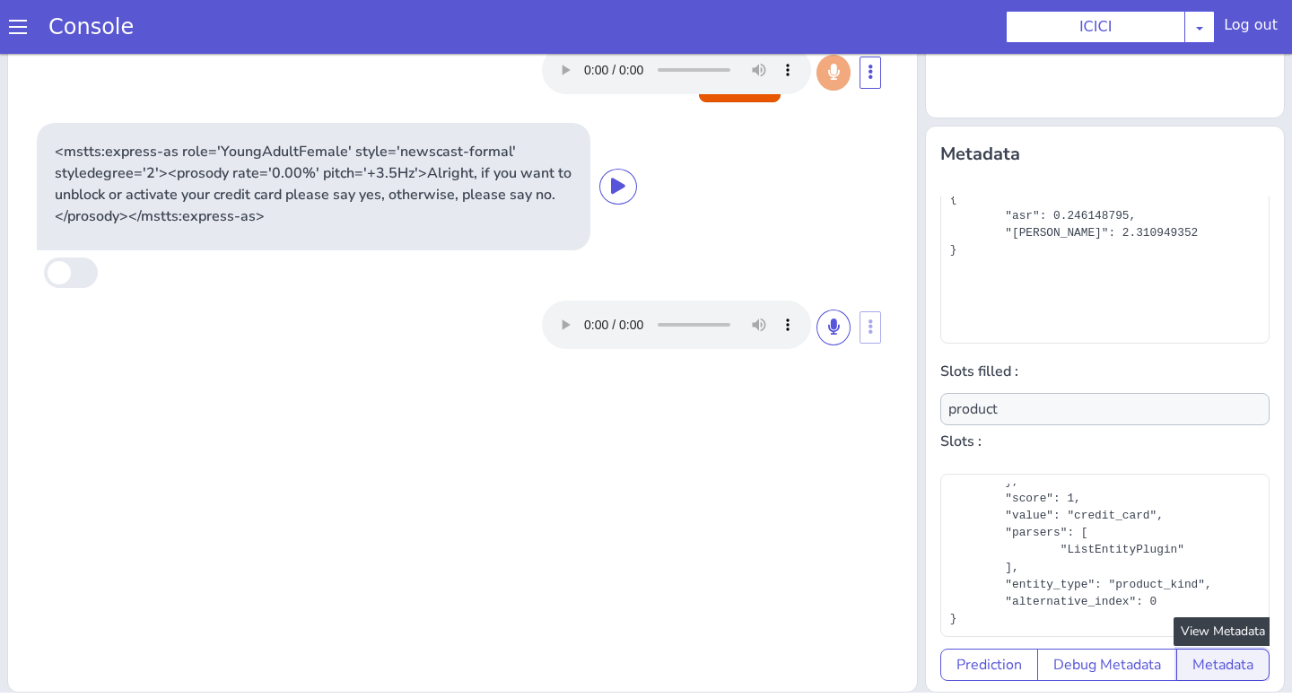
click at [1231, 662] on button "Metadata" at bounding box center [1222, 664] width 93 height 32
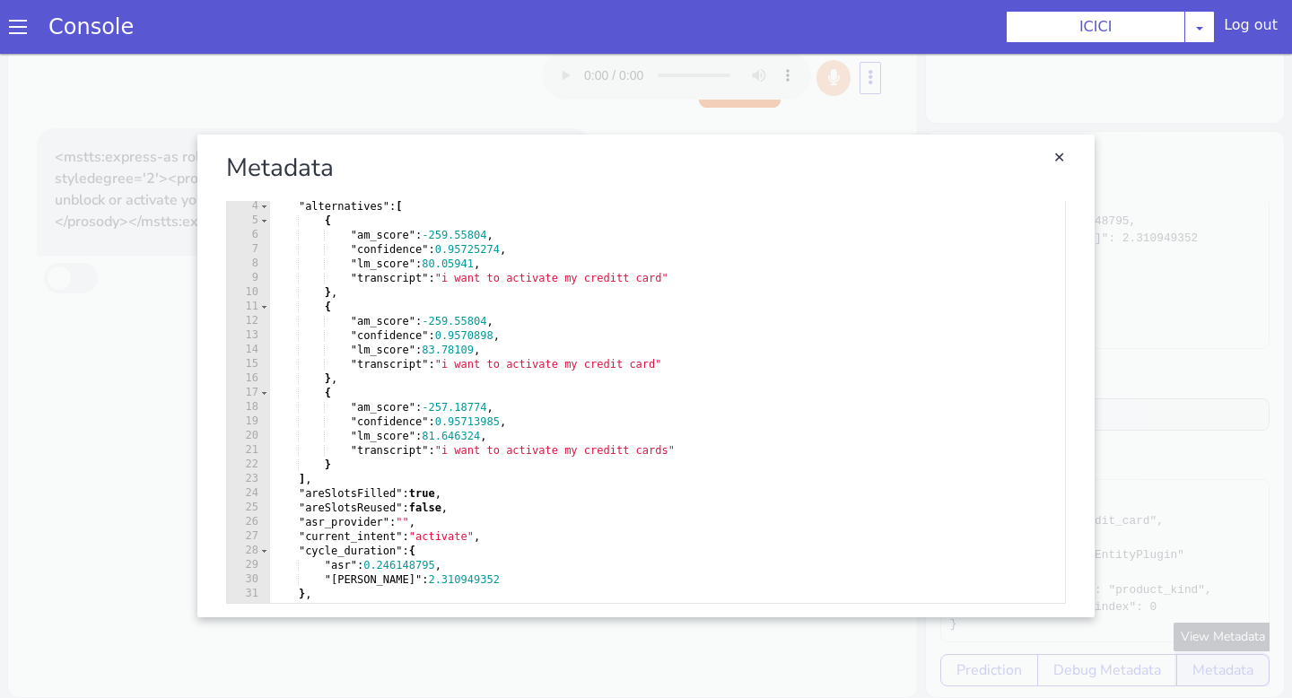
scroll to position [0, 0]
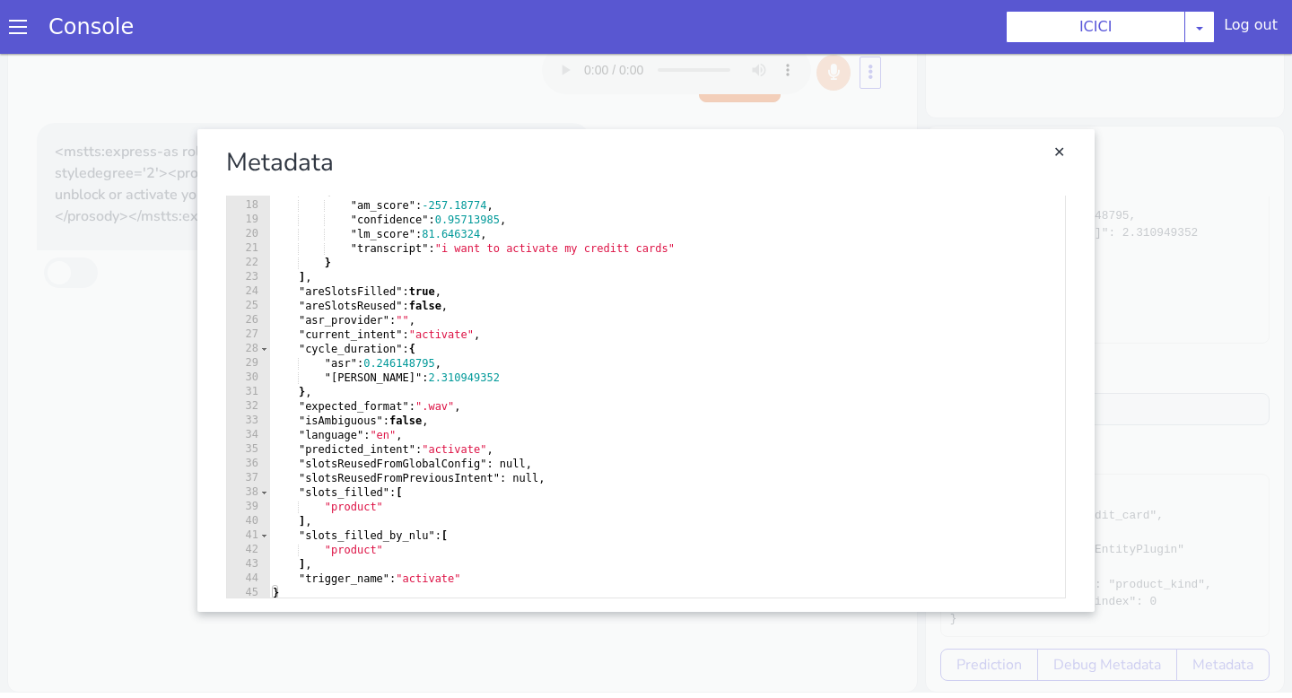
click at [1131, 350] on link "Close" at bounding box center [646, 370] width 1292 height 644
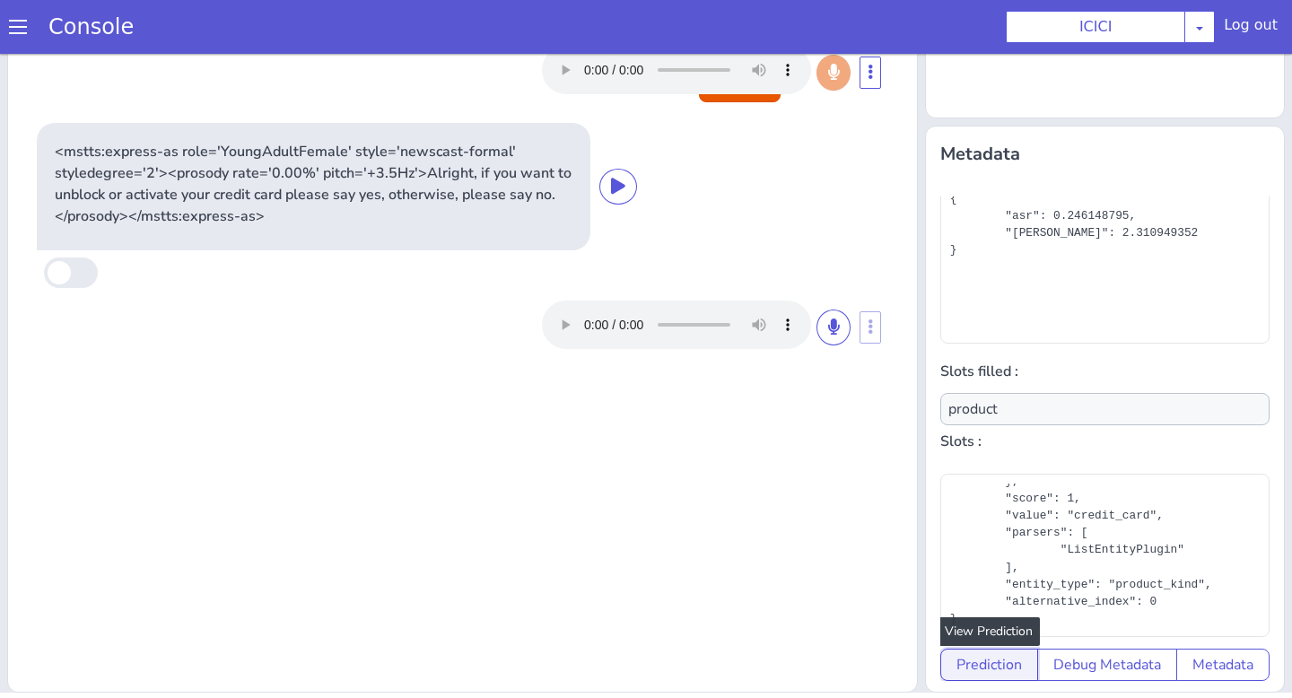
click at [1021, 666] on button "Prediction" at bounding box center [989, 664] width 98 height 32
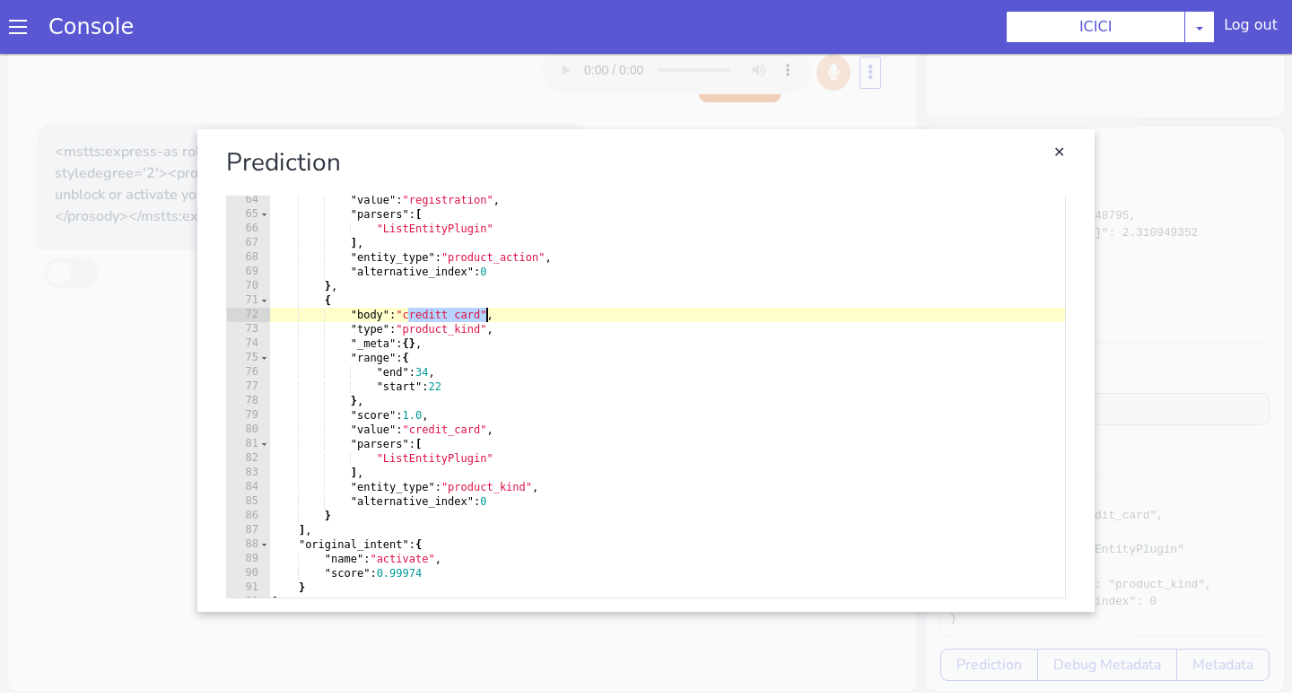
drag, startPoint x: 410, startPoint y: 312, endPoint x: 482, endPoint y: 308, distance: 71.9
click at [482, 308] on div ""start" : 10 } , "score" : 1.0 , "value" : "registration" , "parsers" : [ "List…" at bounding box center [667, 387] width 796 height 475
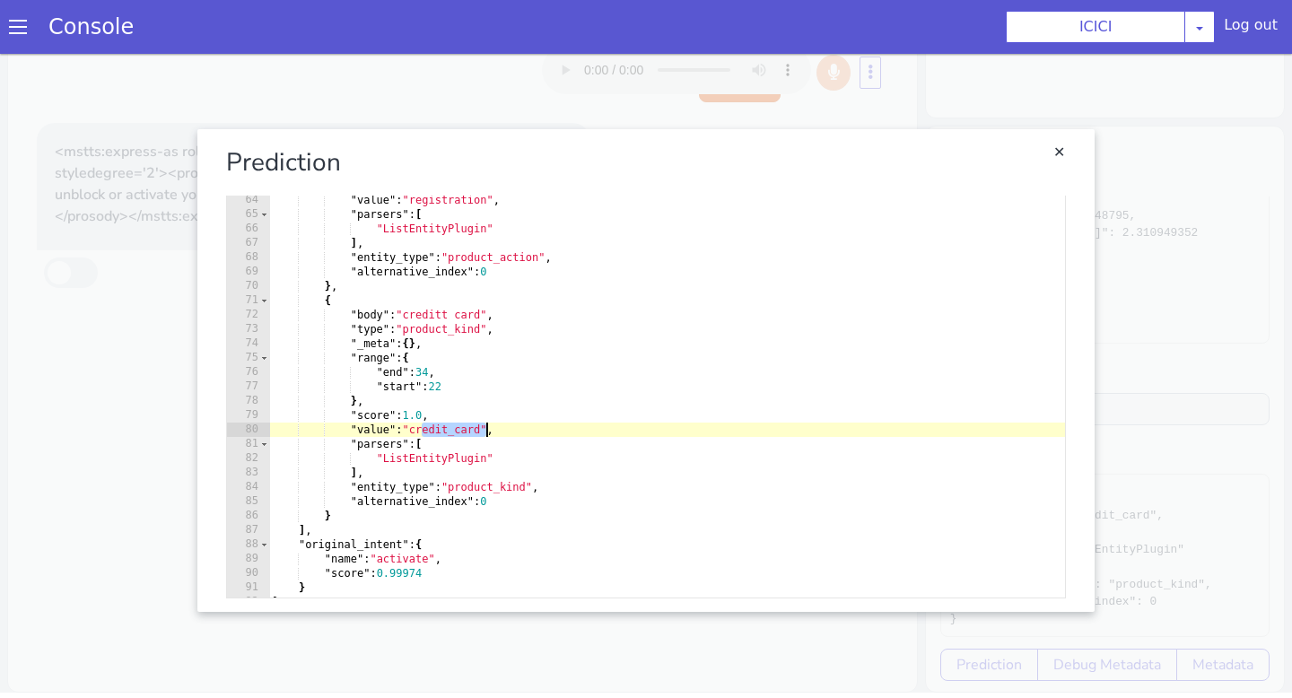
drag, startPoint x: 420, startPoint y: 432, endPoint x: 487, endPoint y: 431, distance: 67.3
click at [487, 431] on div ""start" : 10 } , "score" : 1.0 , "value" : "registration" , "parsers" : [ "List…" at bounding box center [667, 387] width 796 height 475
type textarea ""value": "credit_card","
click at [487, 431] on div ""start" : 10 } , "score" : 1.0 , "value" : "registration" , "parsers" : [ "List…" at bounding box center [667, 387] width 796 height 475
drag, startPoint x: 487, startPoint y: 431, endPoint x: 422, endPoint y: 431, distance: 65.5
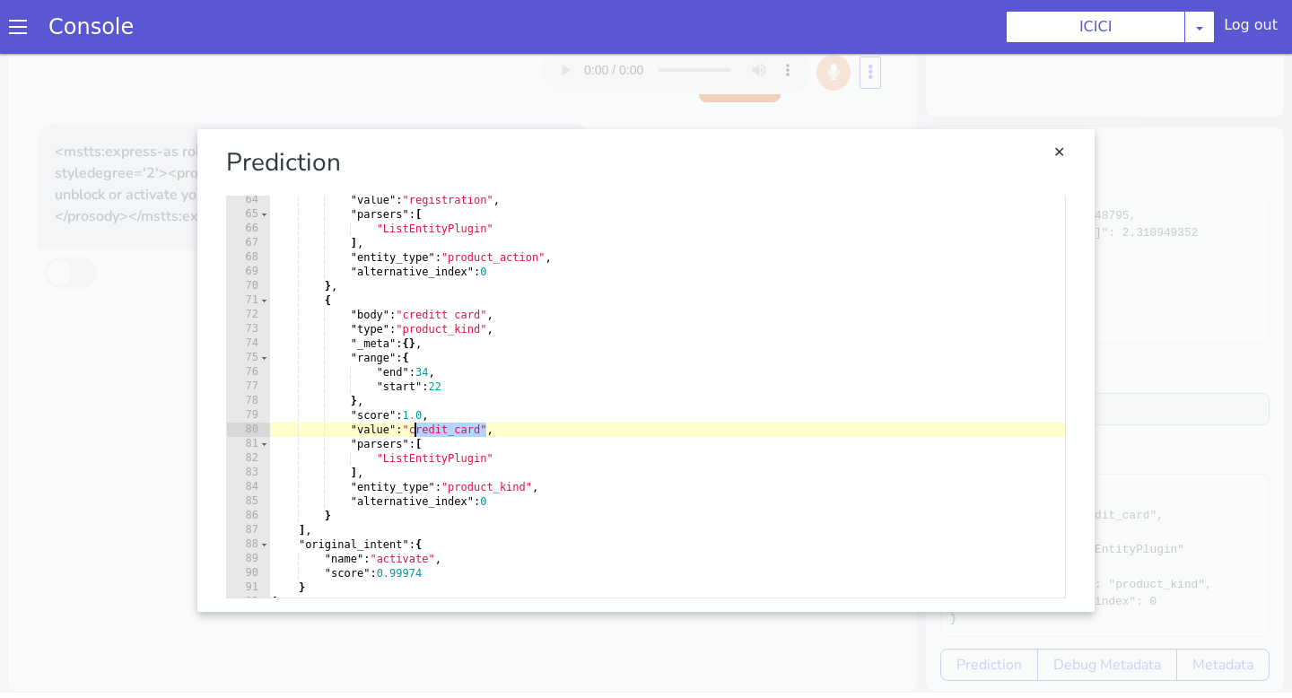
click at [422, 431] on div ""start" : 10 } , "score" : 1.0 , "value" : "registration" , "parsers" : [ "List…" at bounding box center [667, 387] width 796 height 475
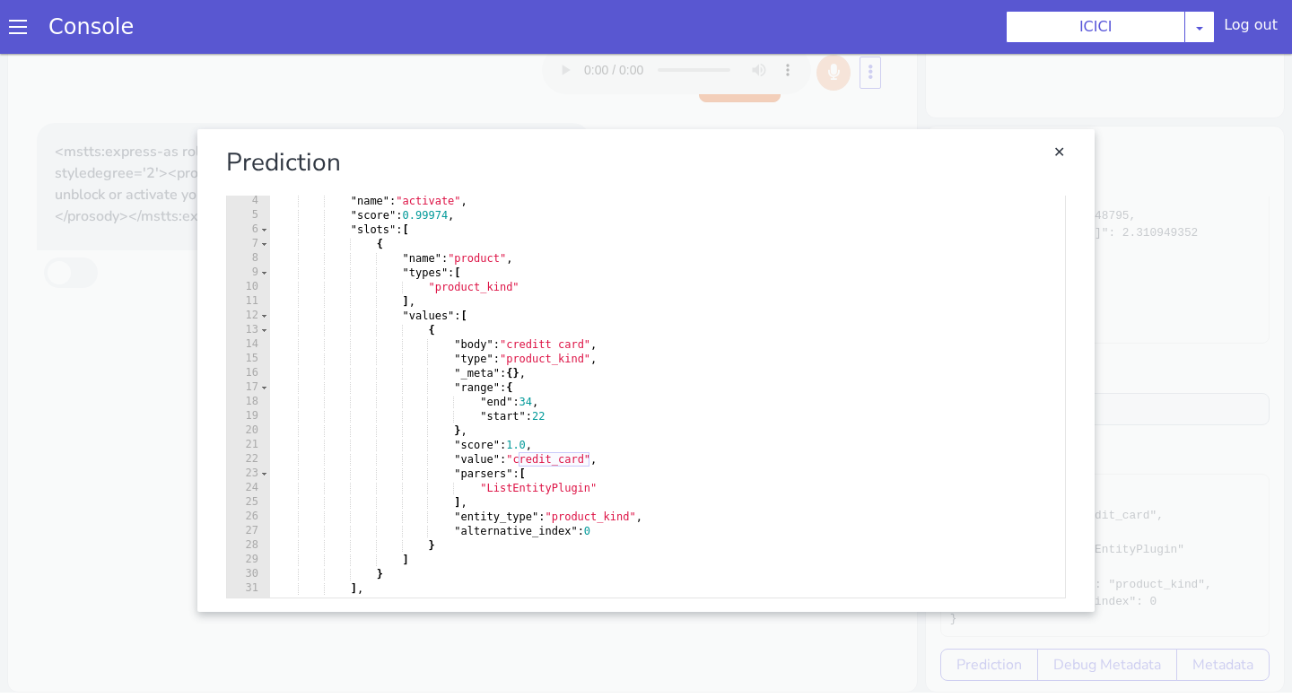
click at [172, 296] on link "Close" at bounding box center [646, 370] width 1292 height 644
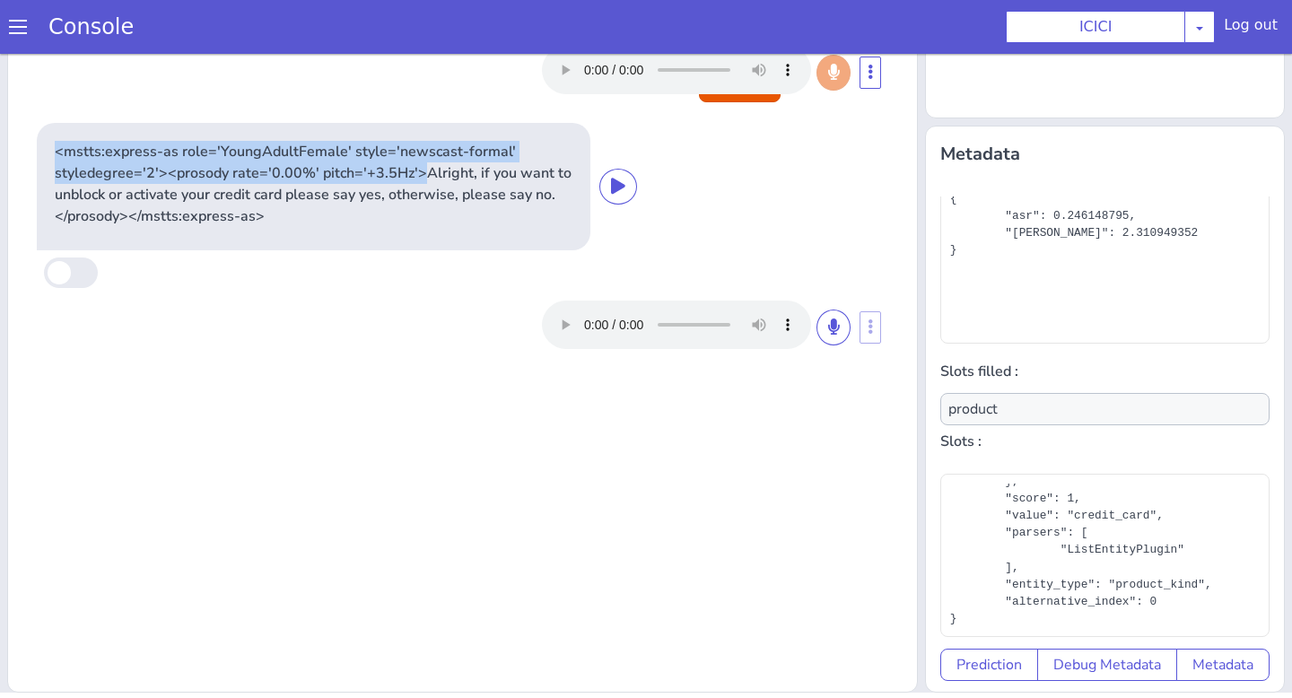
drag, startPoint x: 55, startPoint y: 150, endPoint x: 427, endPoint y: 182, distance: 373.6
click at [424, 178] on p "<mstts:express-as role='YoungAdultFemale' style='newscast-formal' styledegree='…" at bounding box center [314, 184] width 518 height 86
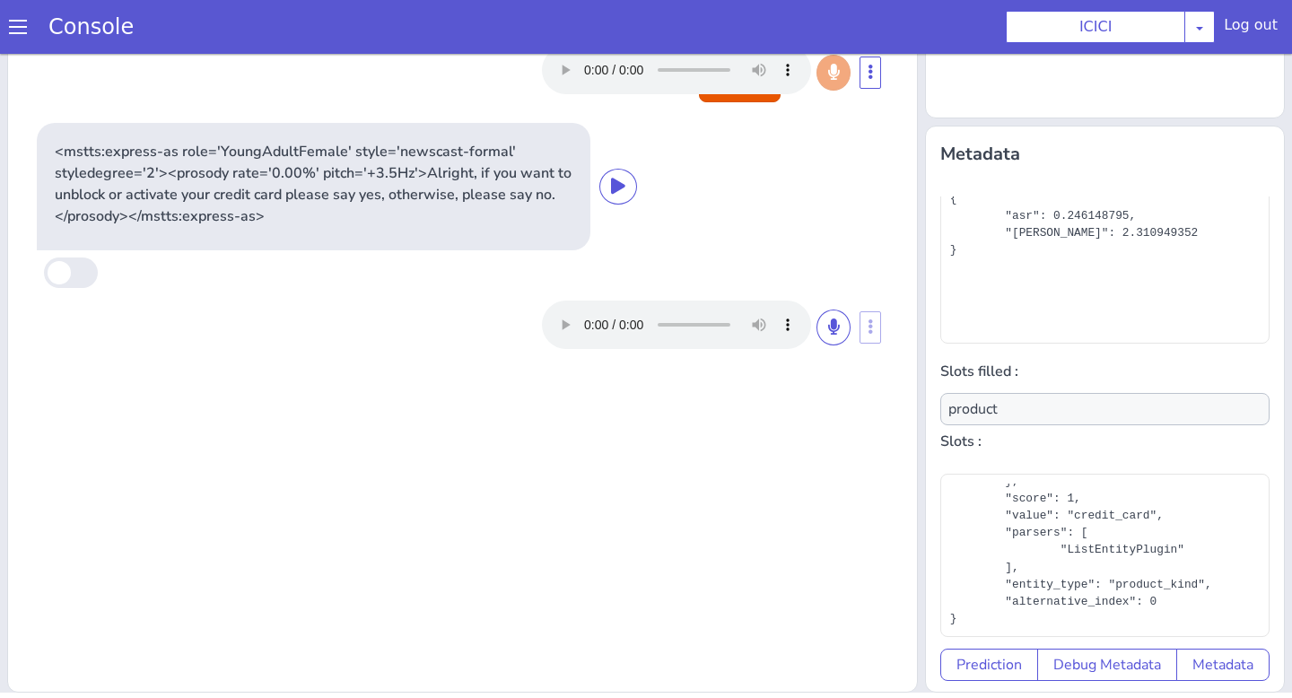
click at [438, 177] on p "<mstts:express-as role='YoungAdultFemale' style='newscast-formal' styledegree='…" at bounding box center [314, 184] width 518 height 86
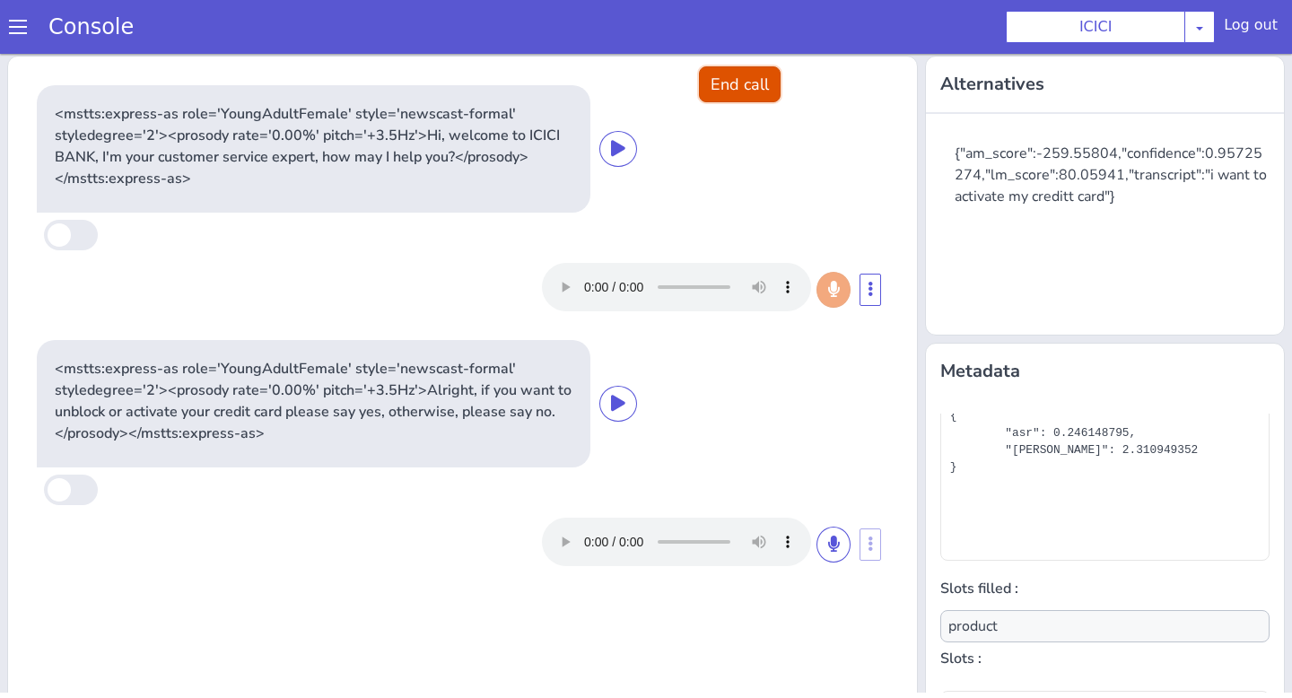
click at [743, 75] on button "End call" at bounding box center [740, 84] width 82 height 36
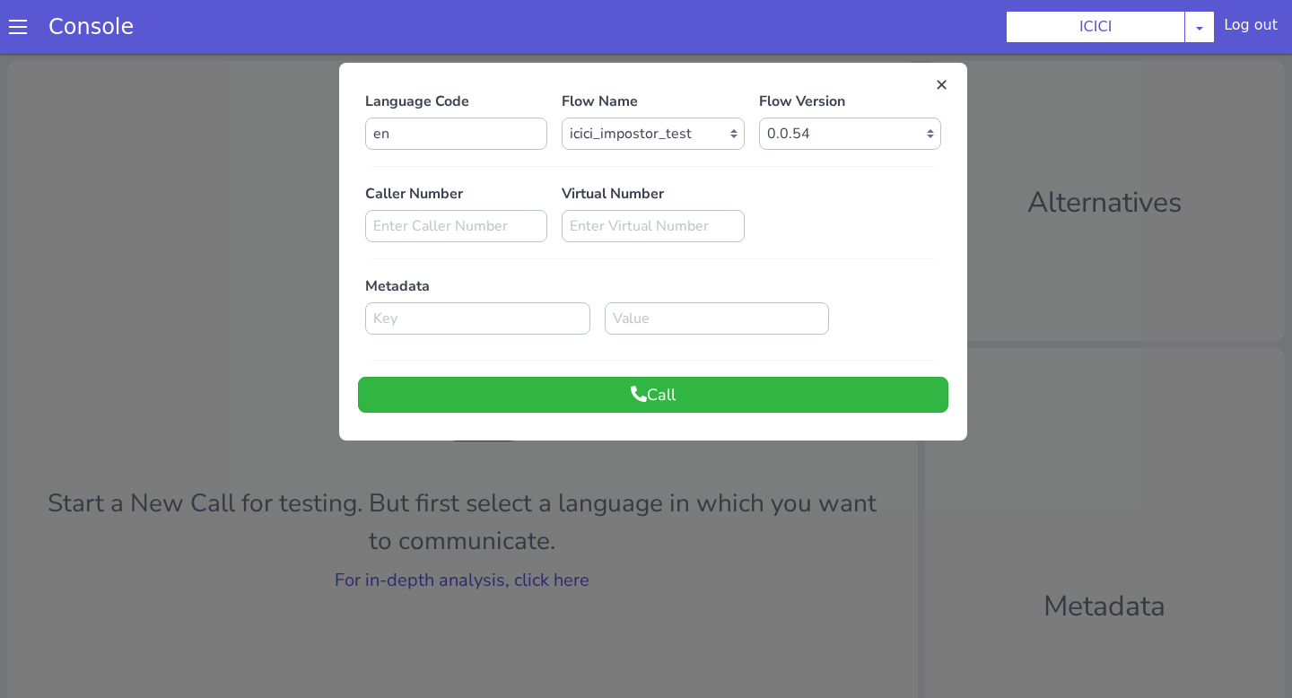
click at [471, 151] on div "Language Code en Flow Name Select Flow sachin_testing icici_test_import_1 icici…" at bounding box center [653, 252] width 590 height 322
click at [469, 134] on input "en" at bounding box center [456, 133] width 182 height 32
type input "e"
type input "te"
click at [631, 125] on select "Select Flow sachin_testing icici_test_import_1 icici_test icici_dummy infra_tes…" at bounding box center [652, 133] width 182 height 32
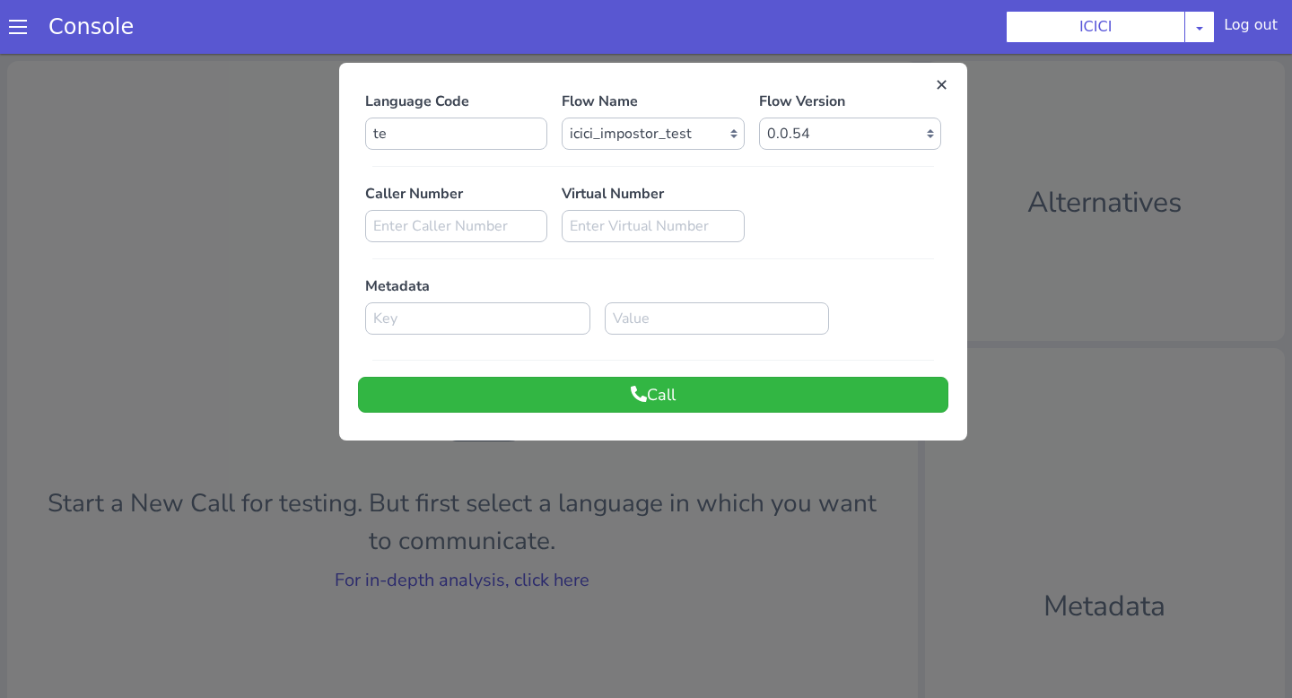
click at [1142, 76] on div at bounding box center [646, 376] width 1292 height 644
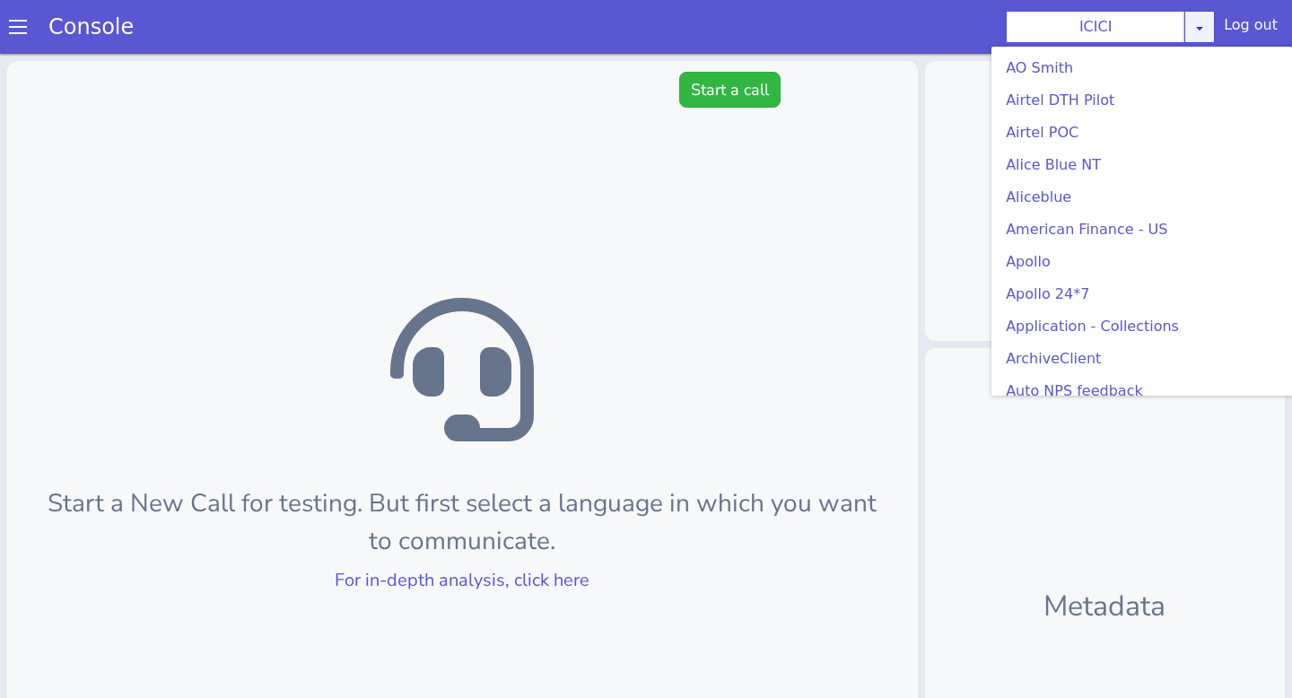
click at [1197, 27] on icon at bounding box center [1199, 28] width 14 height 14
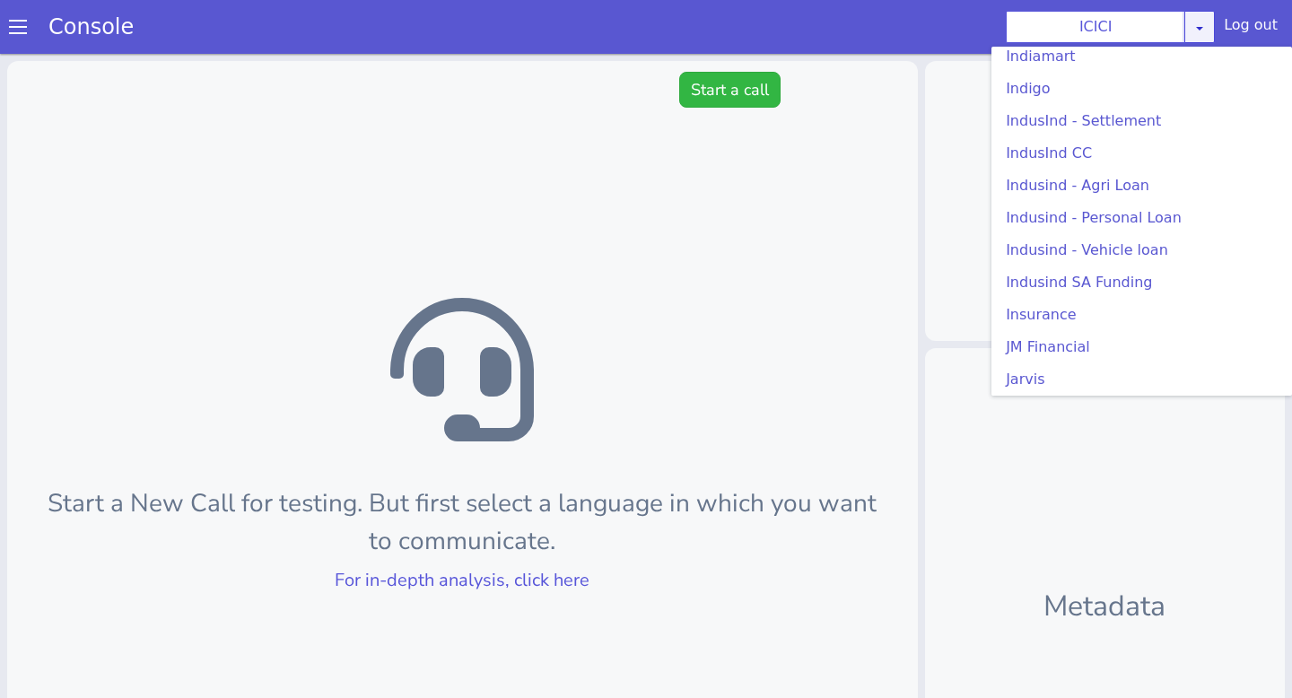
scroll to position [2365, 0]
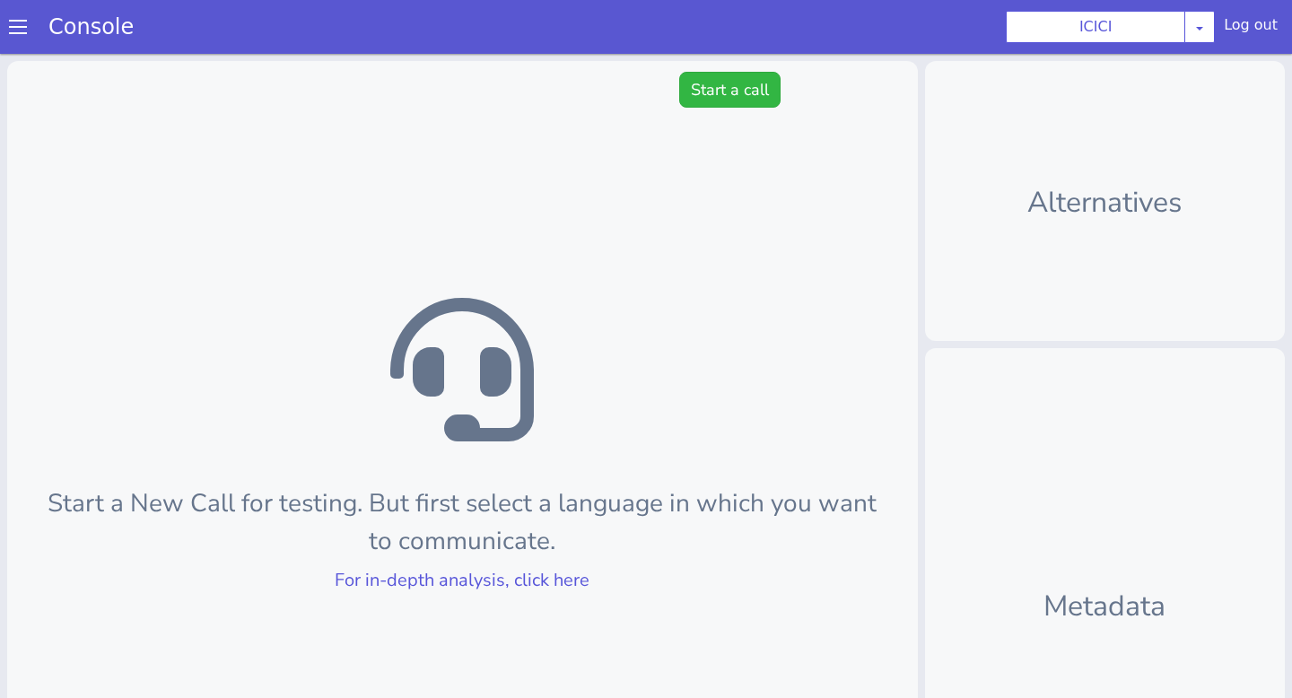
click at [865, 216] on div "Start a New Call for testing. But first select a language in which you want to …" at bounding box center [462, 488] width 910 height 854
click at [23, 34] on span at bounding box center [18, 27] width 18 height 18
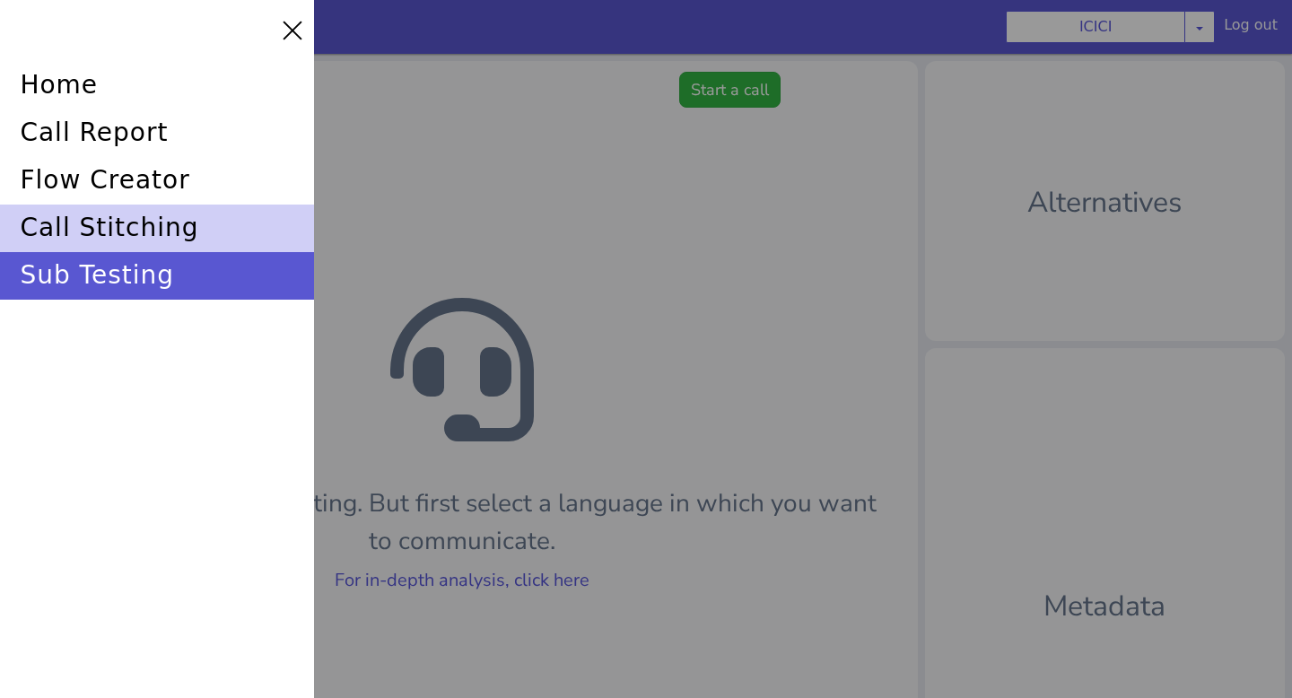
click at [123, 235] on div "call stitching" at bounding box center [157, 229] width 314 height 48
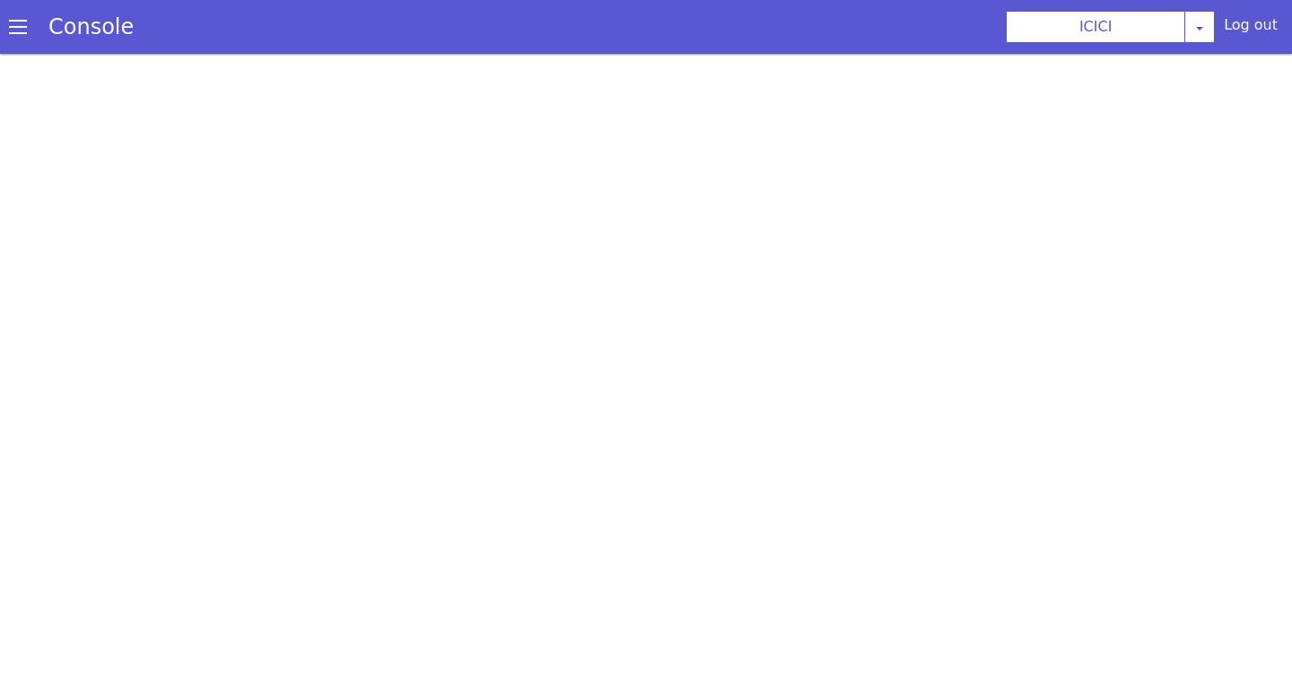
scroll to position [5, 0]
select select "hi"
select select "hi-IN-Wavenet-A"
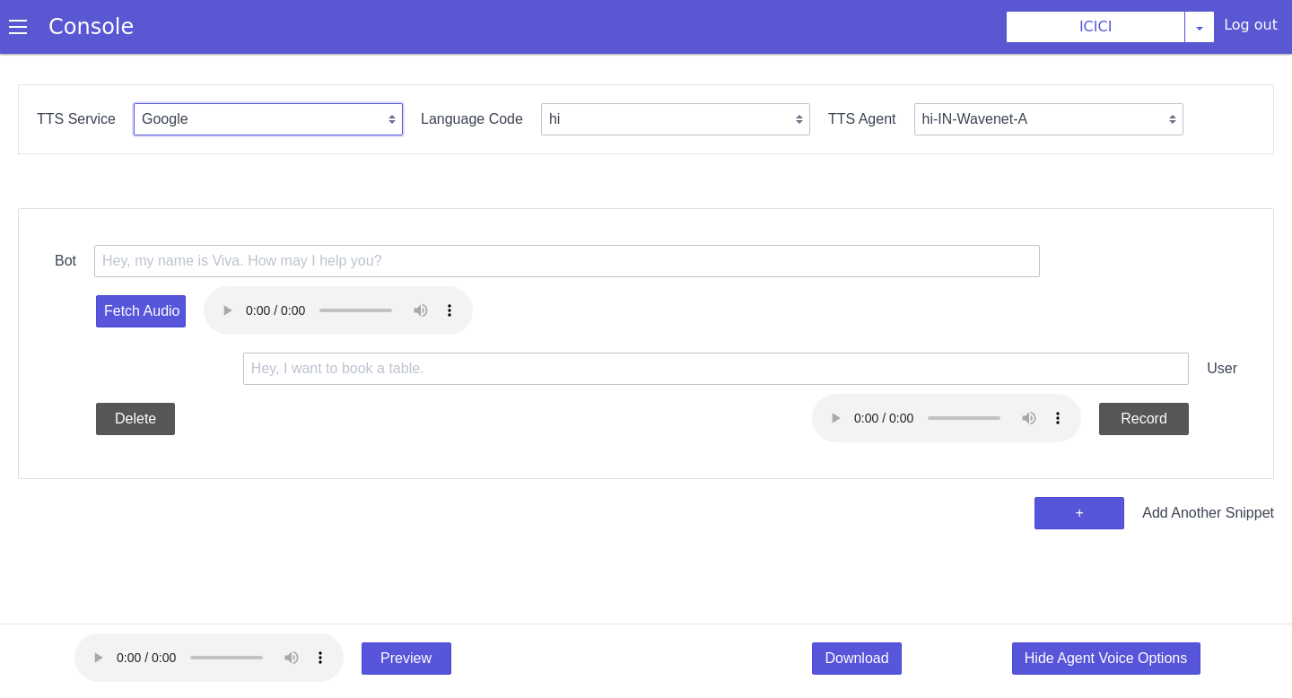
click at [335, 119] on select "Google Vernacular Azure" at bounding box center [268, 119] width 269 height 32
click at [134, 103] on select "Google Vernacular Azure" at bounding box center [268, 119] width 269 height 32
click at [335, 119] on select "Google Vernacular Azure" at bounding box center [268, 119] width 269 height 32
select select "Azure"
click at [134, 103] on select "Google Vernacular Azure" at bounding box center [268, 119] width 269 height 32
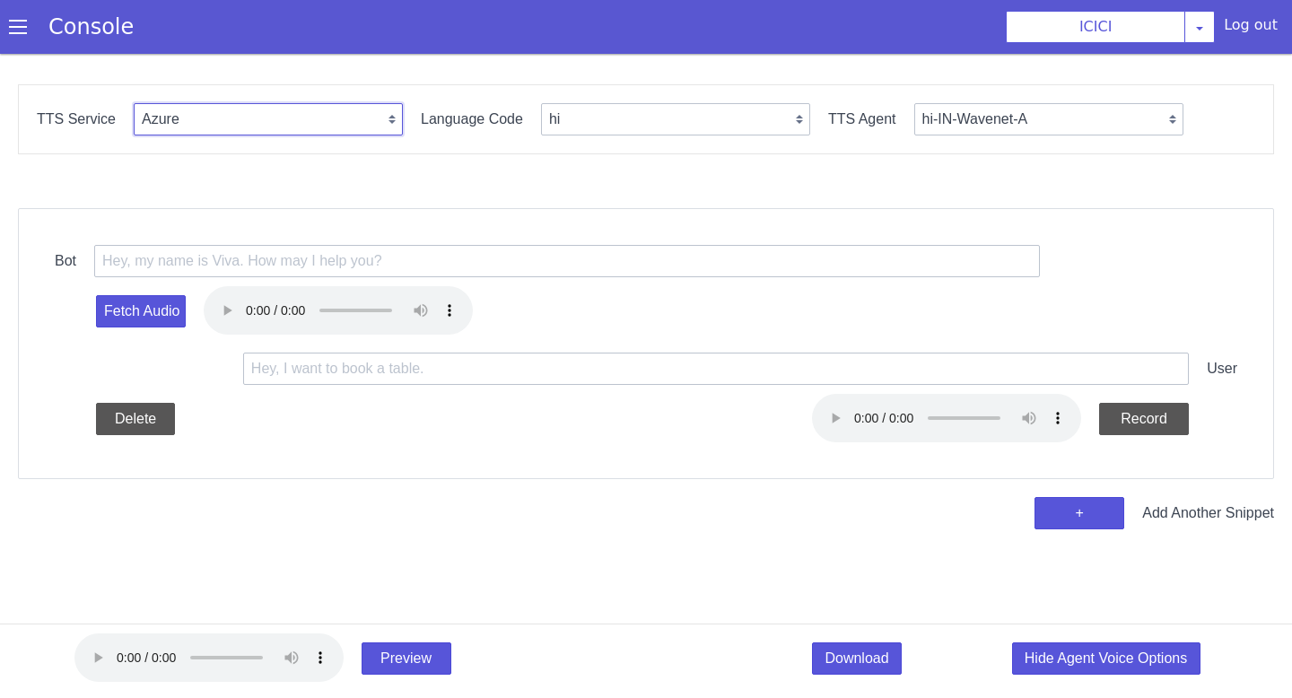
select select "en"
select select "en-IN-Heera"
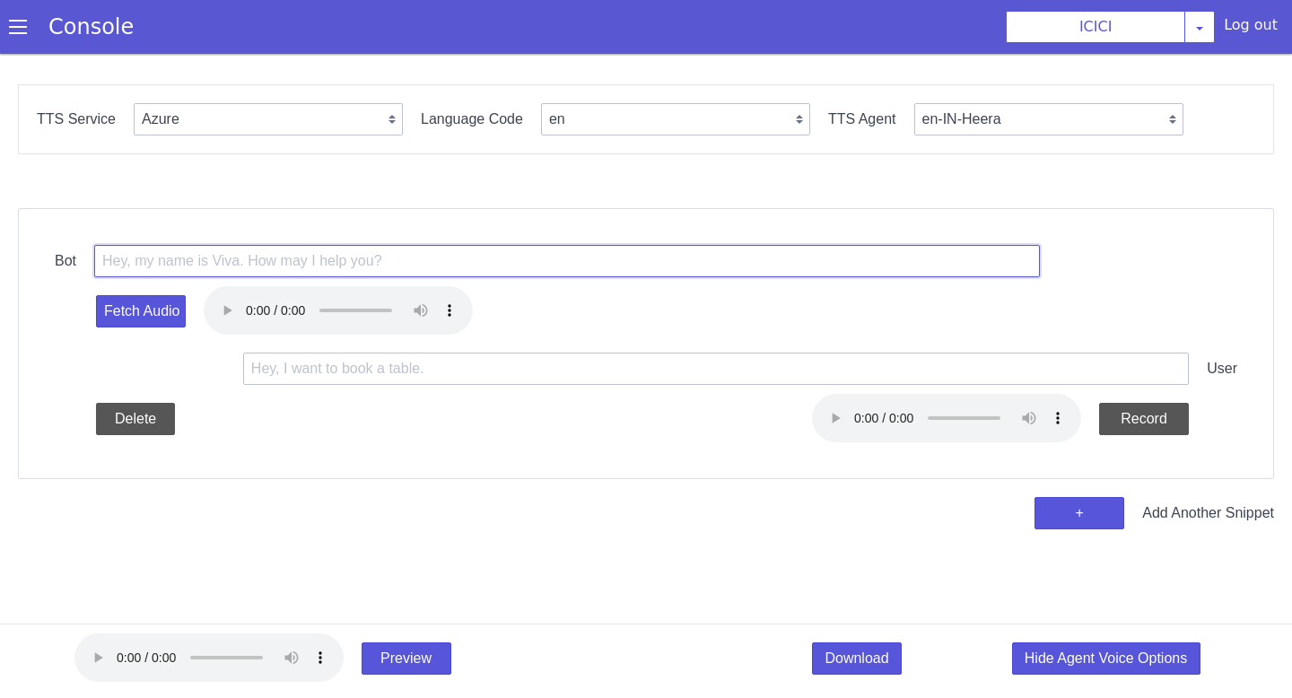
click at [302, 251] on input "text" at bounding box center [566, 261] width 945 height 32
paste input "<prosody rate='+12.00%' pitch='+7Hz'> Hello, May I know if I can speak to {{.us…"
type input "<prosody rate='+12.00%' pitch='+7Hz'> Hello, May I know if I can speak to {{.us…"
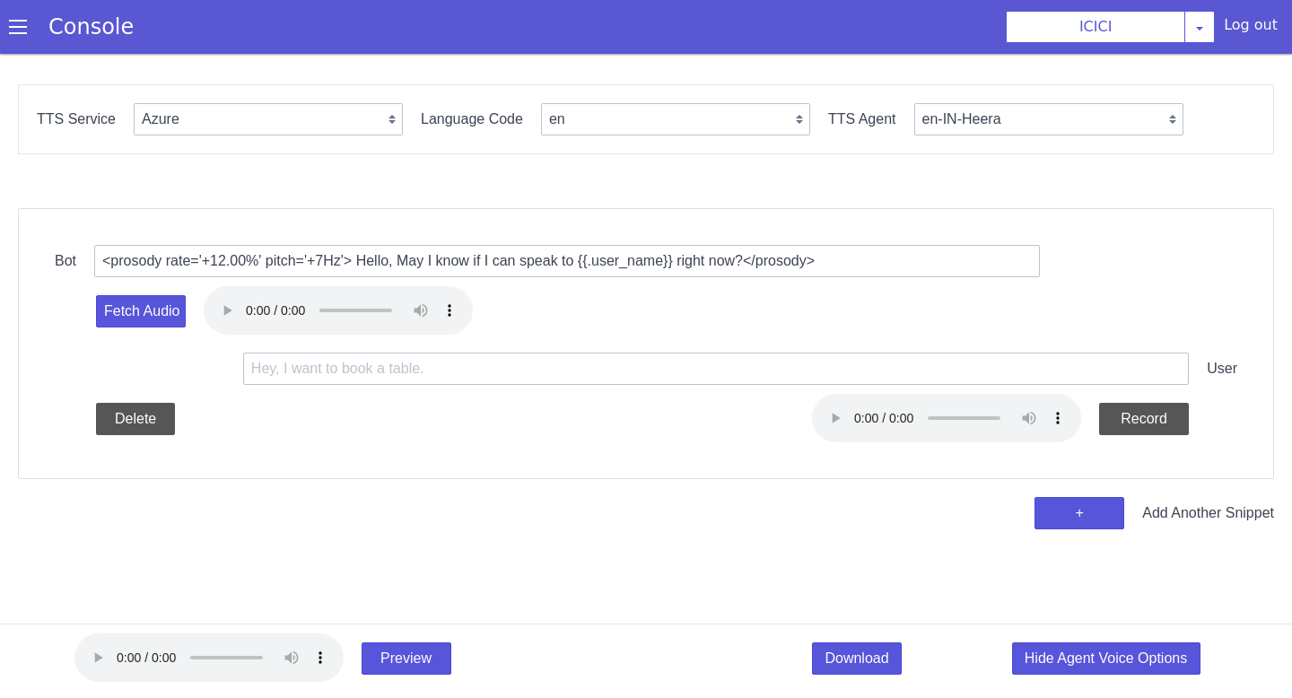
click at [137, 288] on div "Fetch Audio" at bounding box center [646, 311] width 1182 height 68
click at [139, 308] on button "Fetch Audio" at bounding box center [141, 311] width 90 height 32
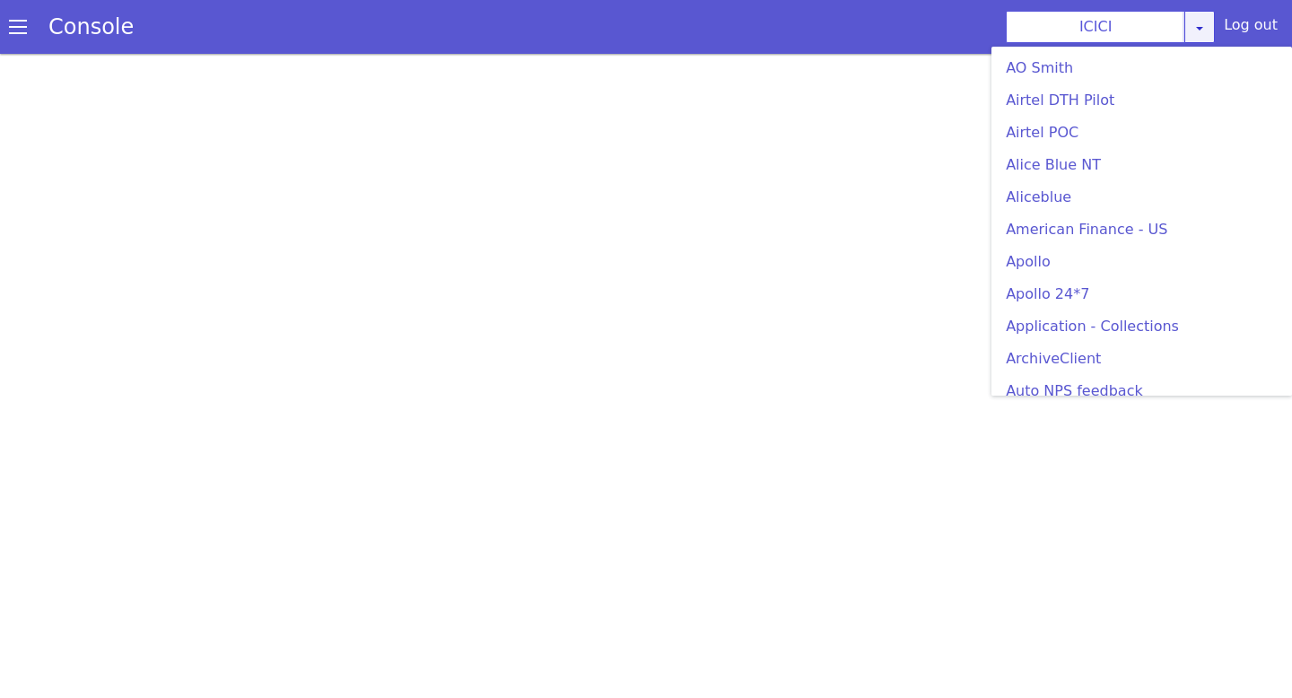
click at [1205, 24] on icon at bounding box center [1199, 28] width 14 height 14
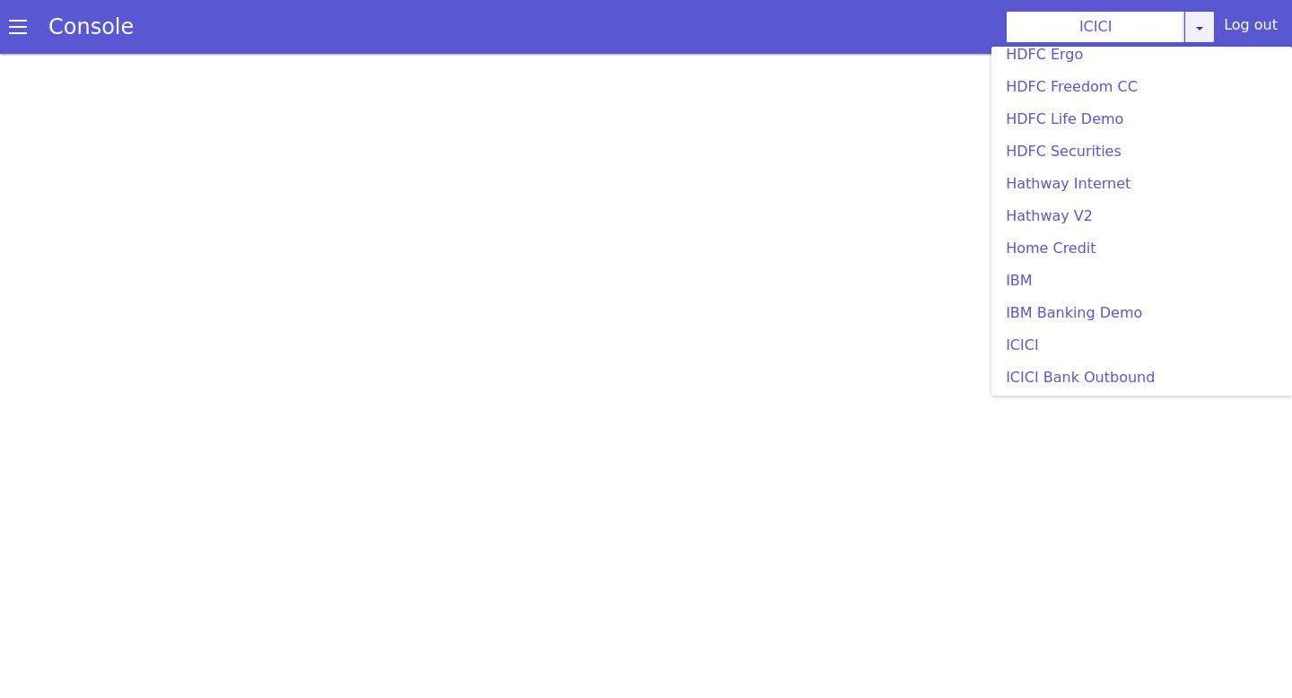
scroll to position [1774, 0]
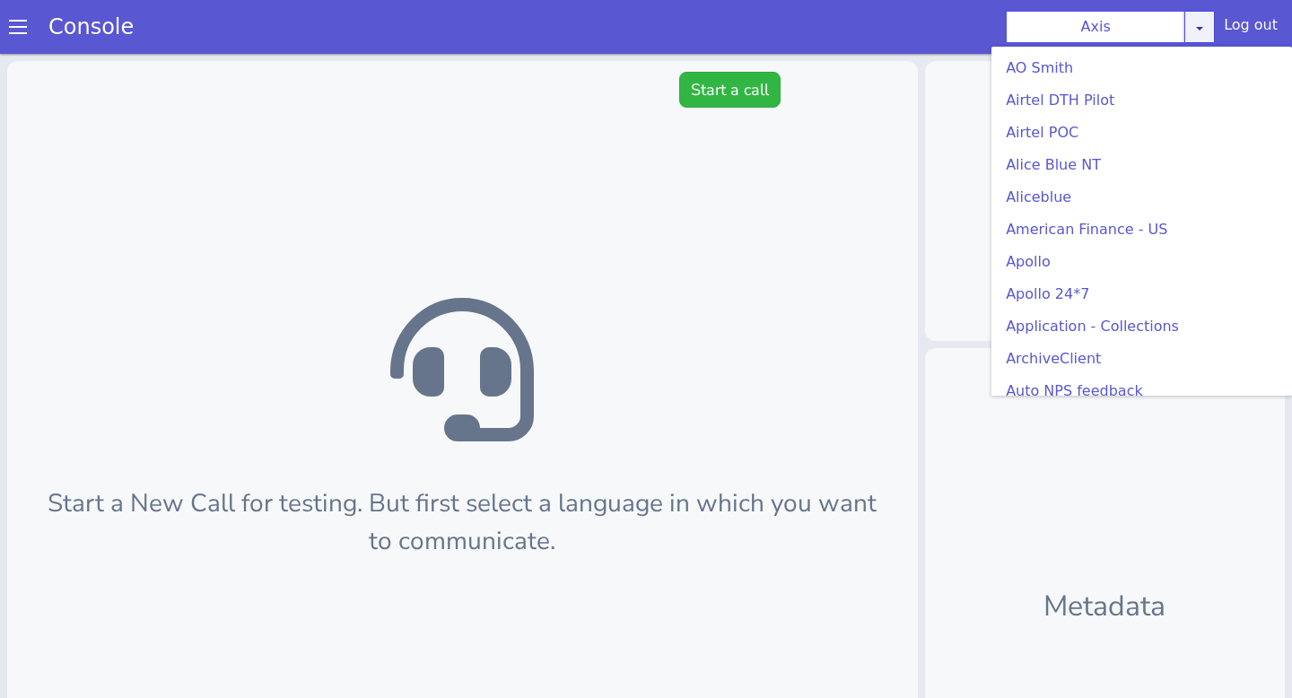
click at [1200, 36] on div "Axis [PERSON_NAME] Airtel DTH Pilot Airtel POC [PERSON_NAME] Blue NT Aliceblue …" at bounding box center [1109, 27] width 209 height 32
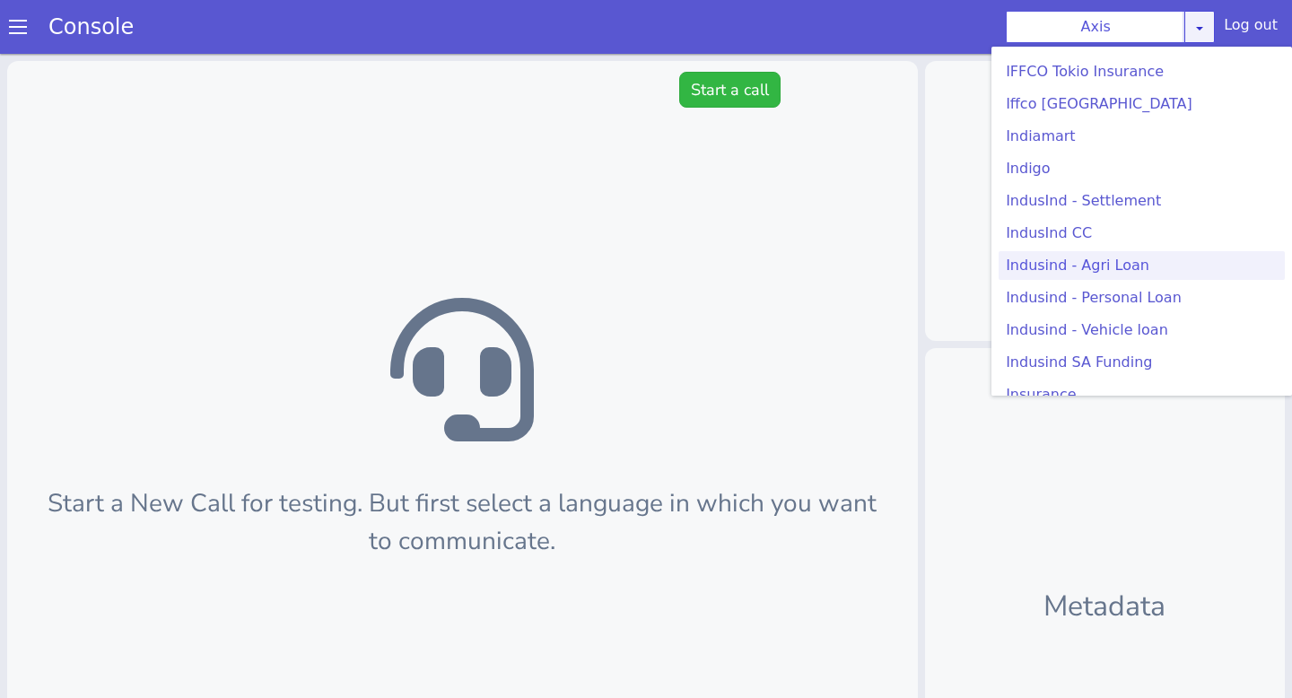
scroll to position [2292, 0]
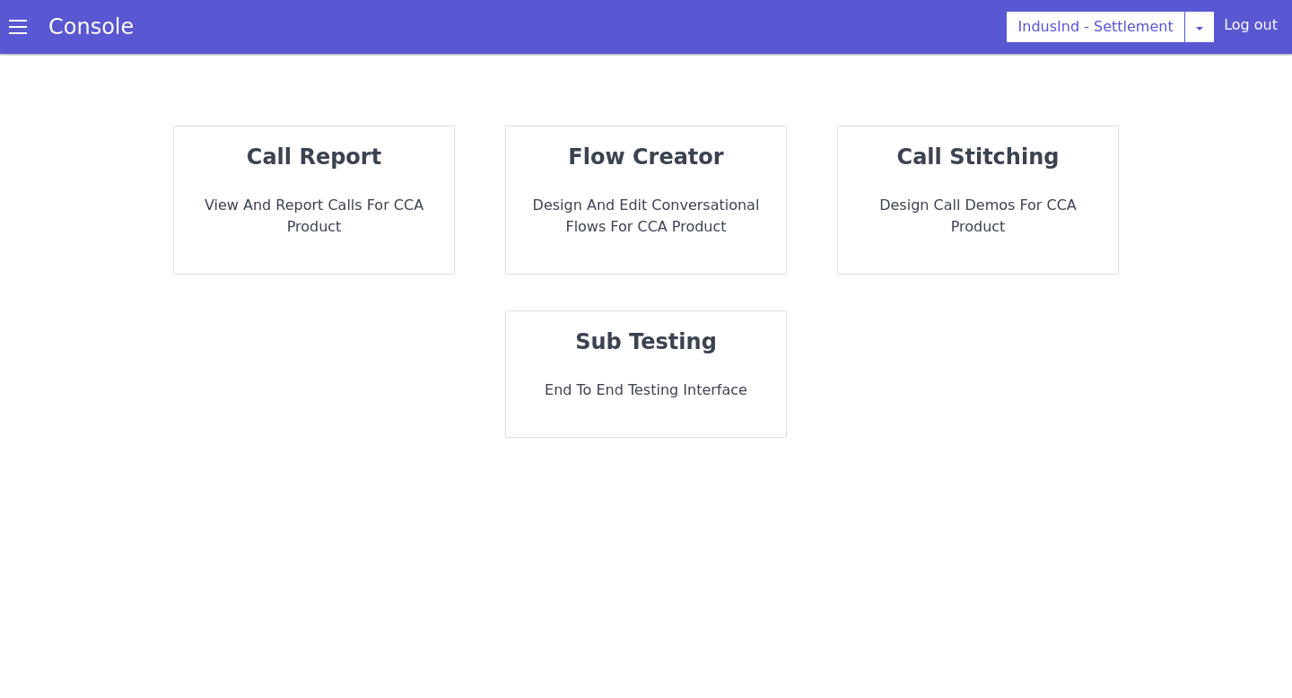
click at [731, 348] on p "sub testing" at bounding box center [645, 342] width 251 height 32
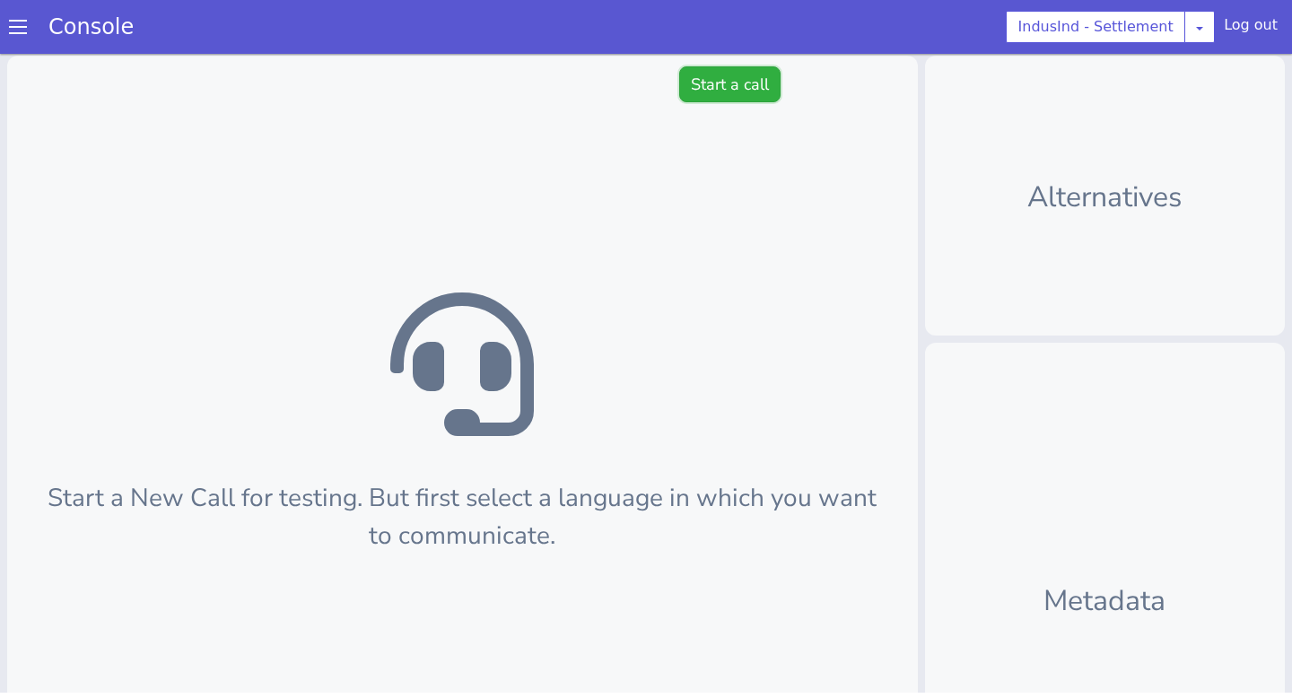
click at [744, 89] on button "Start a call" at bounding box center [729, 84] width 101 height 36
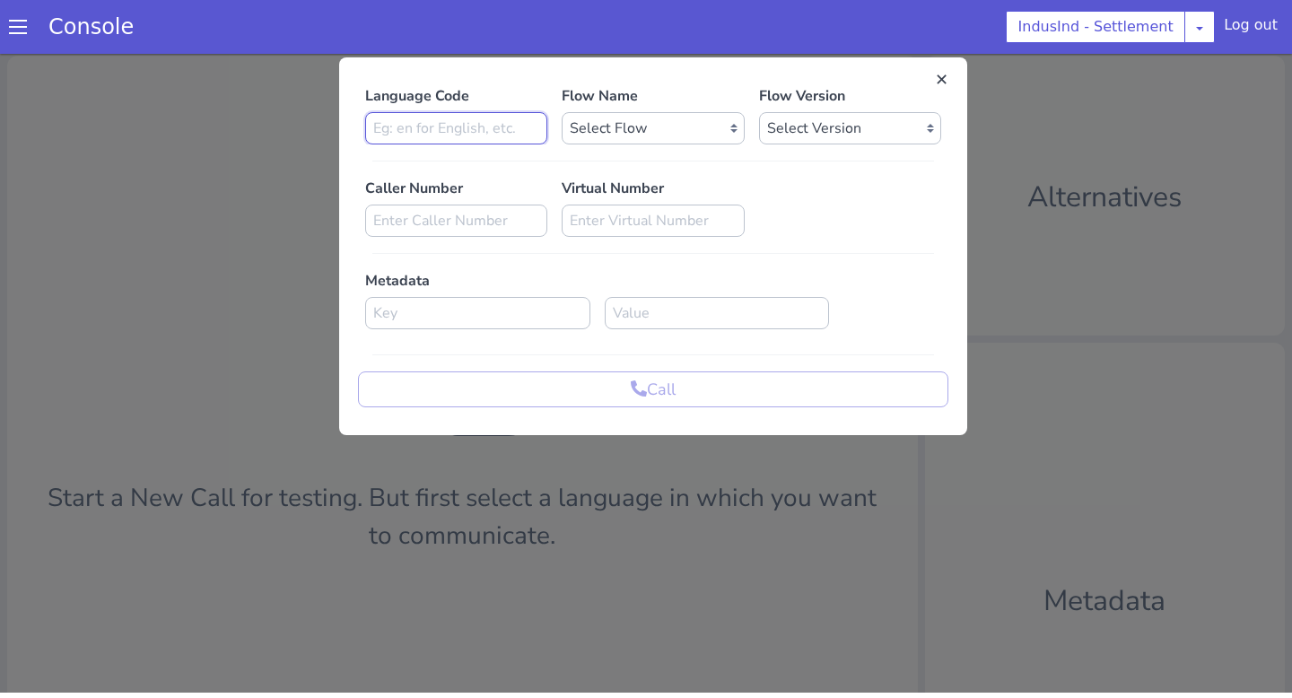
click at [490, 139] on input at bounding box center [456, 128] width 182 height 32
type input "r"
type input "te"
click at [576, 127] on select "Select Flow Indusind Settlement with new SLU indusind_-_settlement_default Indu…" at bounding box center [652, 128] width 182 height 32
select select "4f925c3c-2fee-42dc-b305-2f7da51ebd84"
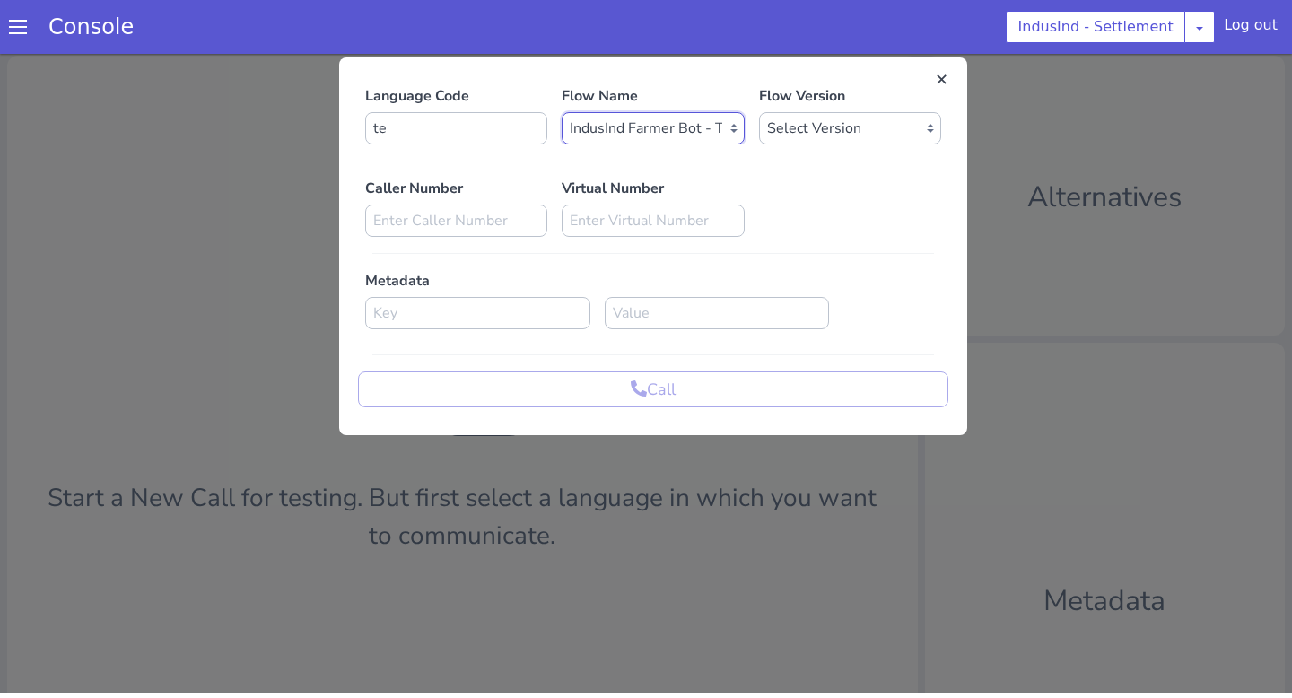
click at [561, 112] on select "Select Flow Indusind Settlement with new SLU indusind_-_settlement_default Indu…" at bounding box center [652, 128] width 182 height 32
click at [779, 113] on select "Select Version 0.0.1" at bounding box center [850, 128] width 182 height 32
select select "0.0.1"
click at [759, 112] on select "Select Version 0.0.1" at bounding box center [850, 128] width 182 height 32
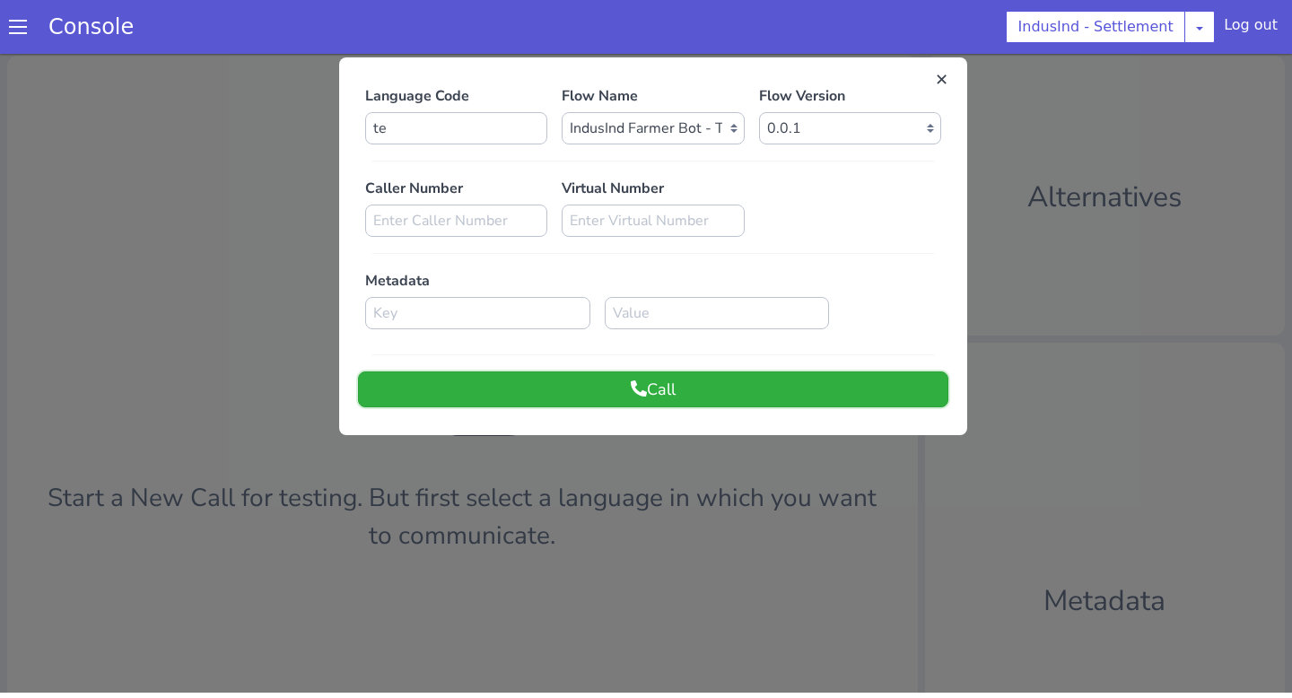
click at [648, 384] on button "Call" at bounding box center [653, 389] width 590 height 36
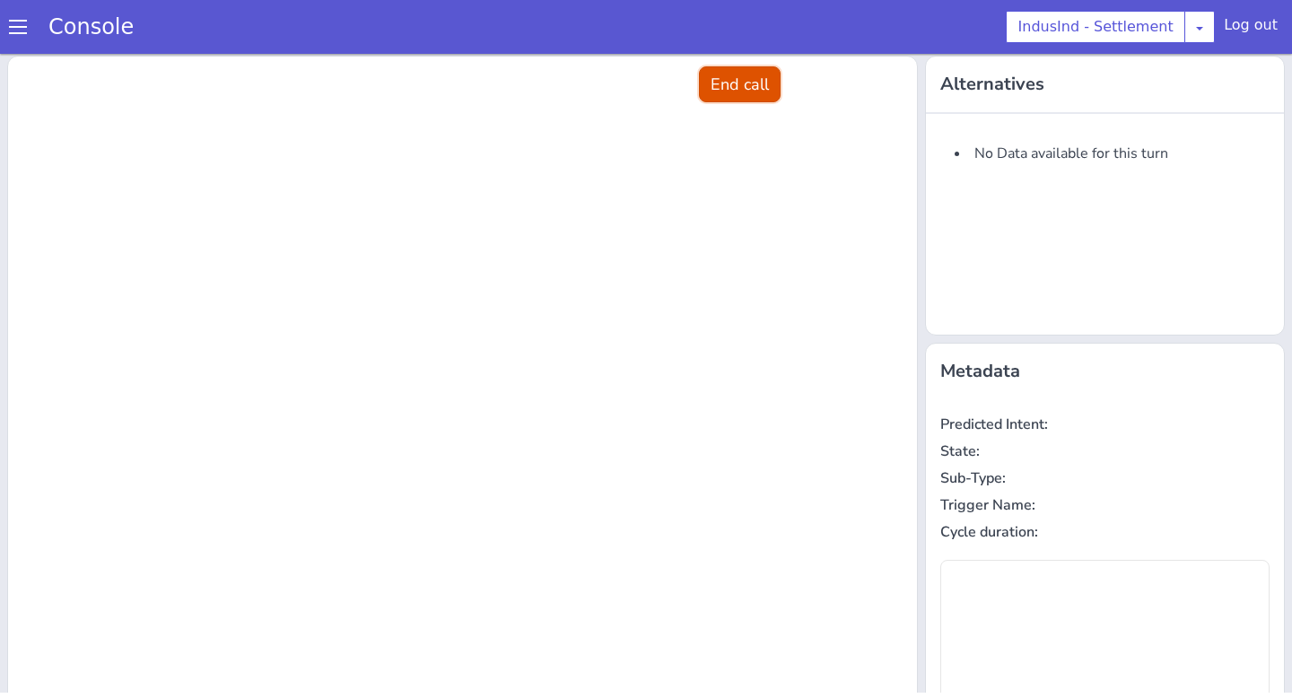
click at [732, 83] on button "End call" at bounding box center [740, 84] width 82 height 36
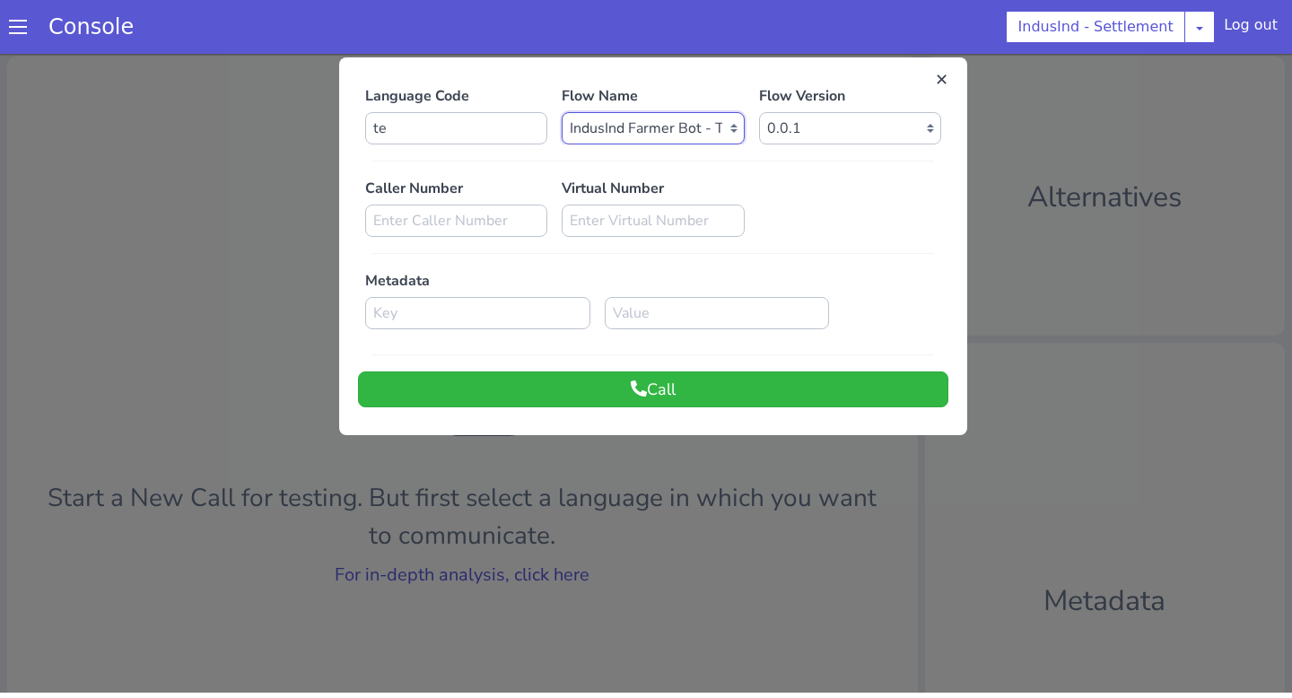
click at [701, 128] on select "Select Flow Indusind Settlement with new SLU indusind_-_settlement_default Indu…" at bounding box center [652, 128] width 182 height 32
click at [436, 129] on input "te" at bounding box center [456, 128] width 182 height 32
type input "t"
type input "en"
click at [654, 386] on button "Call" at bounding box center [653, 389] width 590 height 36
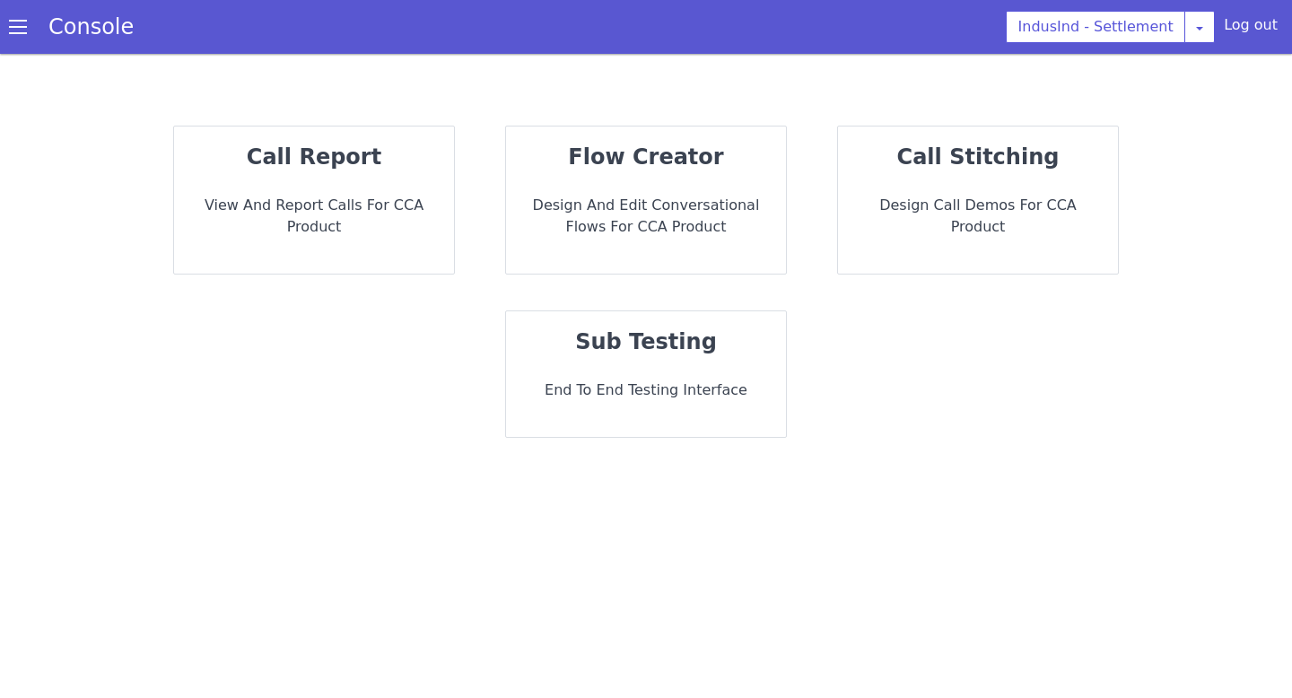
click at [640, 280] on div "call report View and report calls for CCA Product flow creator Design and Edit …" at bounding box center [646, 282] width 1184 height 348
click at [659, 367] on div "sub testing End to End Testing Interface" at bounding box center [646, 374] width 280 height 126
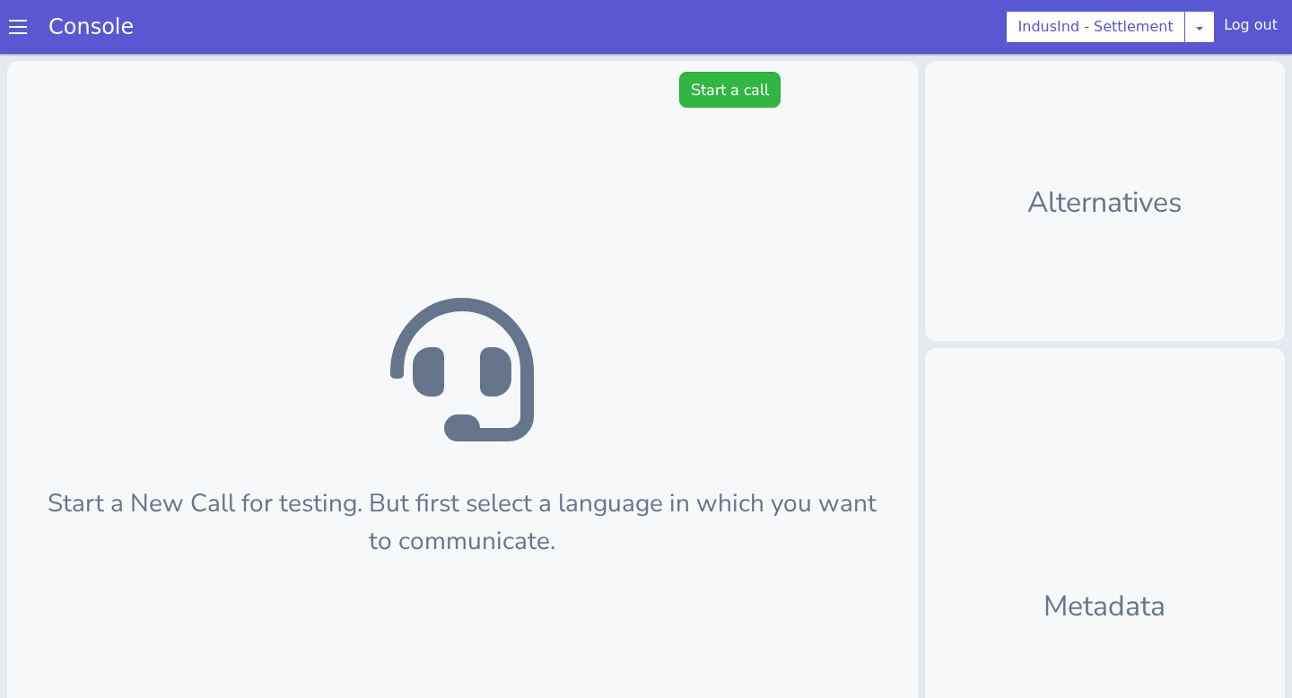
scroll to position [5, 0]
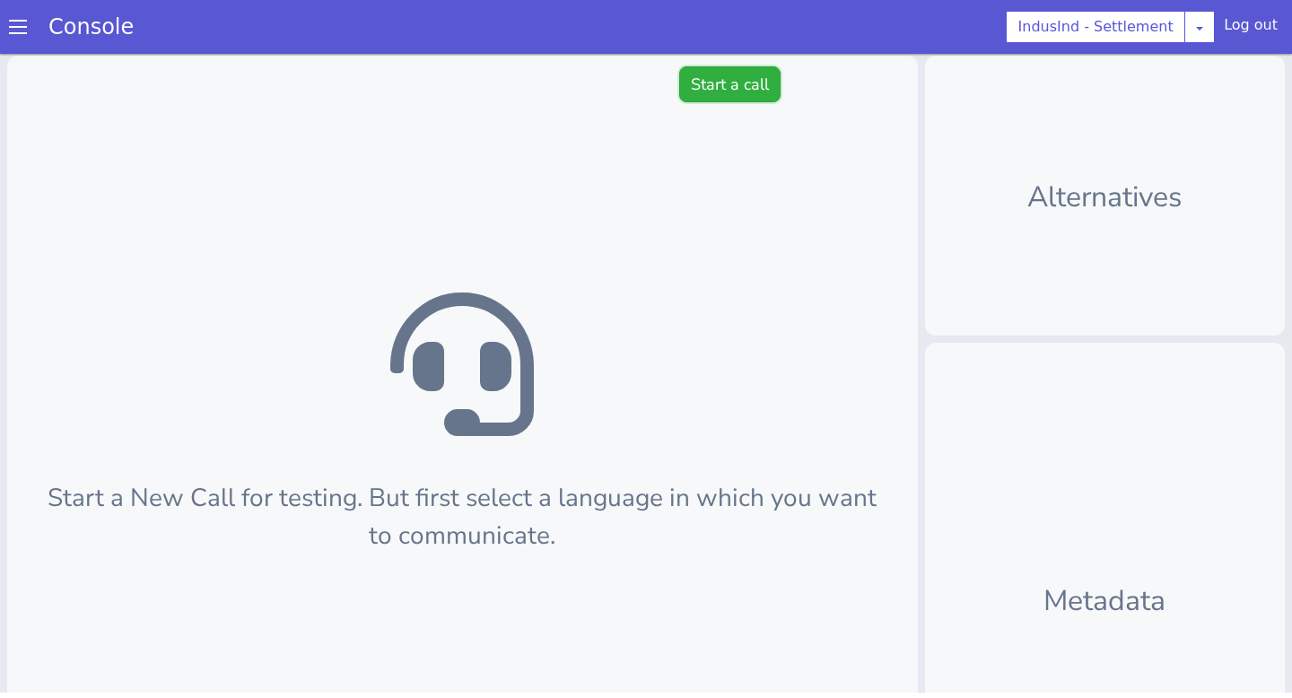
click at [747, 71] on button "Start a call" at bounding box center [729, 84] width 101 height 36
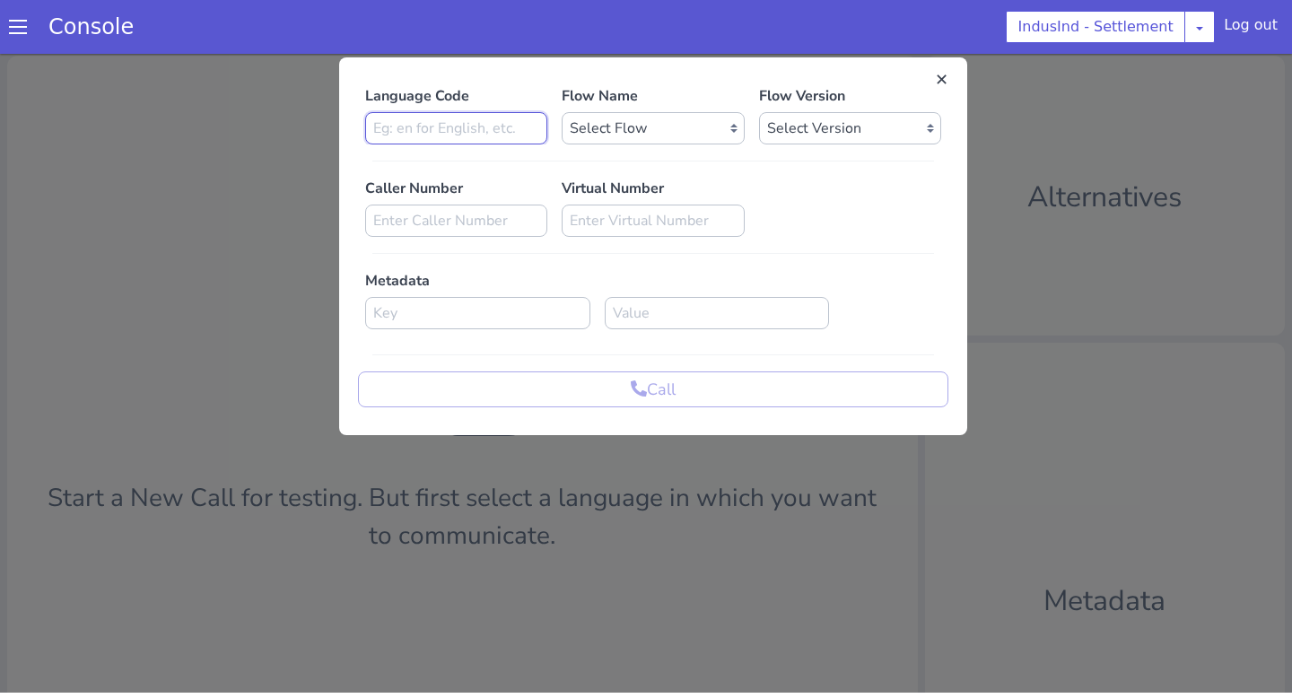
click at [494, 138] on input at bounding box center [456, 128] width 182 height 32
click at [600, 140] on select "Select Flow Indusind Settlement with new SLU indusind_-_settlement_default Indu…" at bounding box center [652, 128] width 182 height 32
select select "4f925c3c-2fee-42dc-b305-2f7da51ebd84"
click at [561, 112] on select "Select Flow Indusind Settlement with new SLU indusind_-_settlement_default Indu…" at bounding box center [652, 128] width 182 height 32
click at [811, 115] on select "Select Version 0.0.3 0.0.2 0.0.1" at bounding box center [850, 128] width 182 height 32
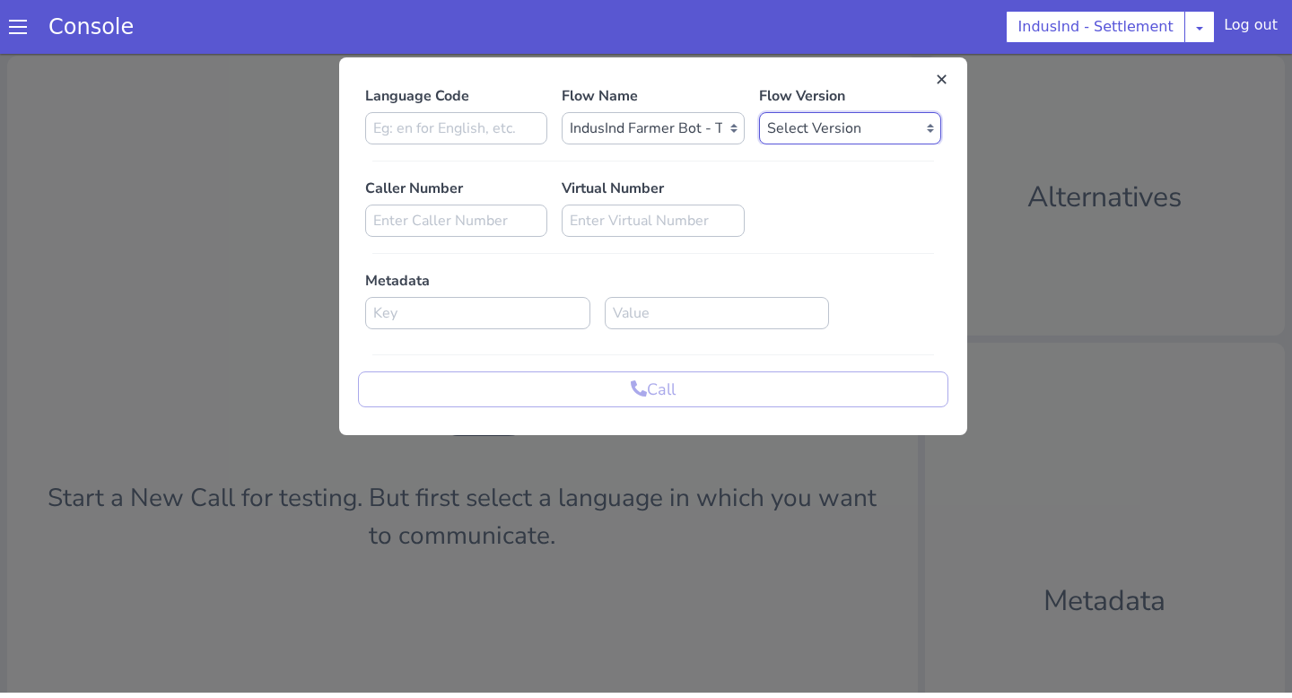
select select "0.0.3"
click at [759, 112] on select "Select Version 0.0.3 0.0.2 0.0.1" at bounding box center [850, 128] width 182 height 32
click at [692, 130] on select "Select Flow Indusind Settlement with new SLU indusind_-_settlement_default Indu…" at bounding box center [652, 128] width 182 height 32
click at [842, 132] on select "Select Version 0.0.3 0.0.2 0.0.1" at bounding box center [850, 128] width 182 height 32
click at [511, 126] on input at bounding box center [456, 128] width 182 height 32
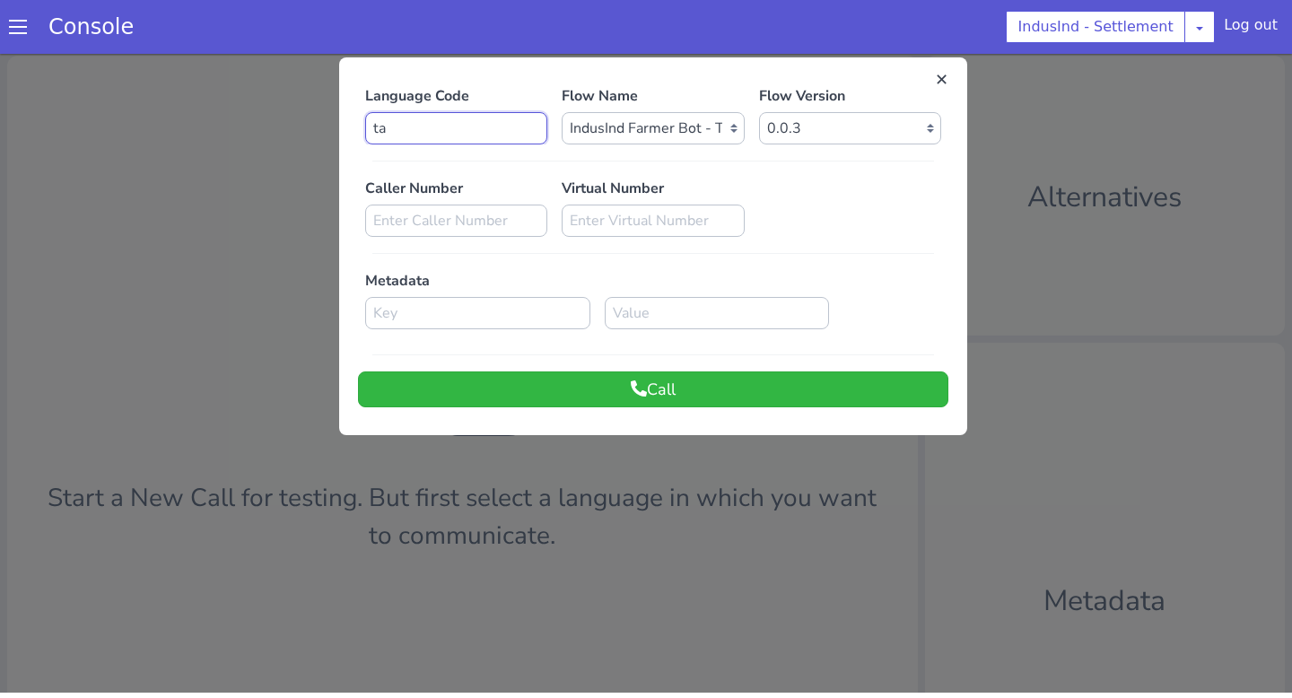
type input "ta"
click at [630, 125] on select "Select Flow Indusind Settlement with new SLU indusind_-_settlement_default Indu…" at bounding box center [652, 128] width 182 height 32
select select "93dc0bdc-0d2e-4cf1-9559-077eaee4e616"
click at [561, 112] on select "Select Flow Indusind Settlement with new SLU indusind_-_settlement_default Indu…" at bounding box center [652, 128] width 182 height 32
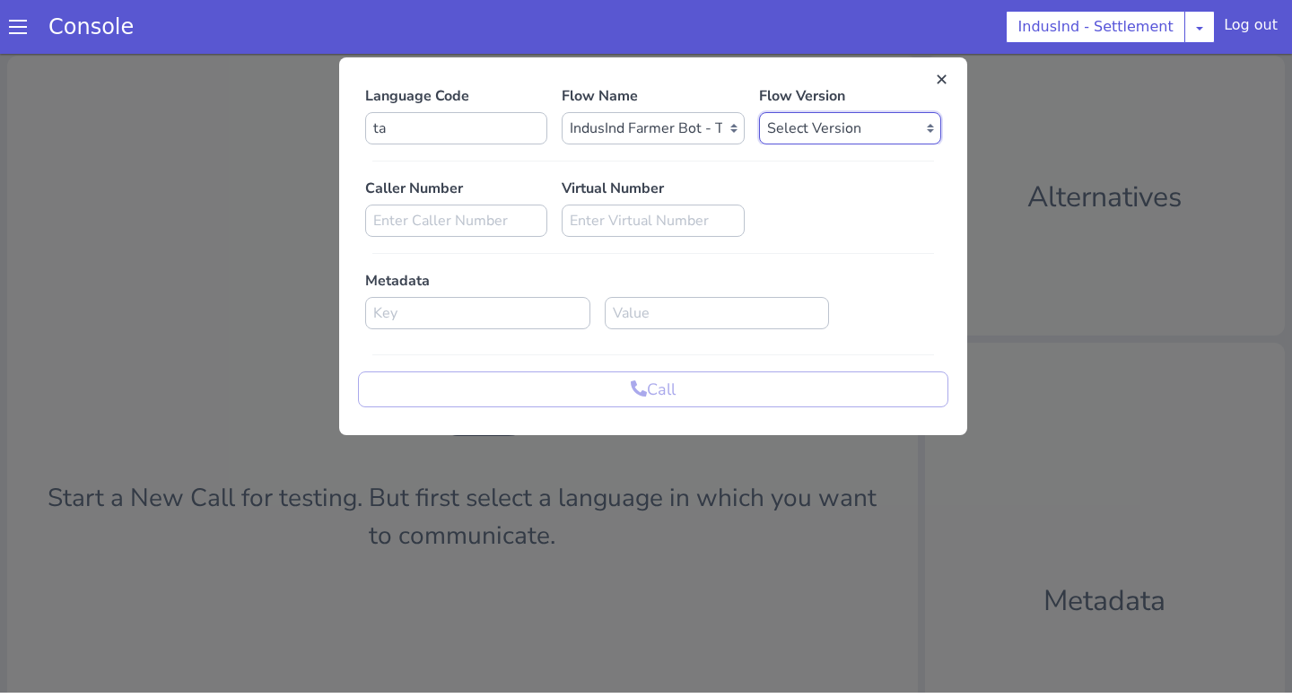
click at [835, 112] on select "Select Version 0.0.2 0.0.1" at bounding box center [850, 128] width 182 height 32
select select "0.0.2"
click at [759, 112] on select "Select Version 0.0.2 0.0.1" at bounding box center [850, 128] width 182 height 32
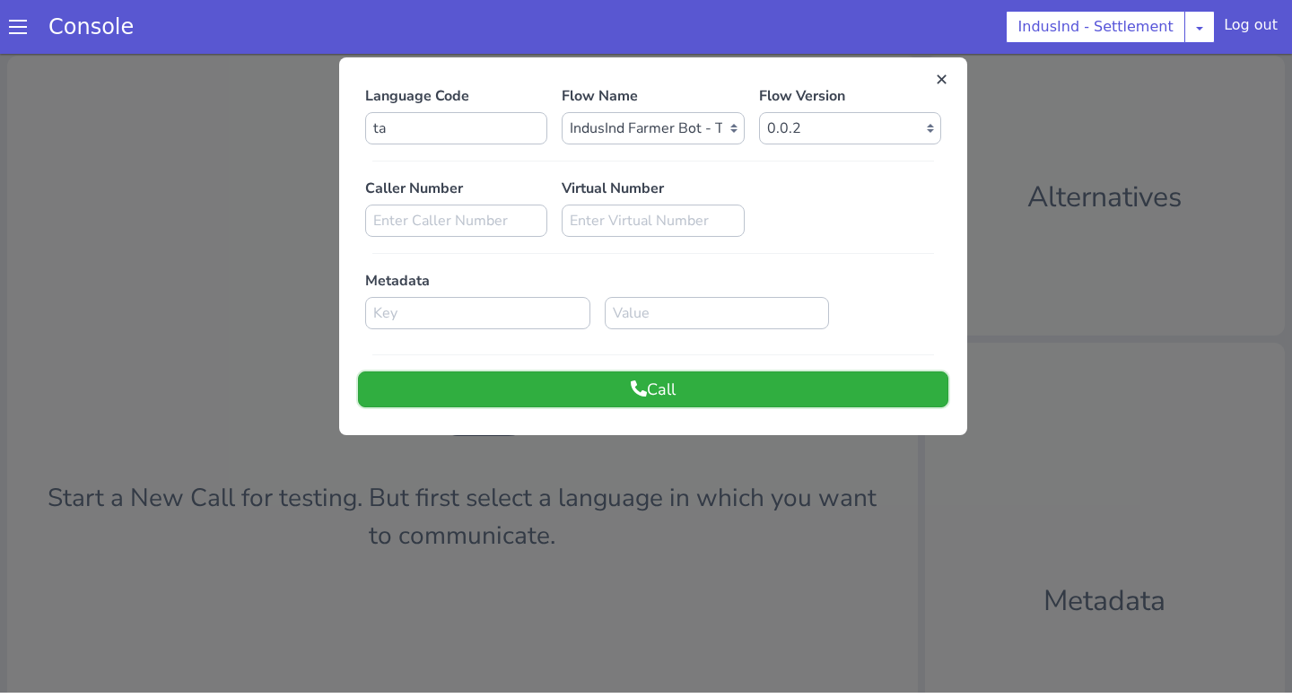
click at [711, 378] on button "Call" at bounding box center [653, 389] width 590 height 36
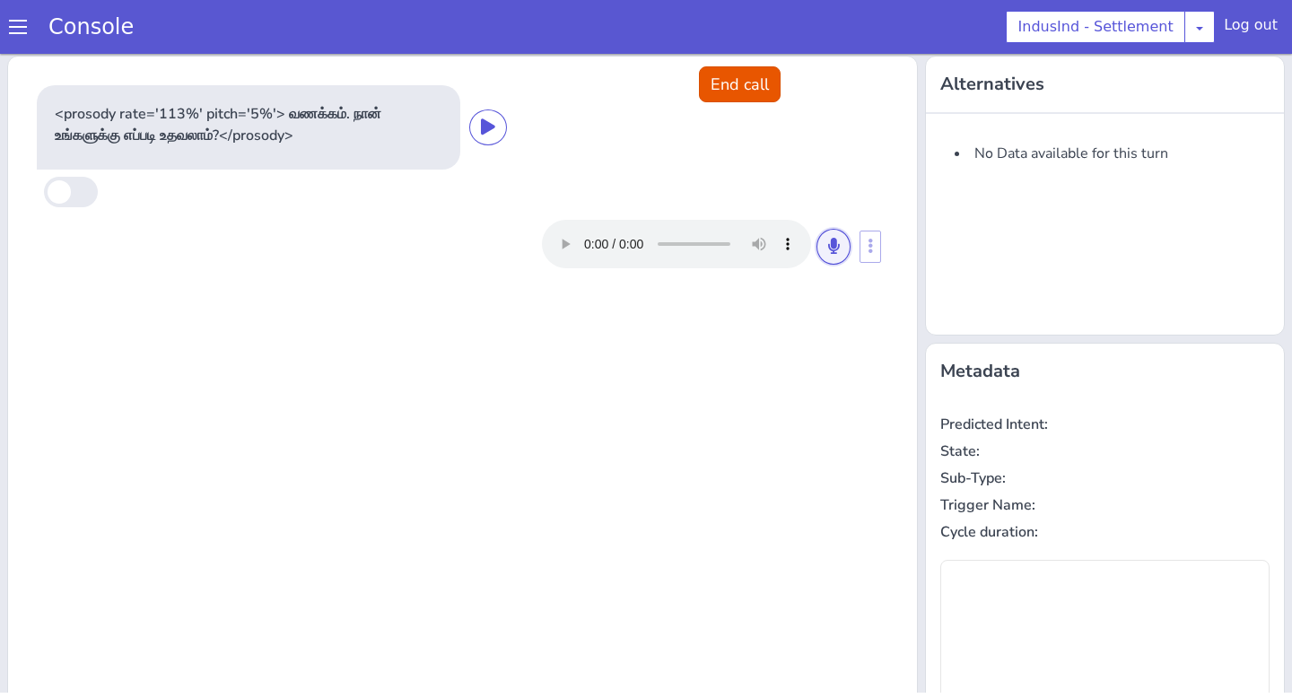
click at [829, 257] on button at bounding box center [833, 247] width 34 height 36
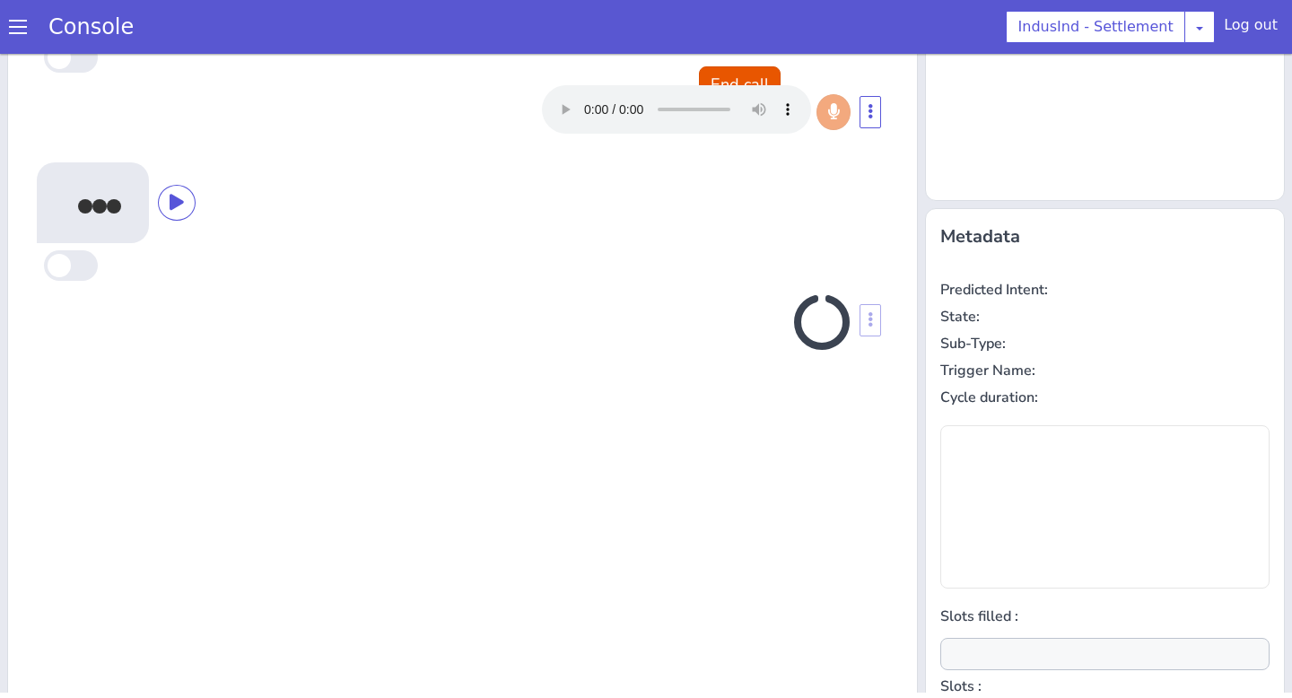
scroll to position [0, 0]
